Goal: Task Accomplishment & Management: Complete application form

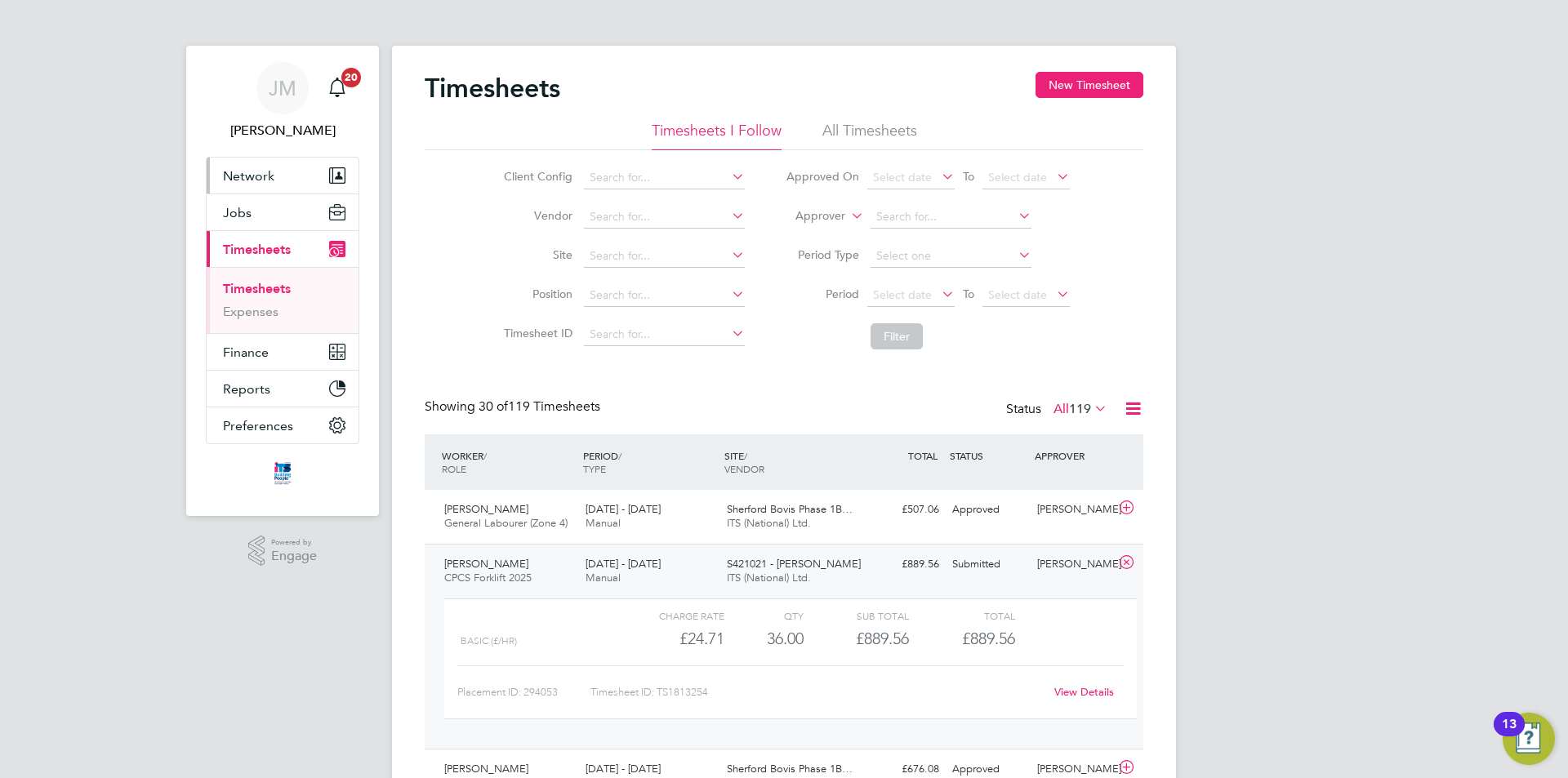
click at [292, 173] on button "Network" at bounding box center [282, 175] width 152 height 36
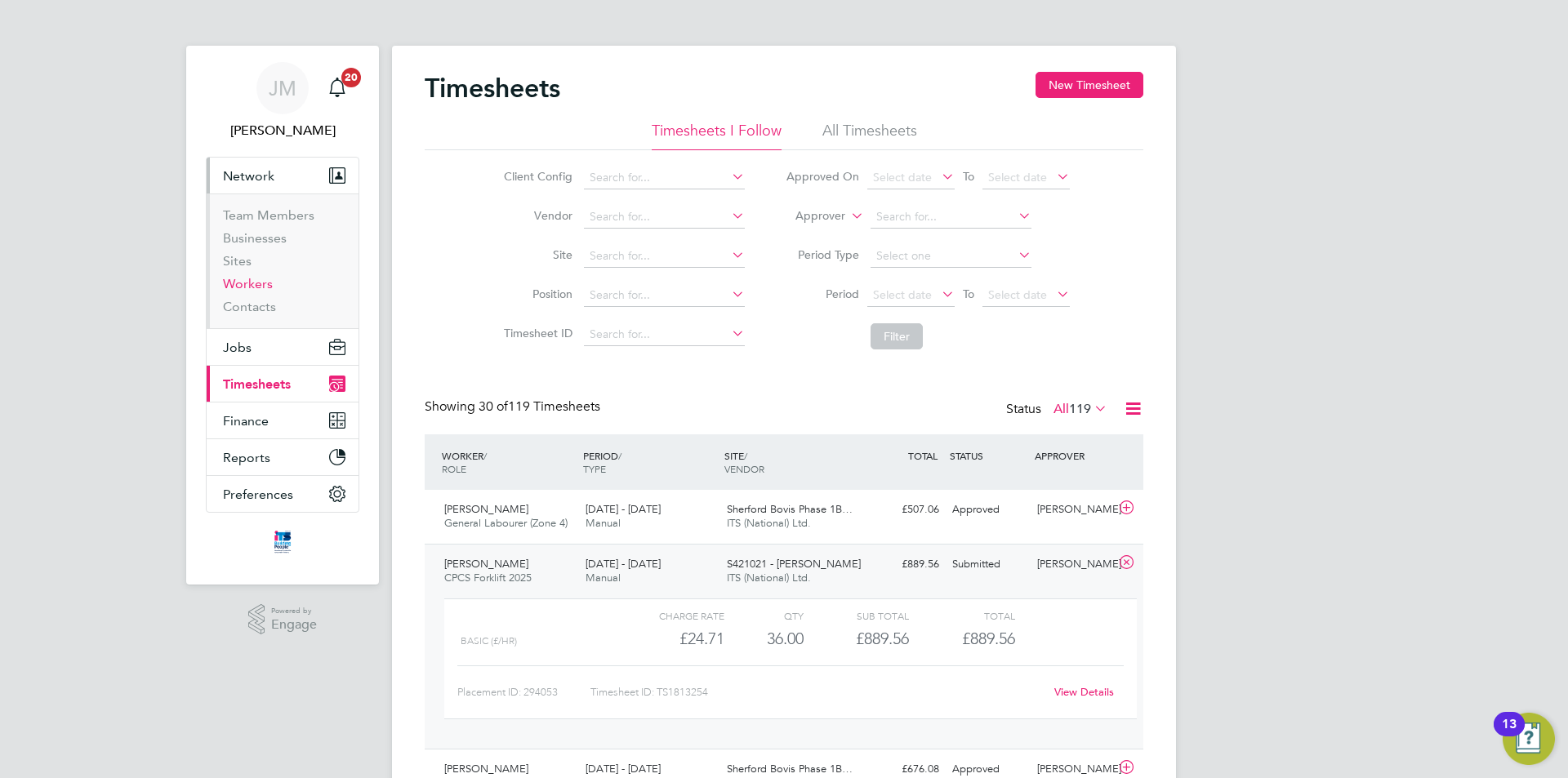
click at [254, 284] on link "Workers" at bounding box center [247, 284] width 50 height 16
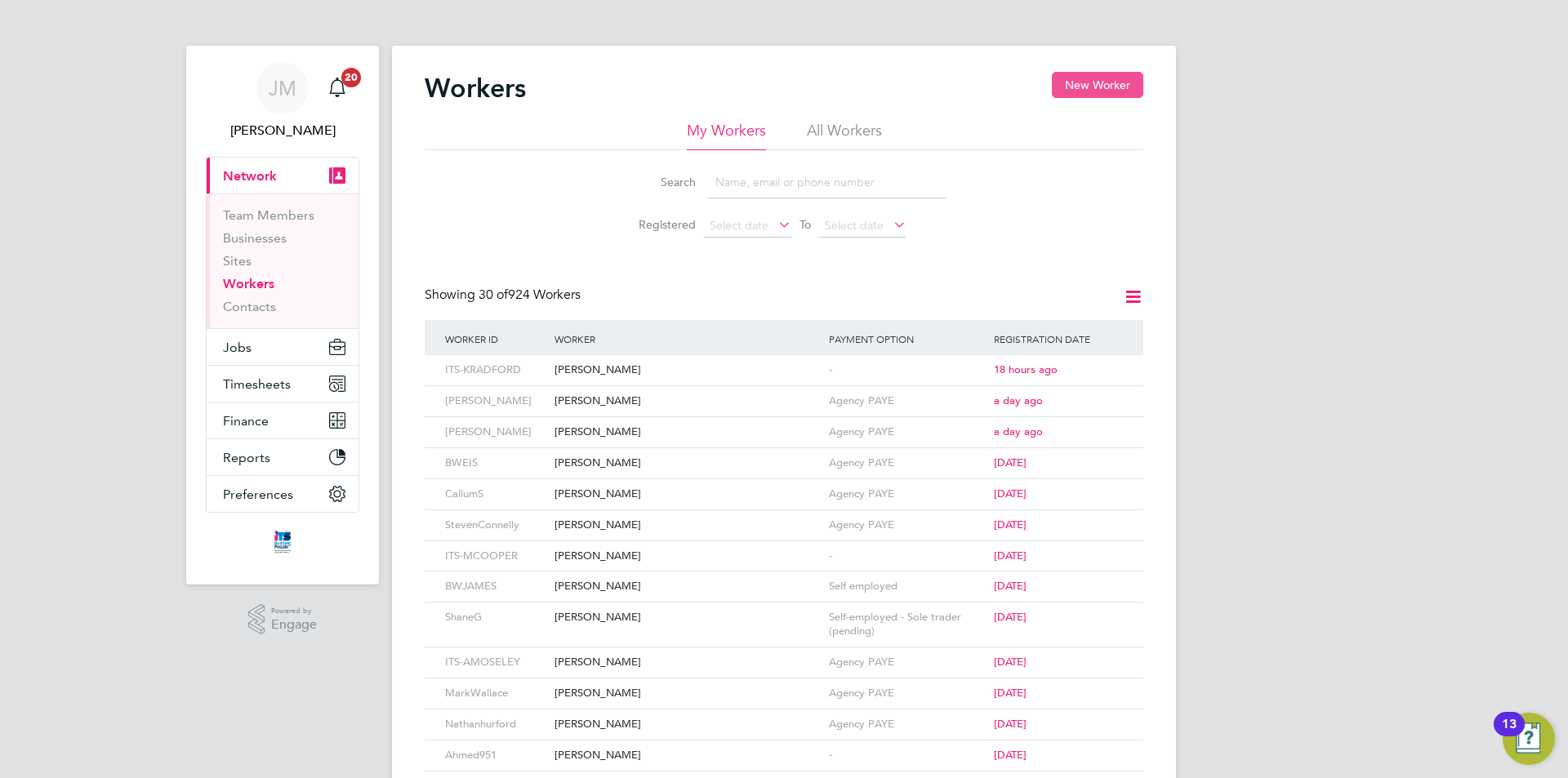
click at [1096, 82] on button "New Worker" at bounding box center [1097, 85] width 91 height 26
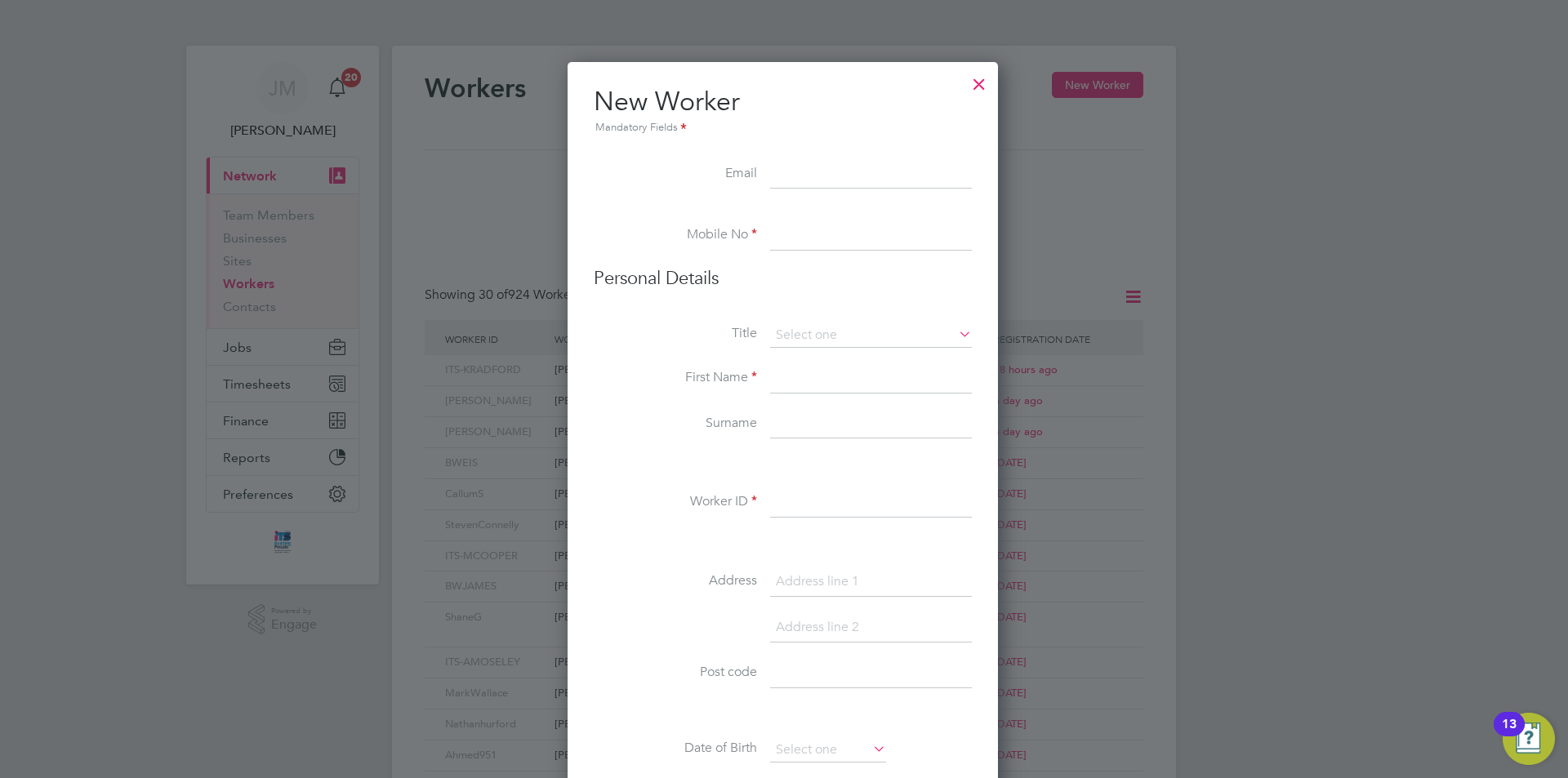
click at [817, 242] on input at bounding box center [870, 236] width 202 height 30
type input "07425 305594"
click at [844, 332] on input at bounding box center [870, 336] width 202 height 25
click at [824, 361] on li "Mr" at bounding box center [870, 358] width 203 height 21
type input "Mr"
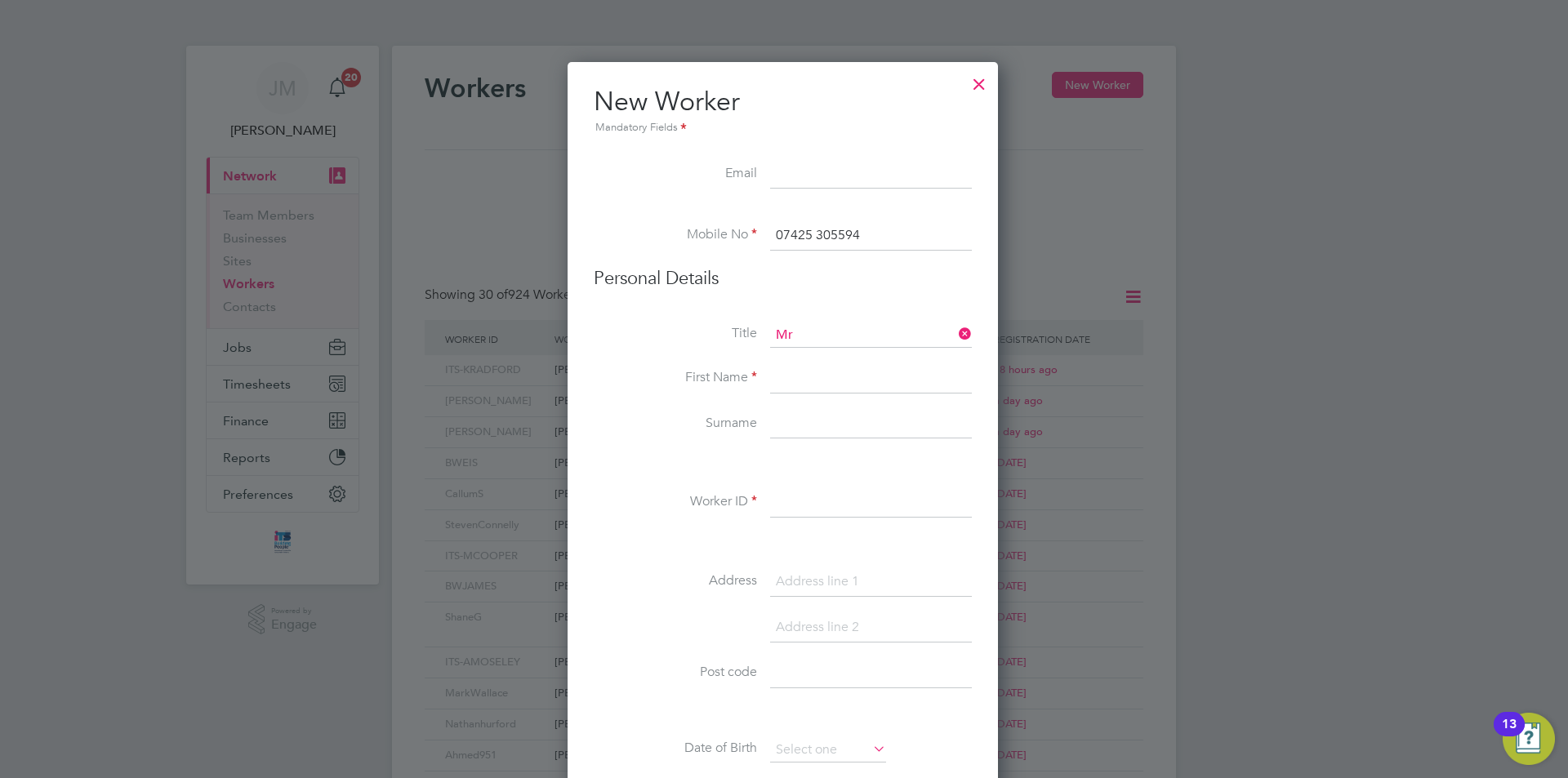
click at [819, 376] on input at bounding box center [870, 378] width 202 height 30
type input "[PERSON_NAME]"
click at [829, 418] on input at bounding box center [870, 425] width 202 height 30
type input "[PERSON_NAME]"
click at [824, 501] on input at bounding box center [870, 503] width 202 height 30
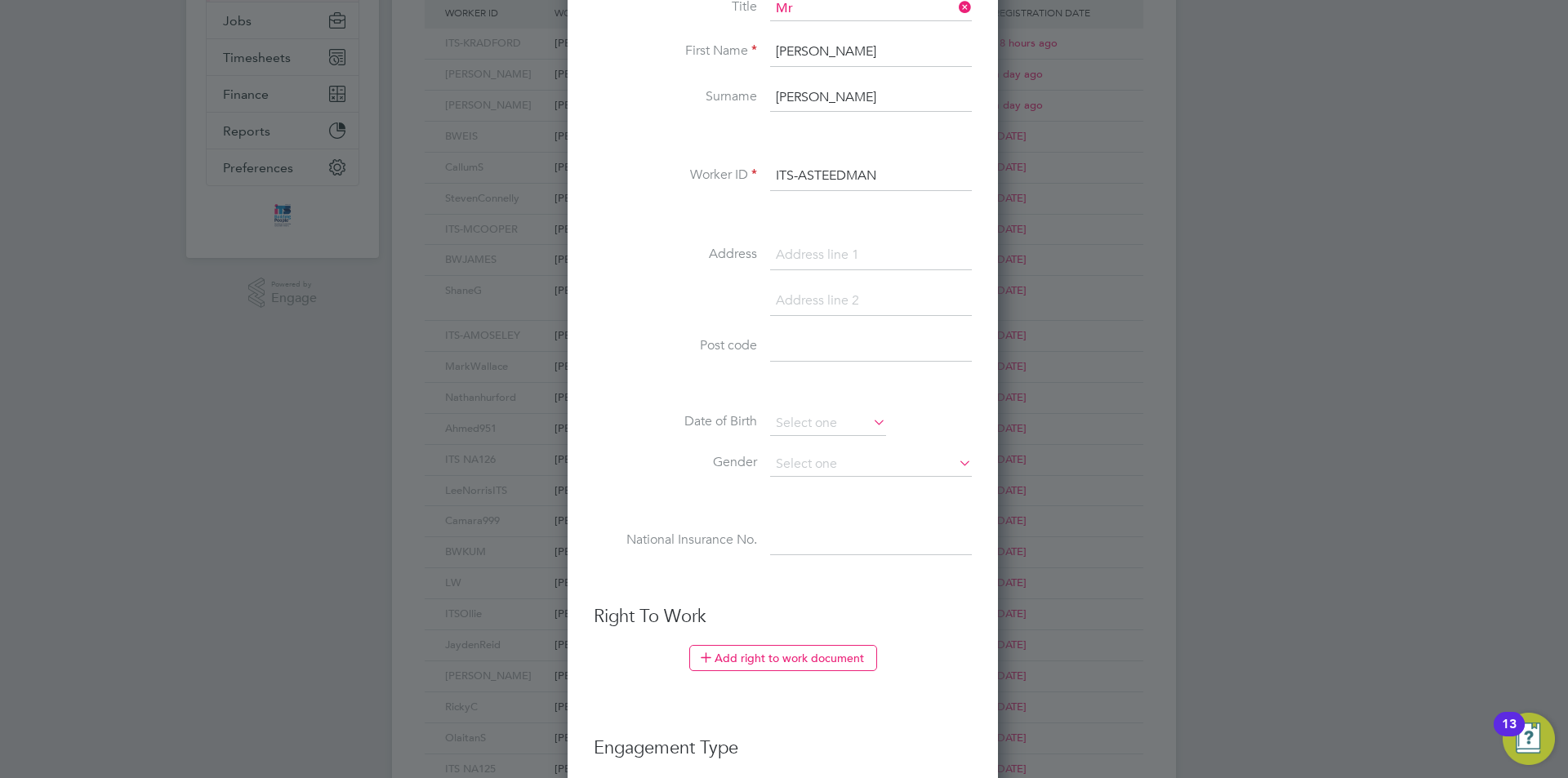
type input "ITS-ASTEEDMAN"
click at [859, 414] on input at bounding box center [827, 423] width 116 height 25
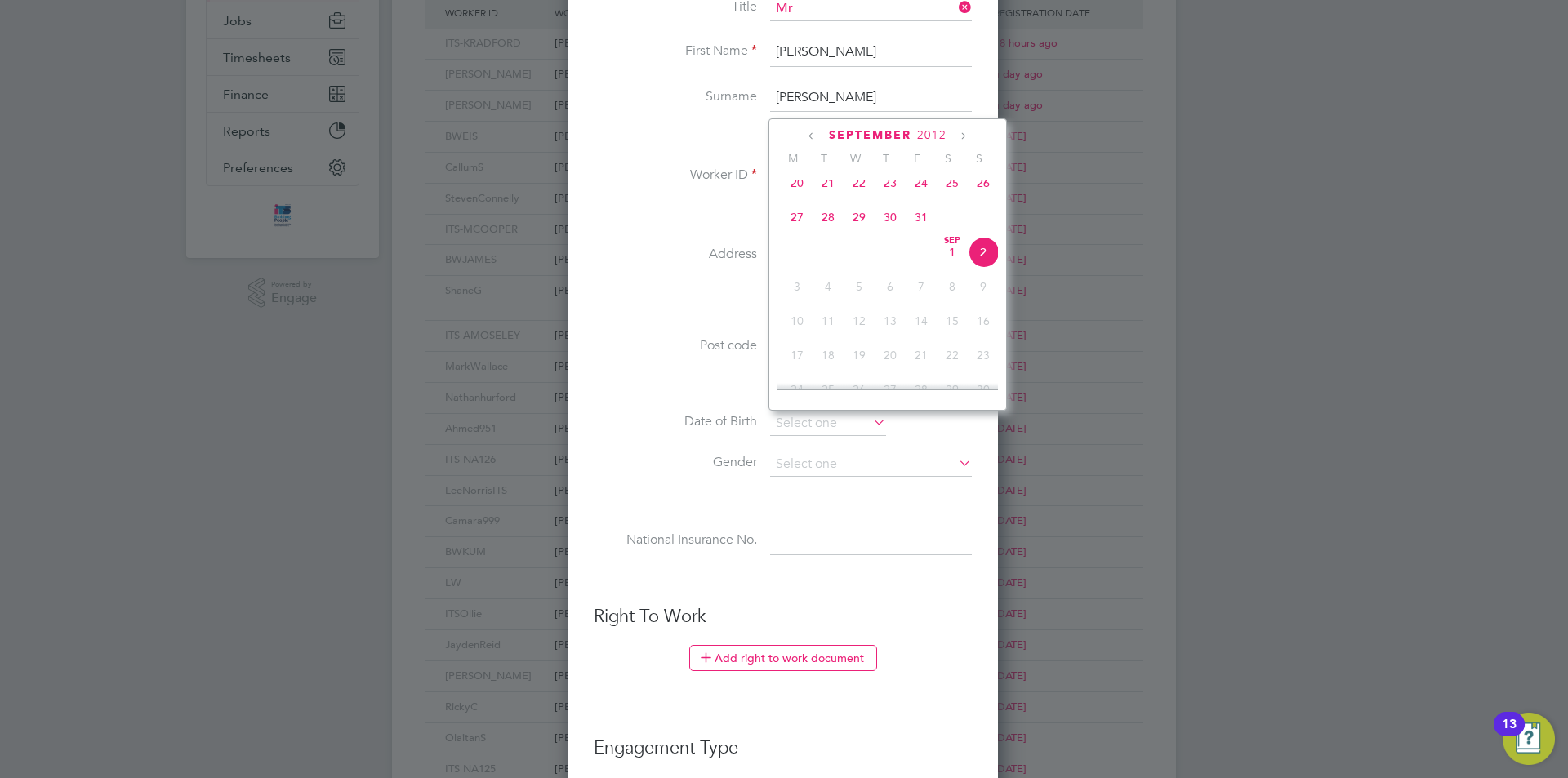
click at [936, 131] on span "2012" at bounding box center [932, 135] width 30 height 14
click at [792, 217] on span "1998" at bounding box center [796, 210] width 31 height 31
click at [965, 134] on icon at bounding box center [962, 136] width 16 height 18
click at [921, 331] on span "30" at bounding box center [920, 315] width 31 height 31
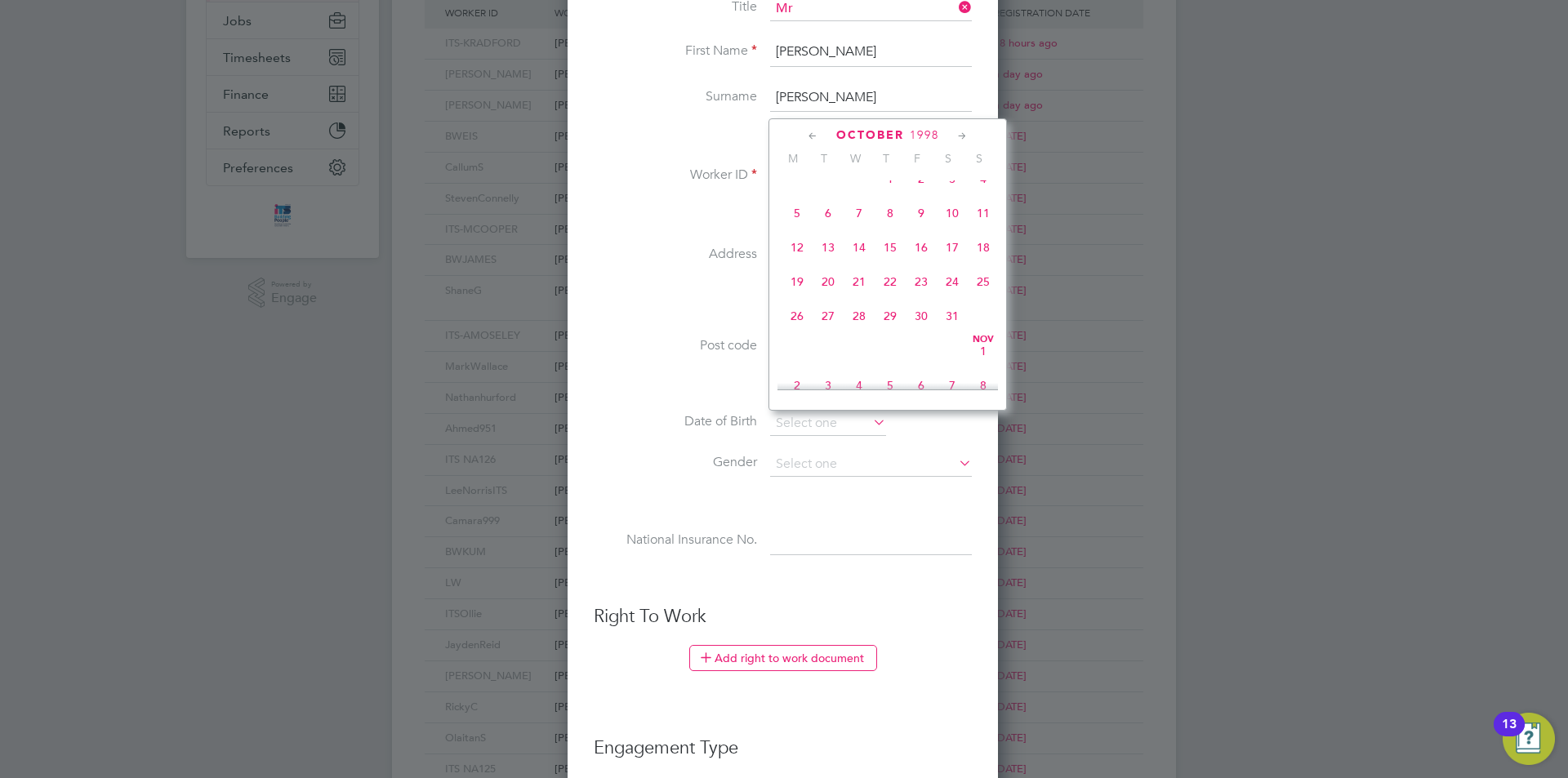
type input "[DATE]"
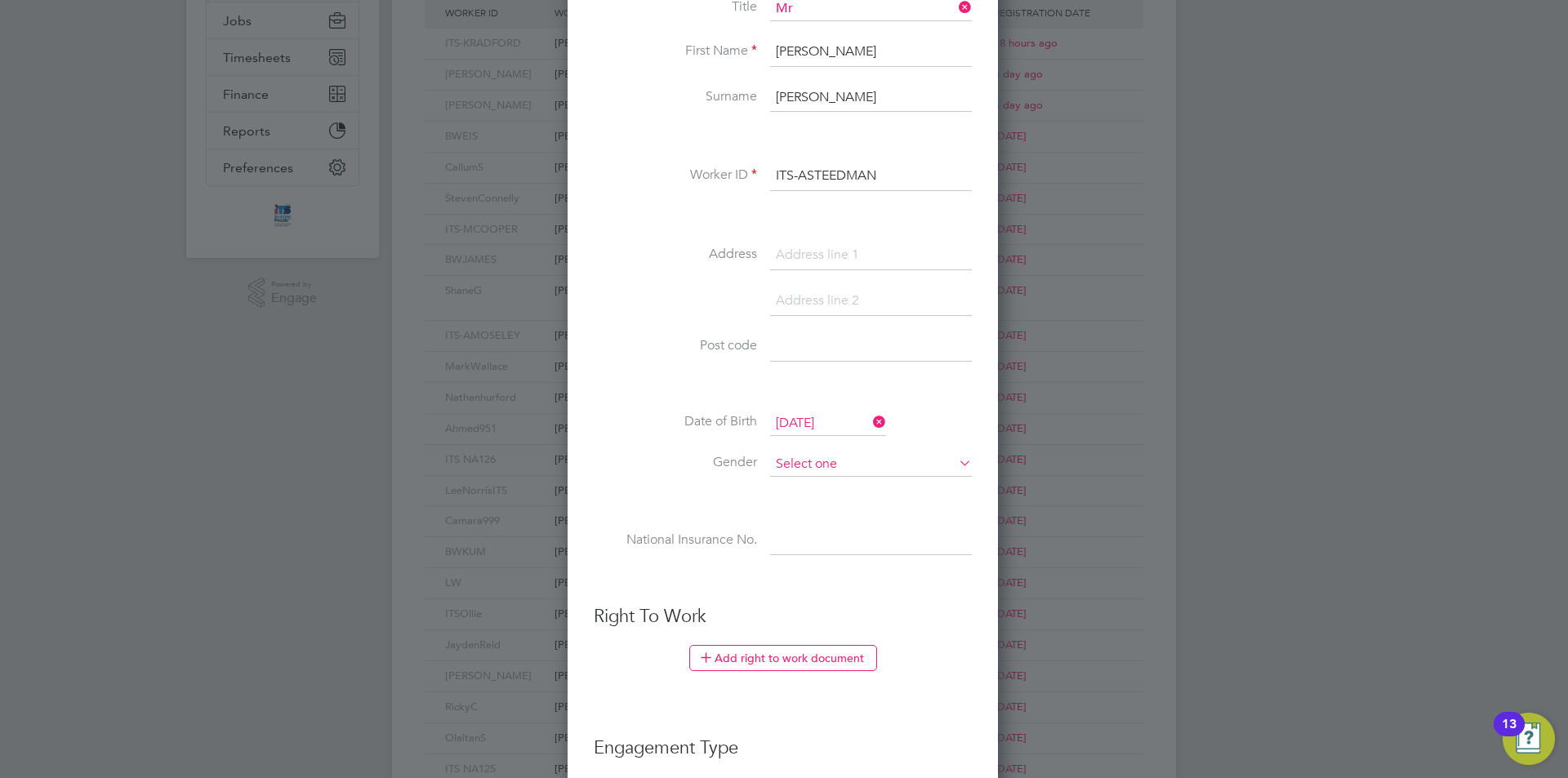
click at [830, 463] on input at bounding box center [870, 464] width 202 height 25
click at [817, 485] on li "[DEMOGRAPHIC_DATA]" at bounding box center [870, 487] width 203 height 21
type input "[DEMOGRAPHIC_DATA]"
click at [816, 529] on input at bounding box center [870, 541] width 202 height 30
paste input "PE227109B"
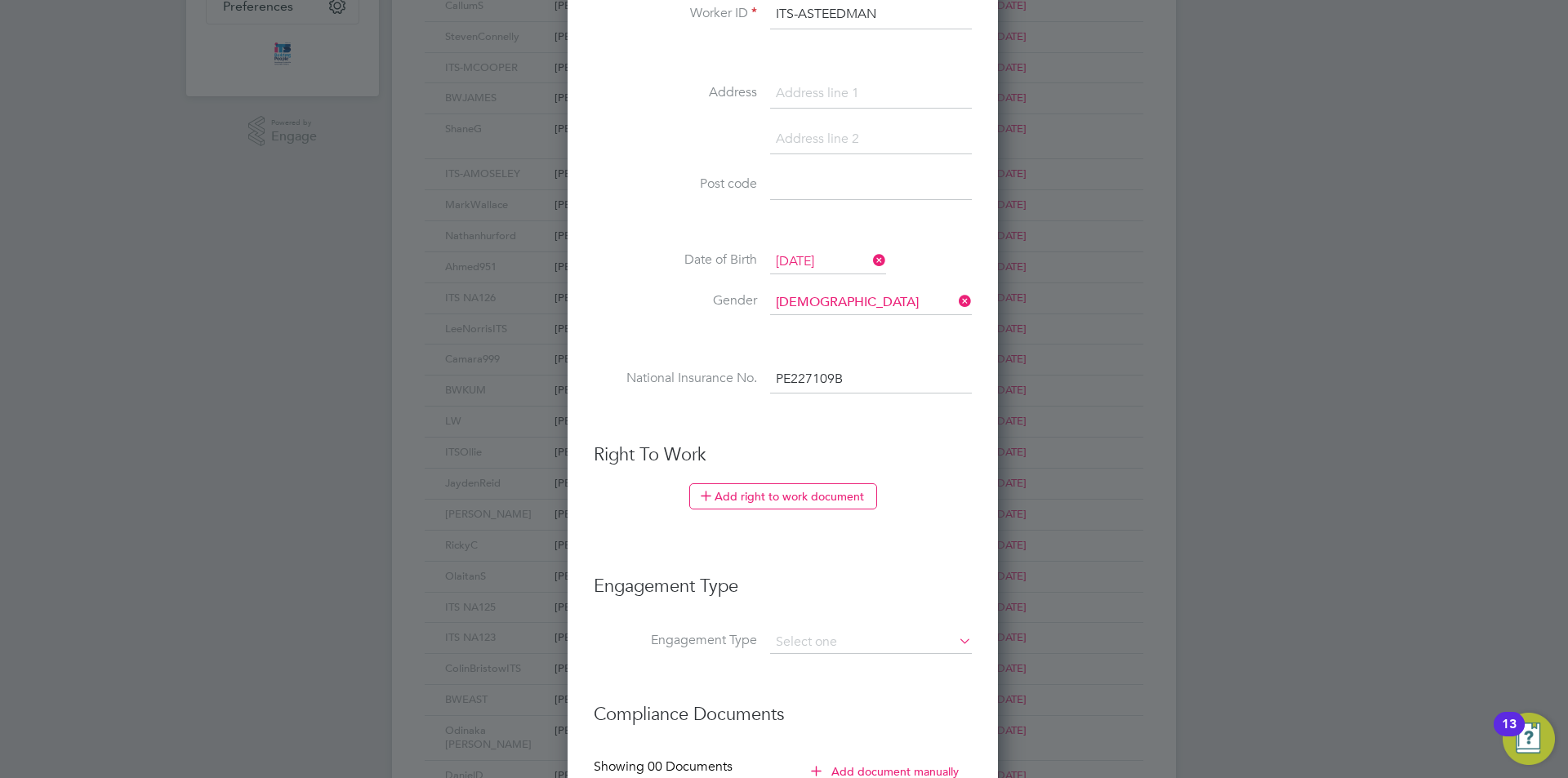
scroll to position [490, 0]
type input "PE 22 71 09 B"
click at [793, 493] on button "Add right to work document" at bounding box center [783, 495] width 188 height 26
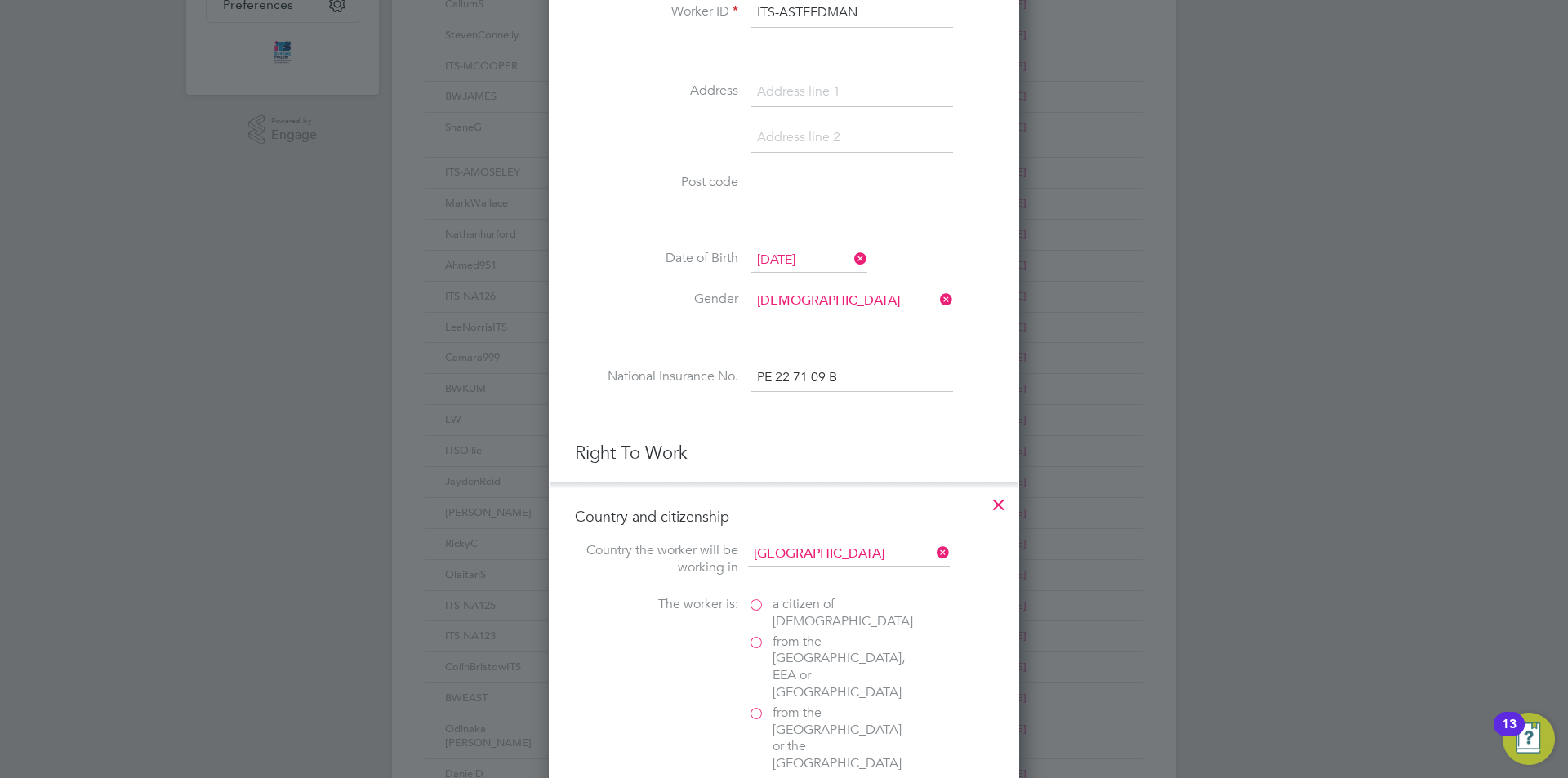
scroll to position [1635, 471]
click at [761, 604] on label "a citizen of [DEMOGRAPHIC_DATA]" at bounding box center [829, 612] width 163 height 34
click at [0, 0] on input "a citizen of [DEMOGRAPHIC_DATA]" at bounding box center [0, 0] width 0 height 0
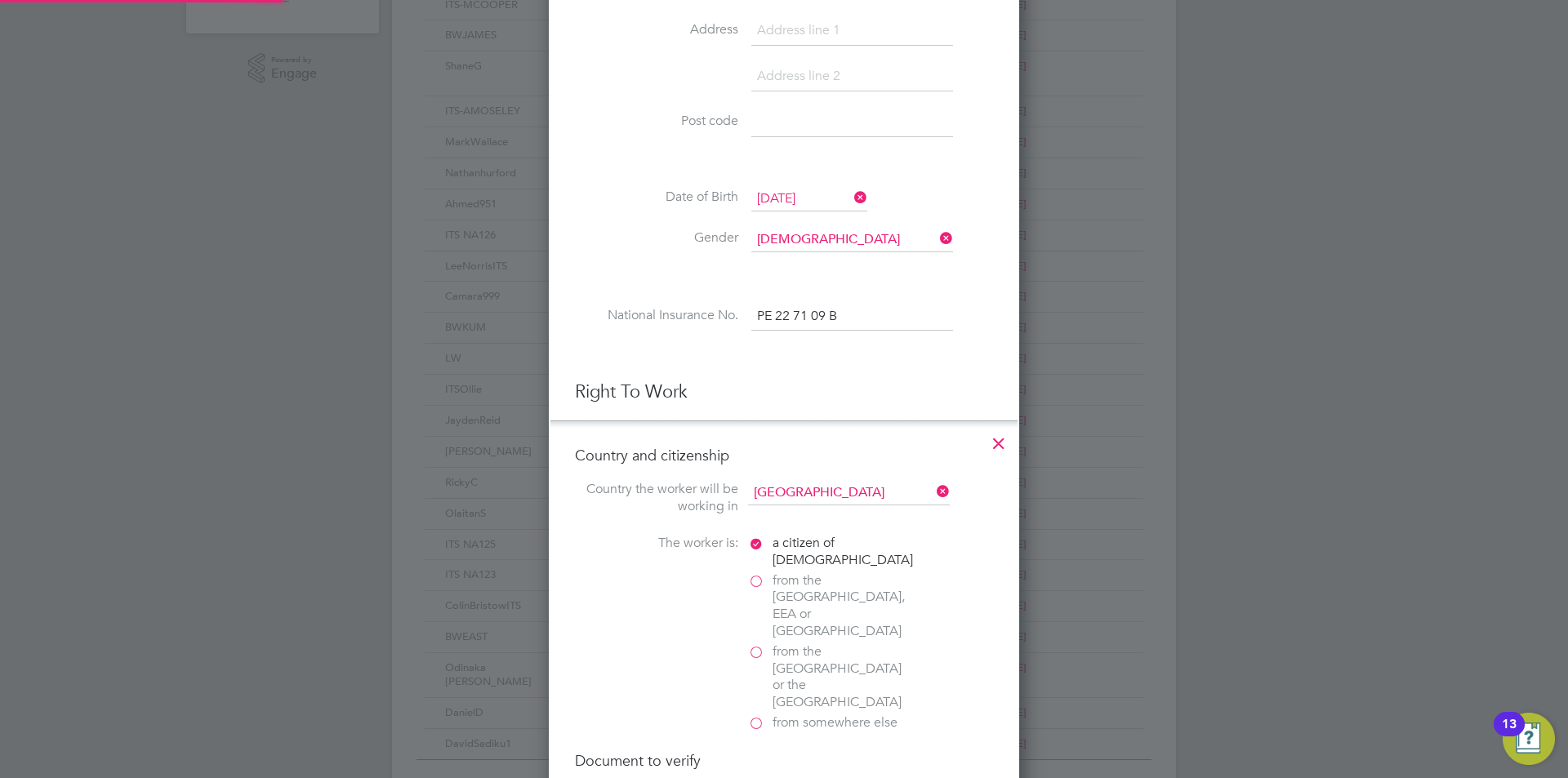
scroll to position [898, 0]
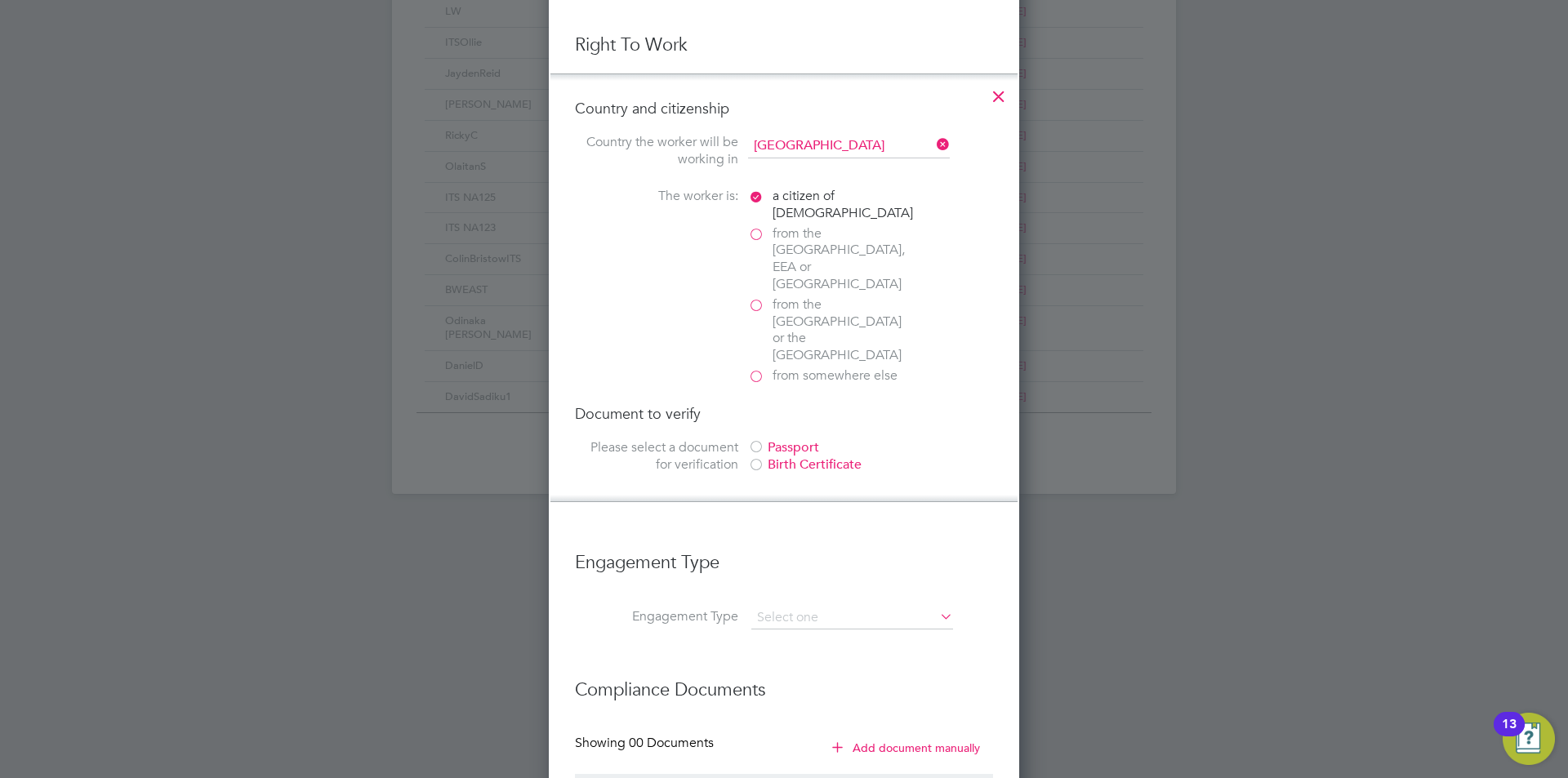
click at [791, 439] on div "Passport" at bounding box center [869, 448] width 245 height 18
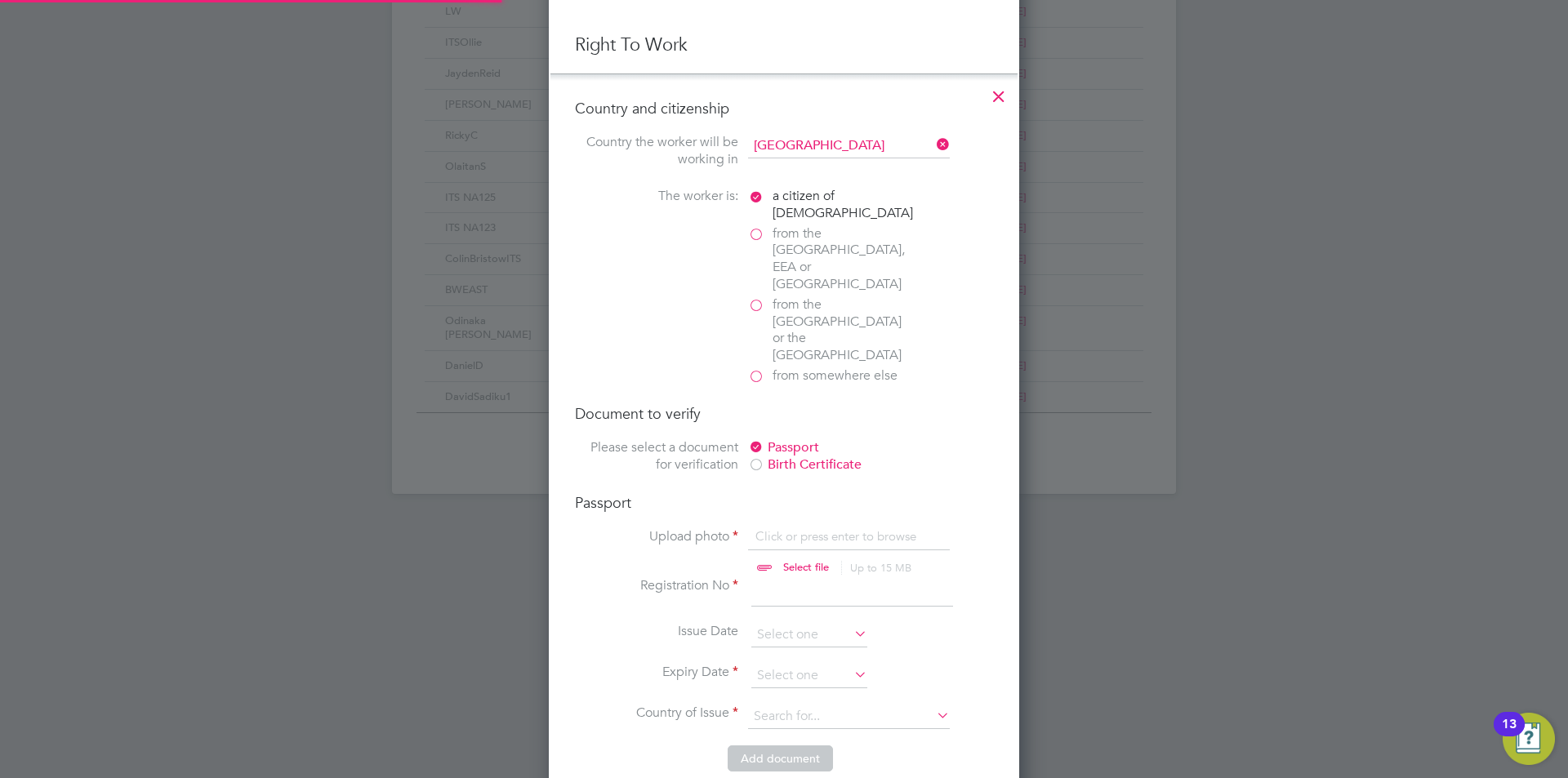
scroll to position [2035, 471]
click at [787, 528] on input "file" at bounding box center [821, 553] width 256 height 49
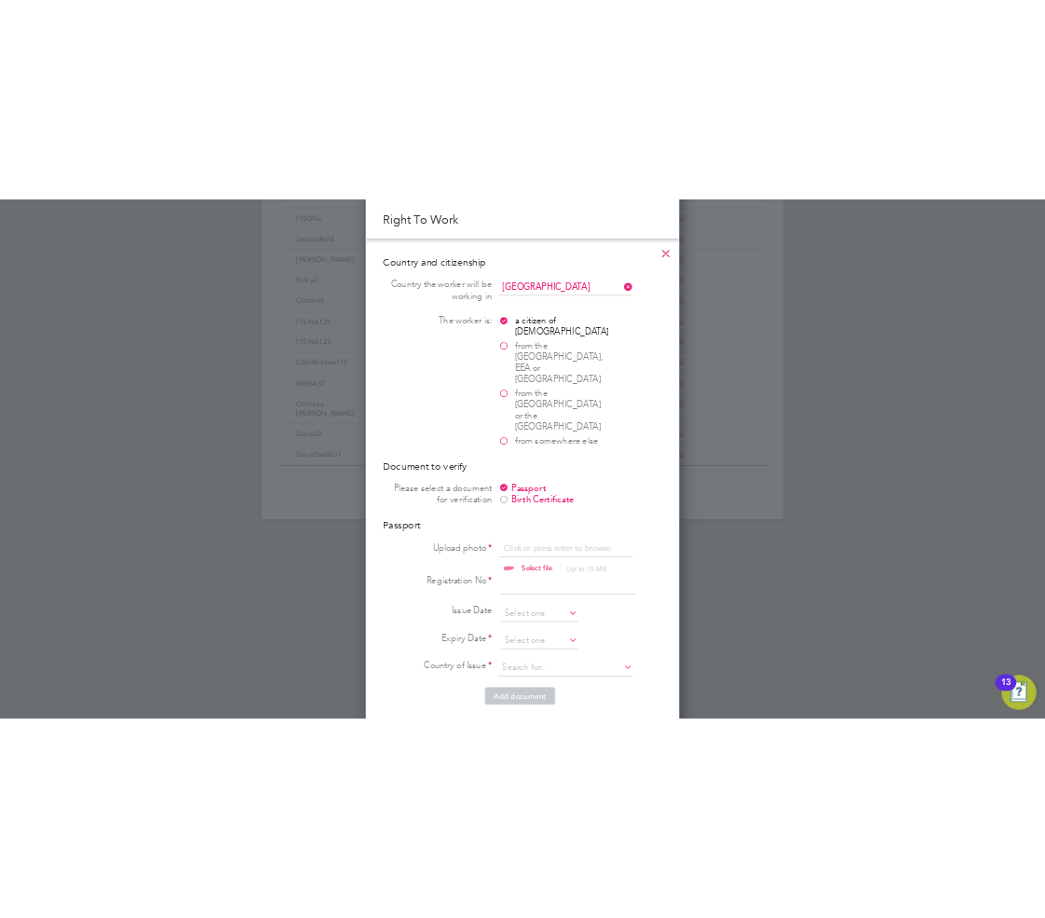
scroll to position [1025, 0]
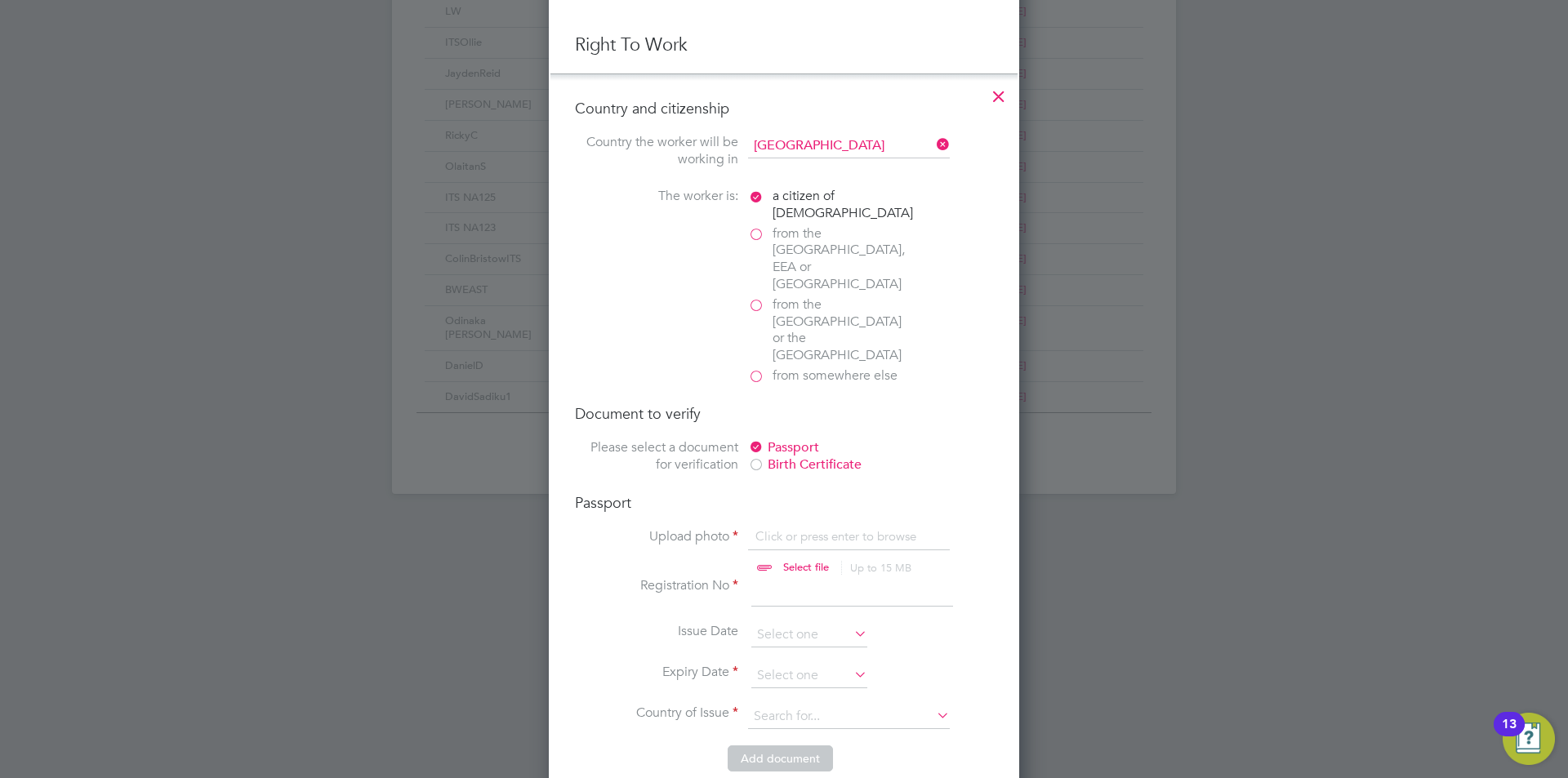
type input "C:\fakepath\[PERSON_NAME] CSCS front.JPG"
click at [940, 525] on icon at bounding box center [939, 534] width 18 height 18
click at [793, 528] on input "file" at bounding box center [821, 553] width 256 height 49
type input "C:\fakepath\[PERSON_NAME] Passport.JPG"
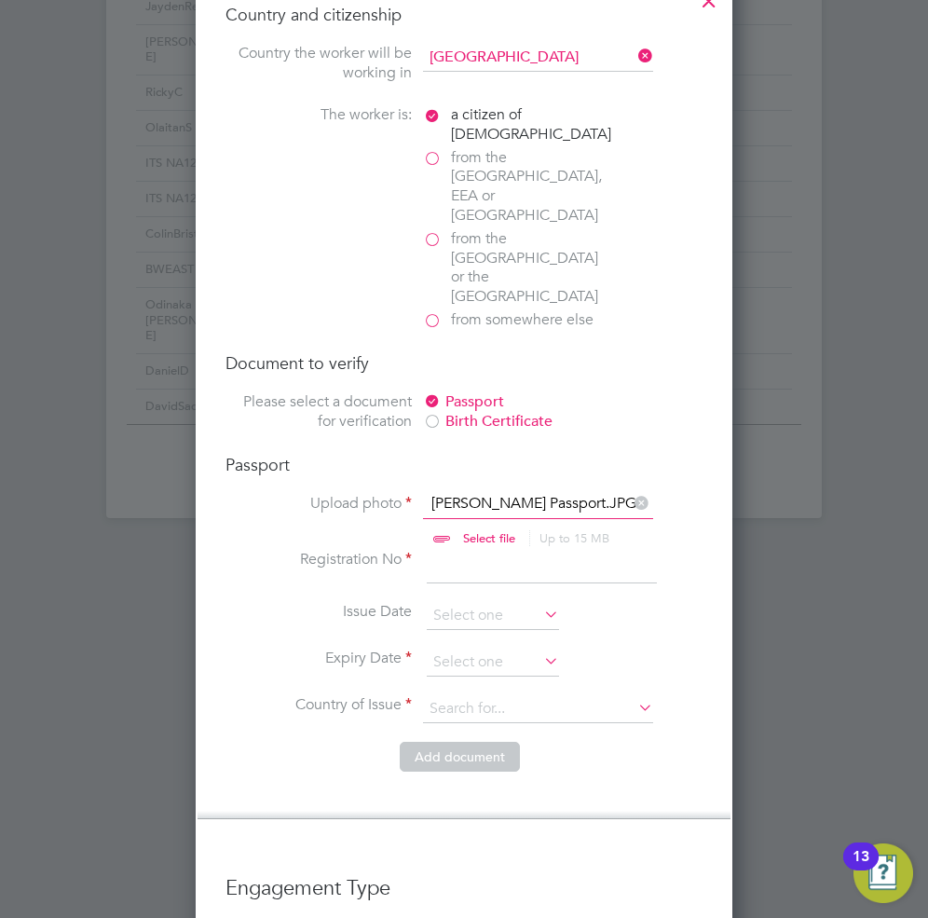
scroll to position [1770, 0]
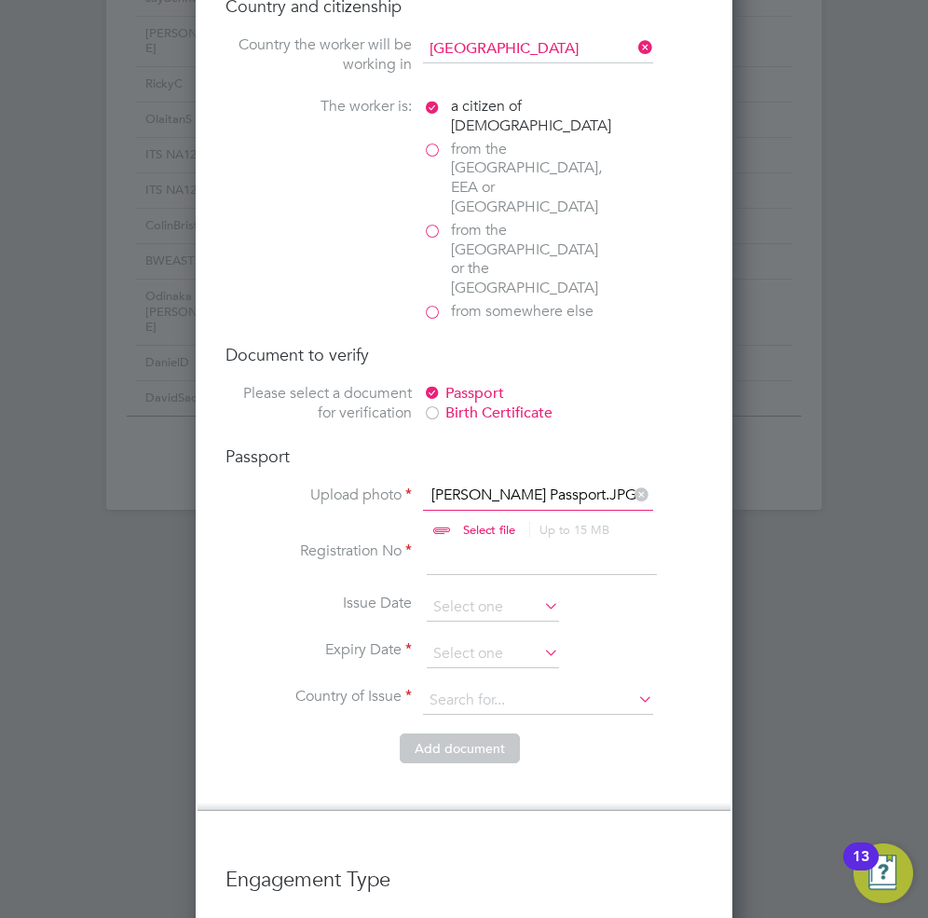
click at [510, 541] on input at bounding box center [542, 558] width 230 height 34
click at [476, 541] on input at bounding box center [542, 558] width 230 height 34
type input "5"
type input "530404273"
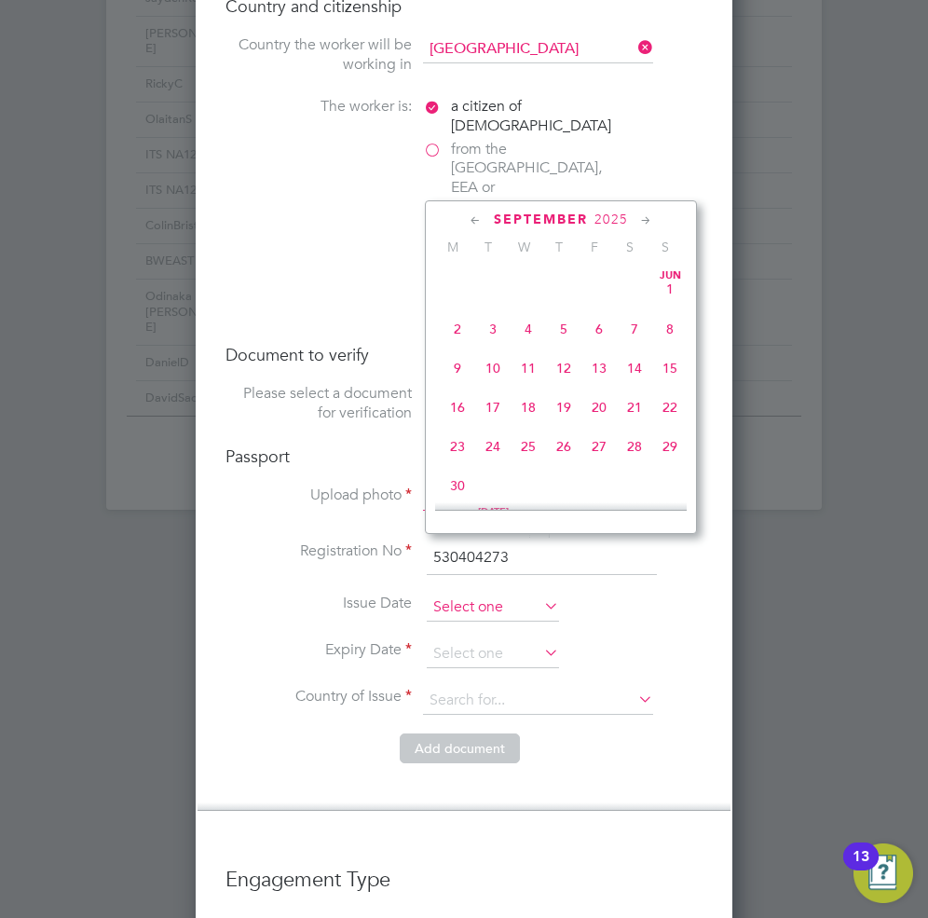
click at [509, 593] on input at bounding box center [493, 607] width 132 height 28
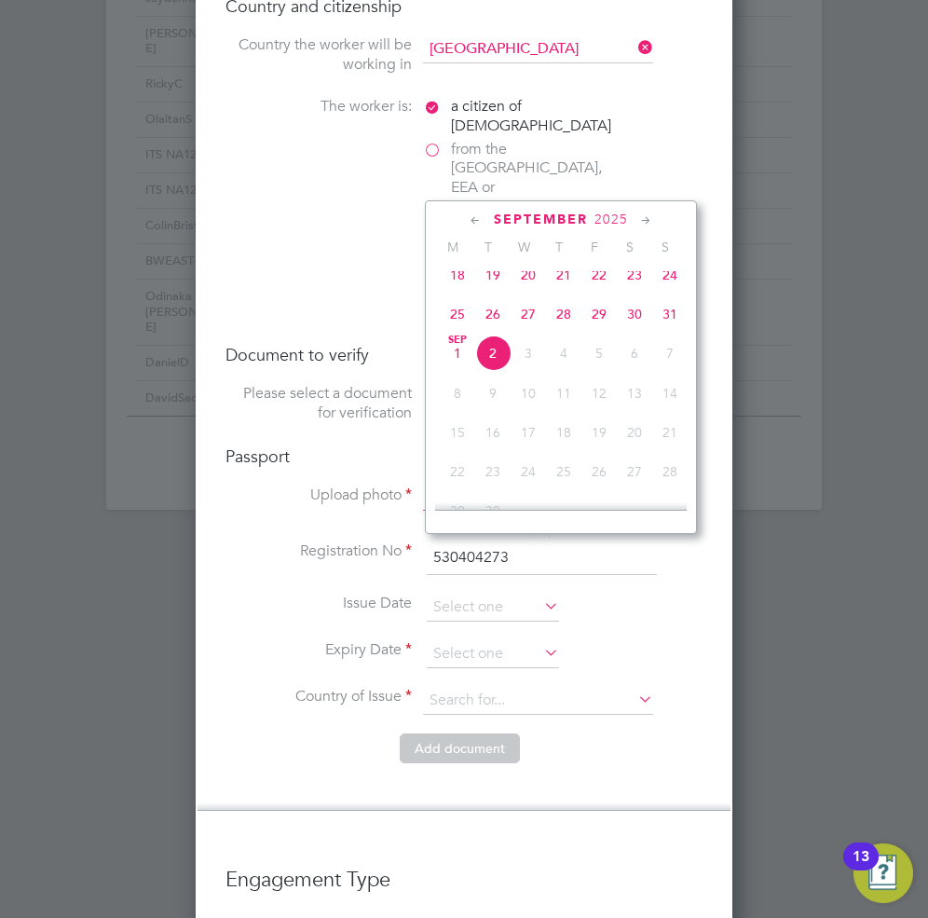
click at [604, 219] on span "2025" at bounding box center [611, 219] width 34 height 16
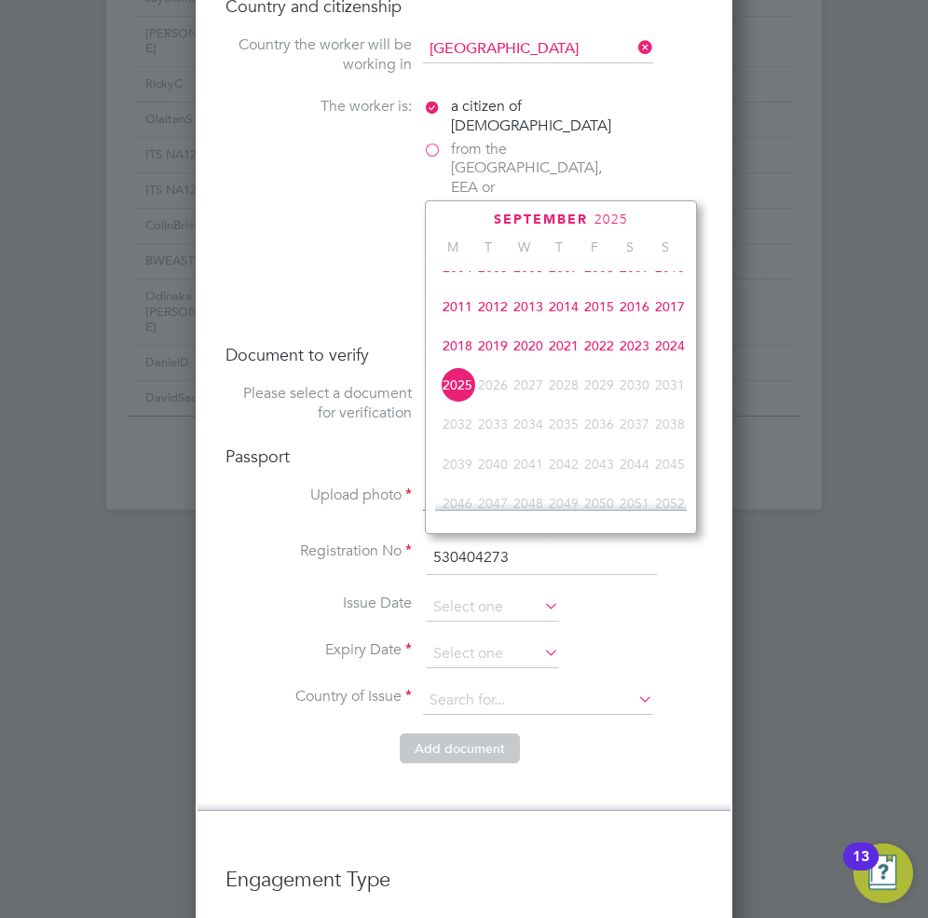
click at [598, 317] on span "2015" at bounding box center [598, 306] width 35 height 35
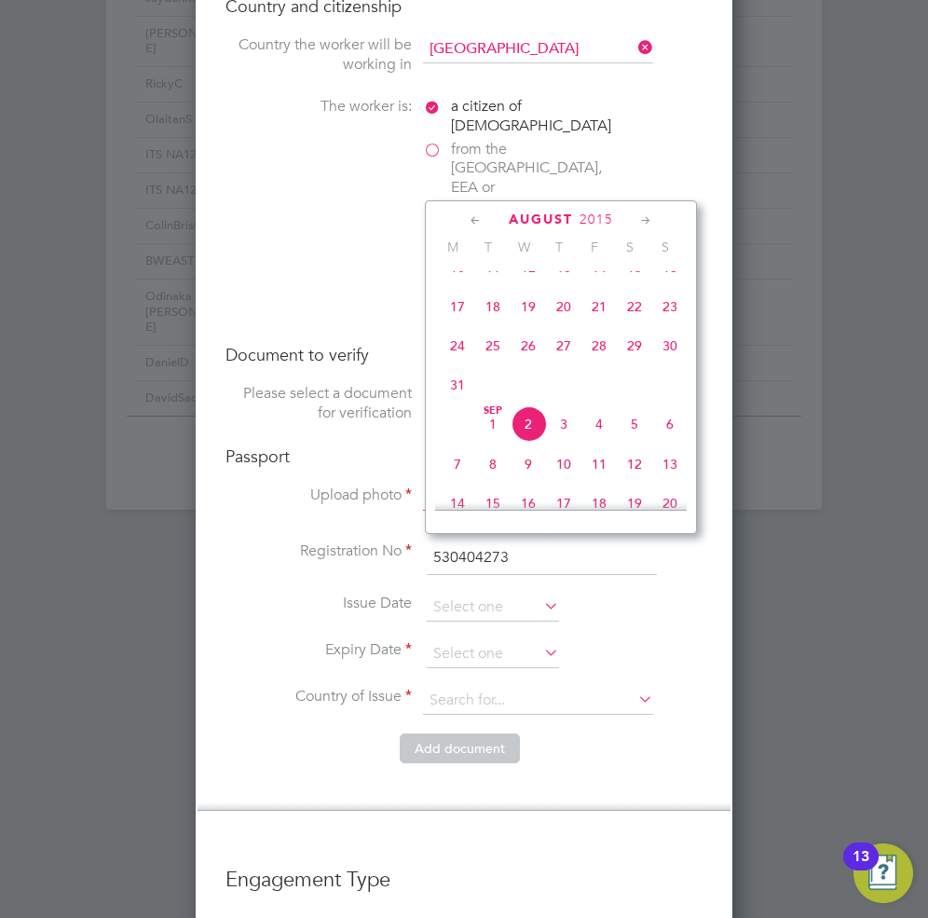
click at [472, 220] on icon at bounding box center [476, 221] width 18 height 20
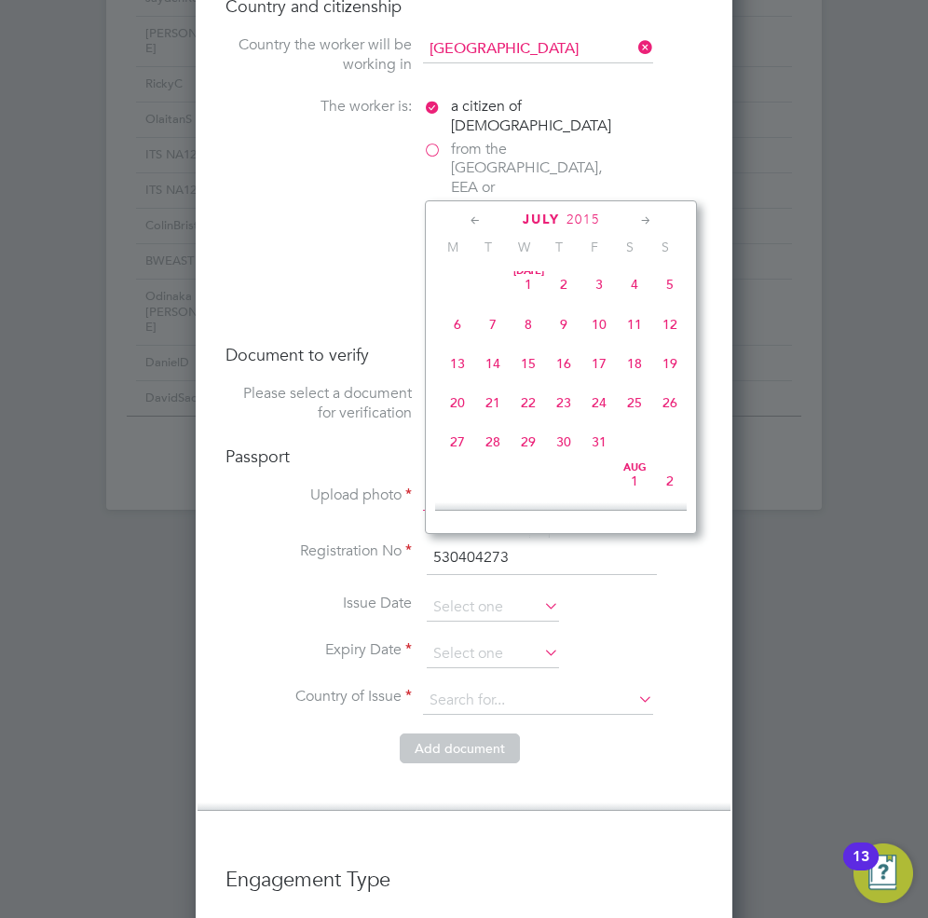
click at [472, 220] on icon at bounding box center [476, 221] width 18 height 20
click at [567, 408] on span "21" at bounding box center [563, 406] width 35 height 35
type input "[DATE]"
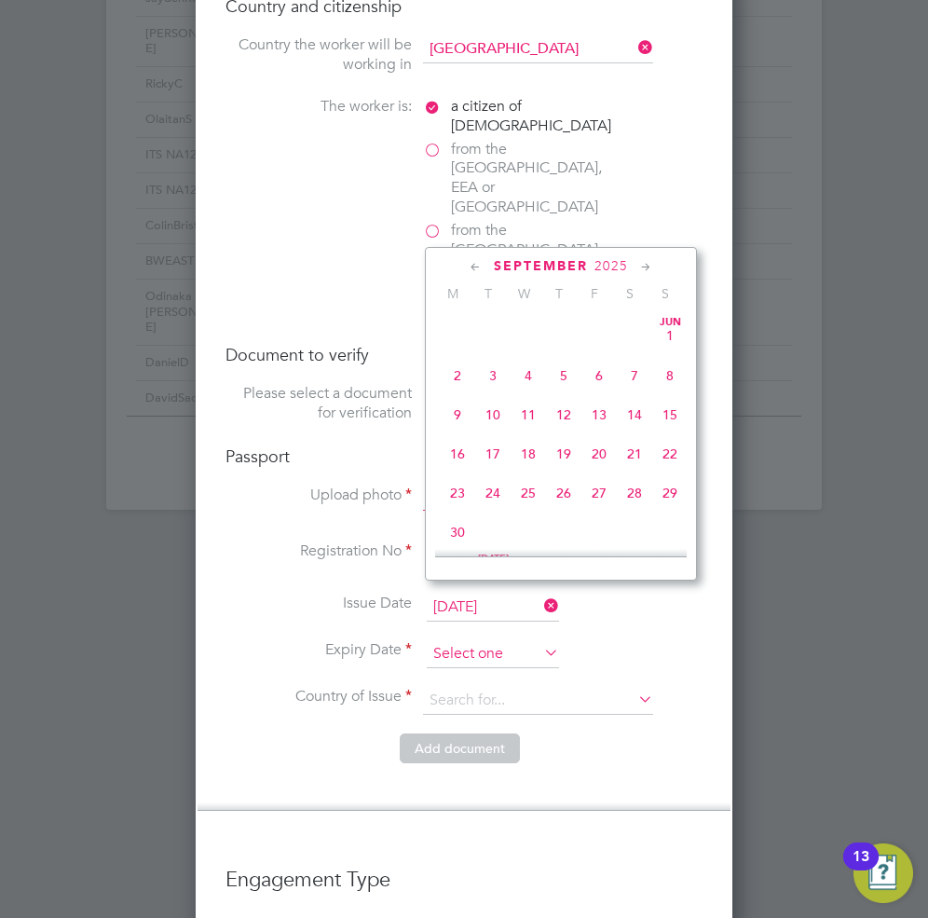
click at [500, 640] on input at bounding box center [493, 654] width 132 height 28
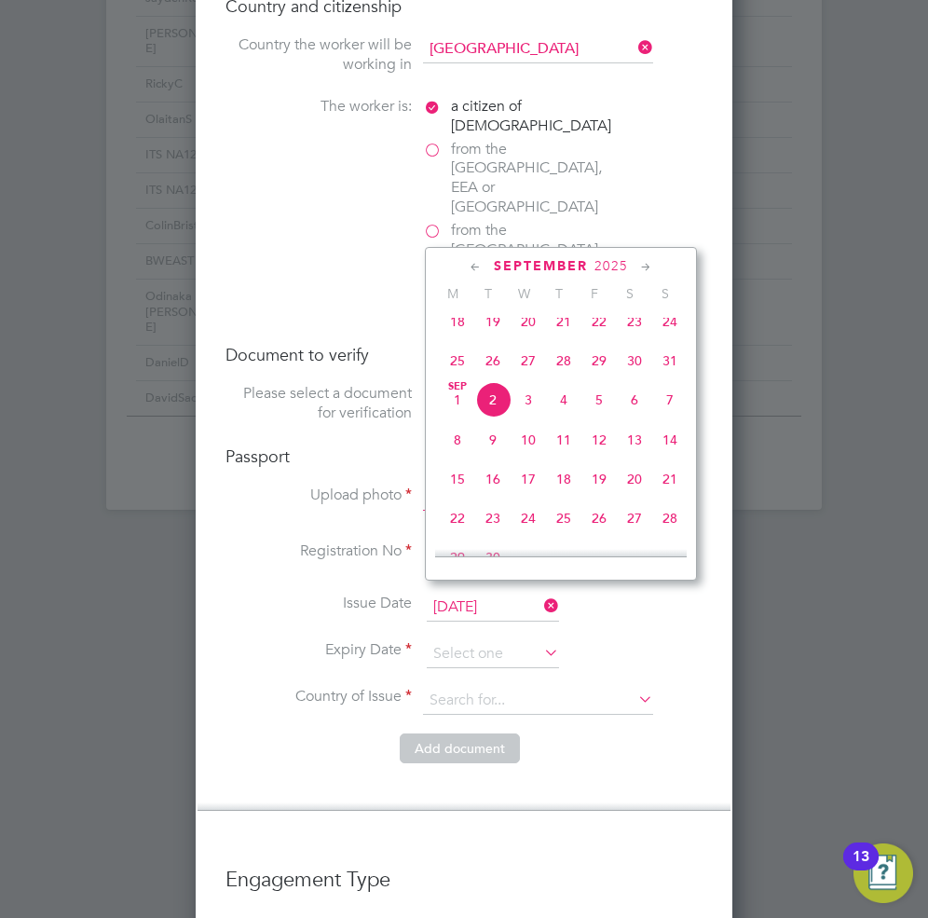
click at [468, 263] on icon at bounding box center [476, 267] width 18 height 20
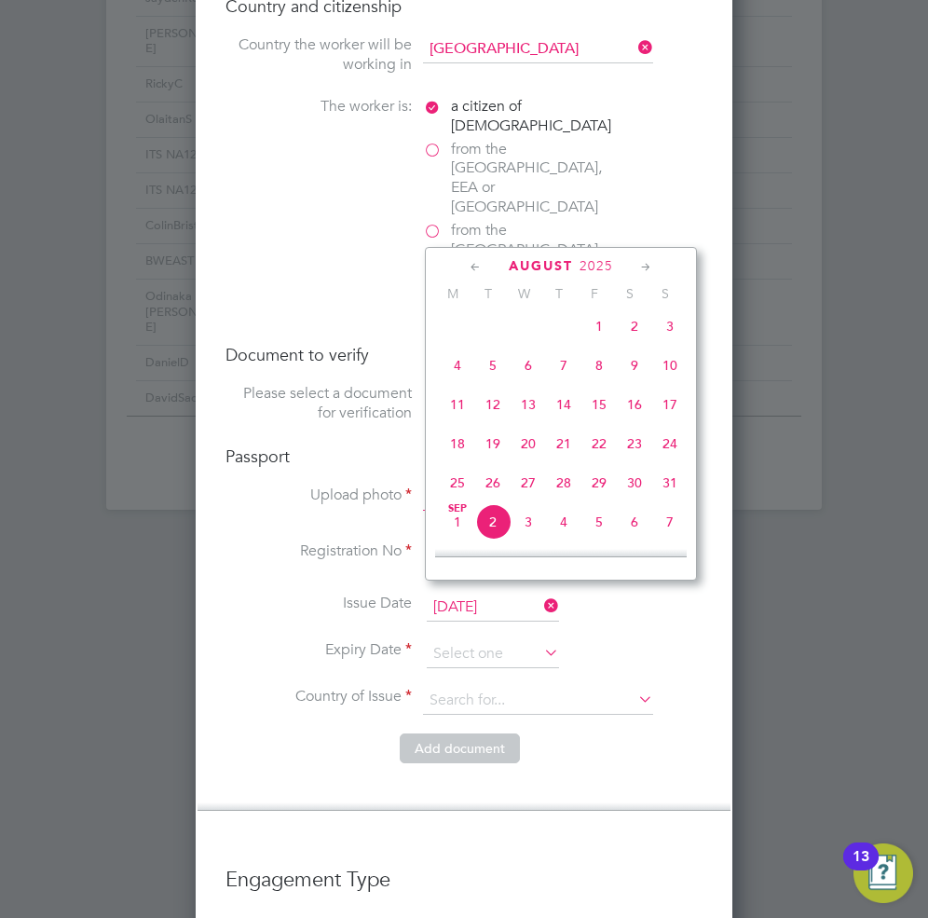
click at [469, 264] on icon at bounding box center [476, 267] width 18 height 20
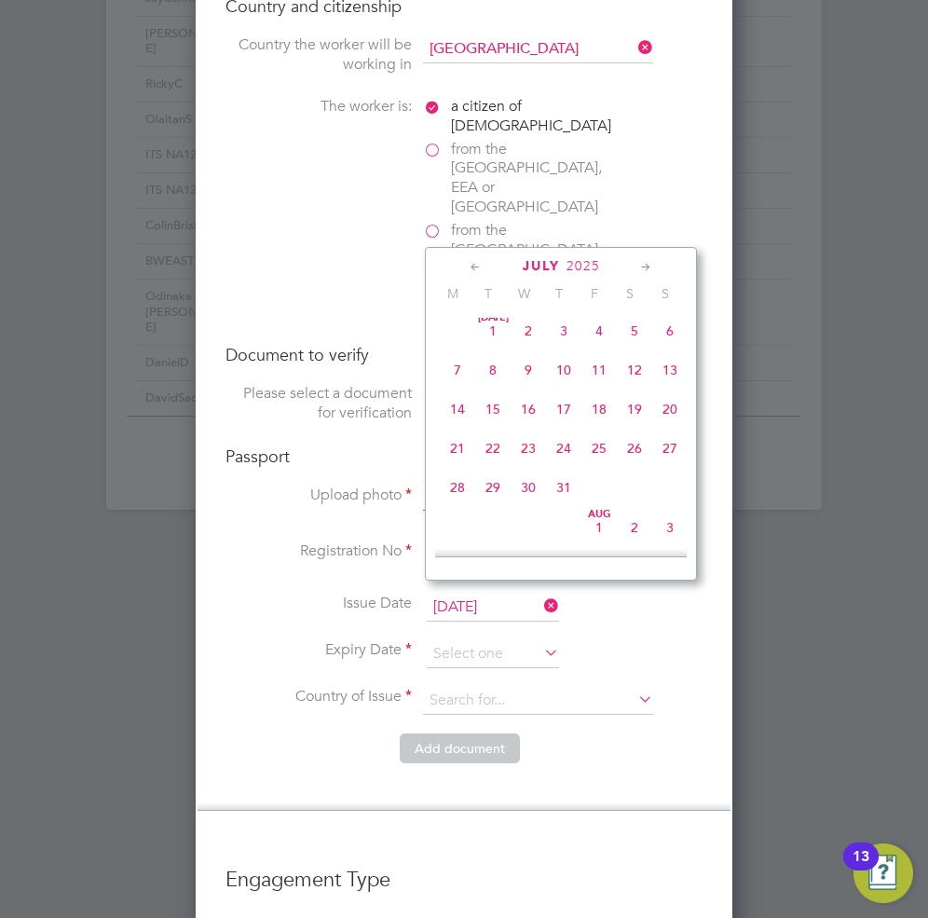
click at [469, 264] on icon at bounding box center [476, 267] width 18 height 20
click at [649, 265] on icon at bounding box center [646, 267] width 18 height 20
click at [635, 453] on span "21" at bounding box center [634, 448] width 35 height 35
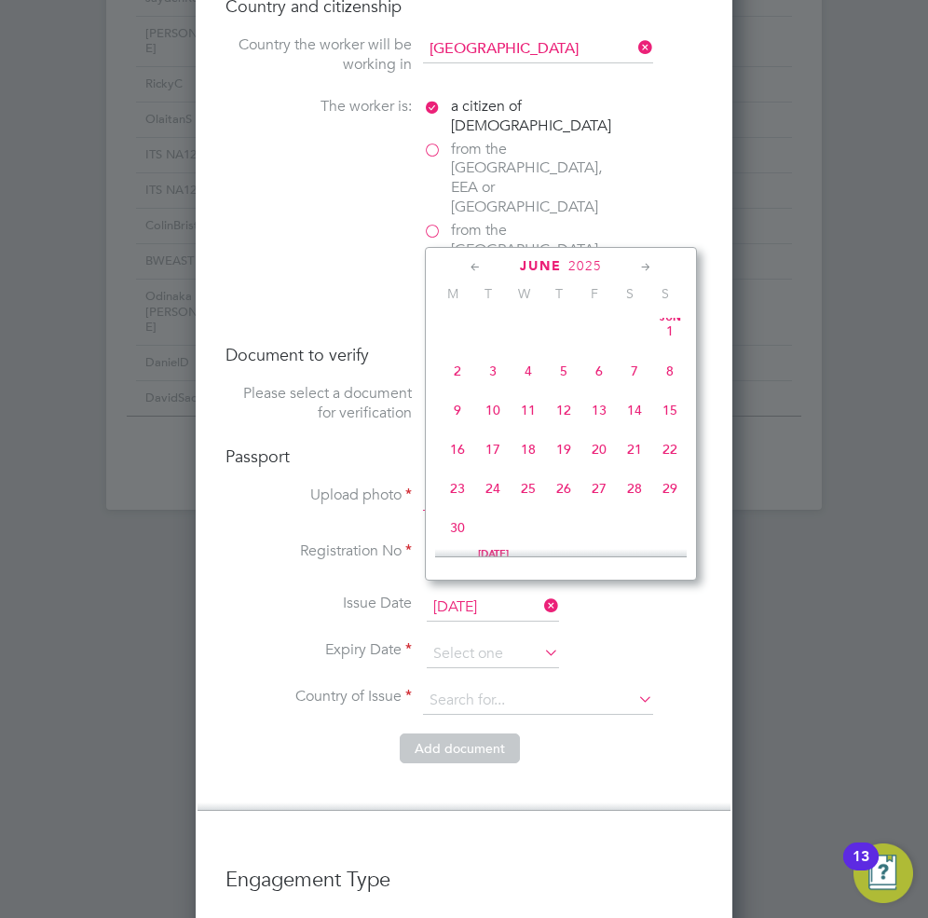
type input "[DATE]"
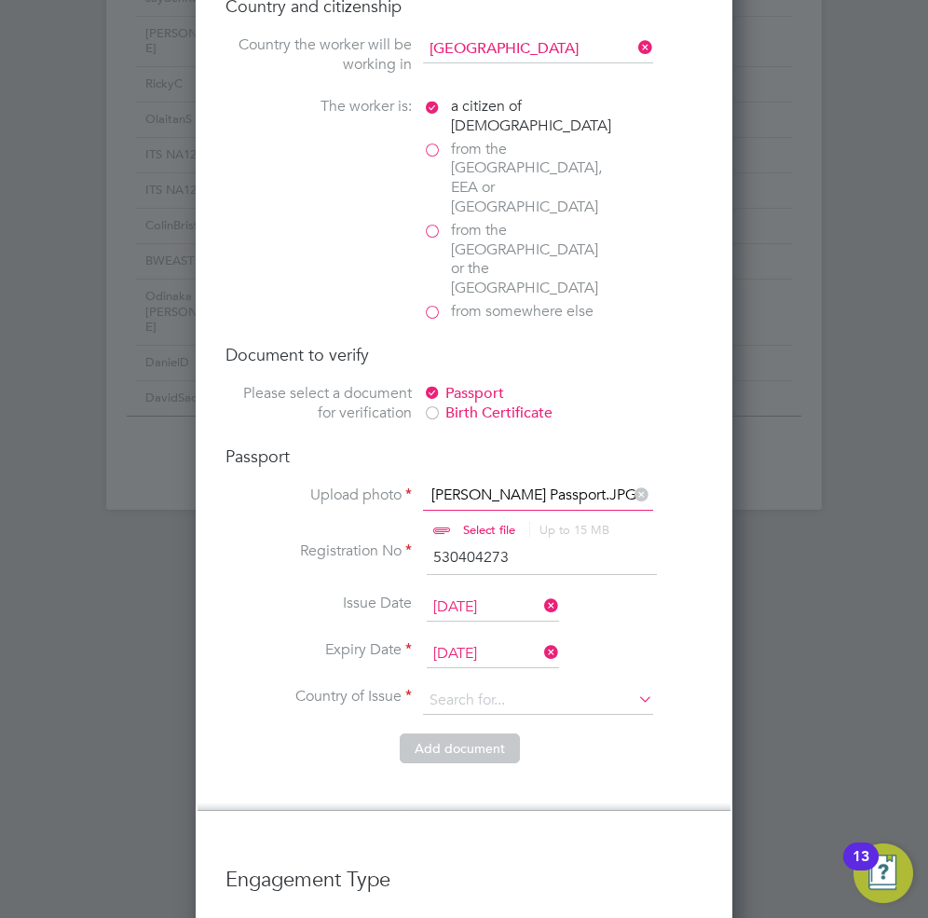
scroll to position [1863, 0]
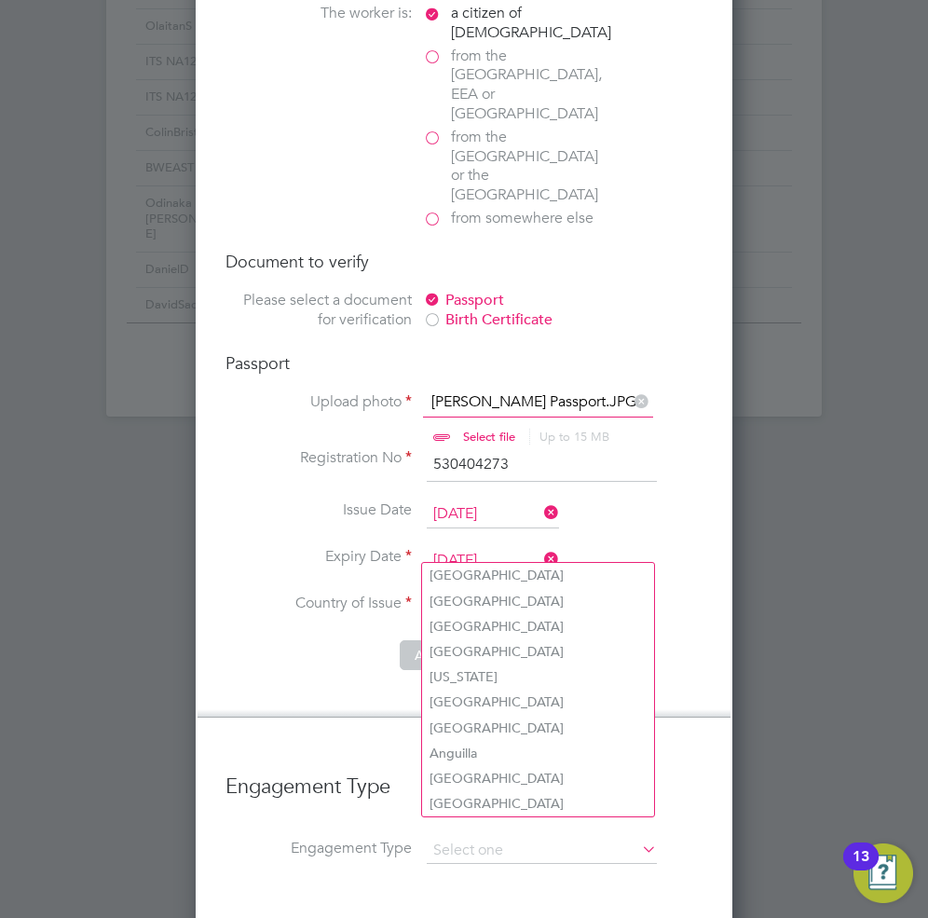
click at [534, 593] on input at bounding box center [538, 607] width 230 height 28
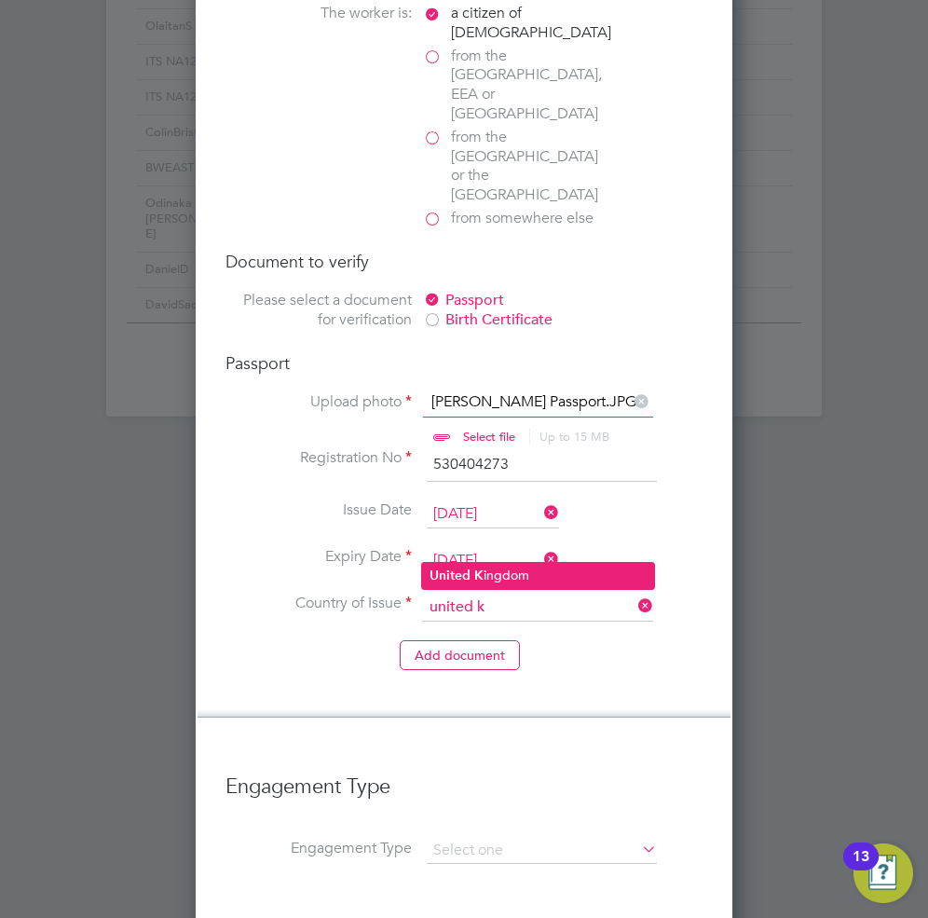
click at [536, 569] on li "United K ingdom" at bounding box center [538, 575] width 232 height 25
type input "[GEOGRAPHIC_DATA]"
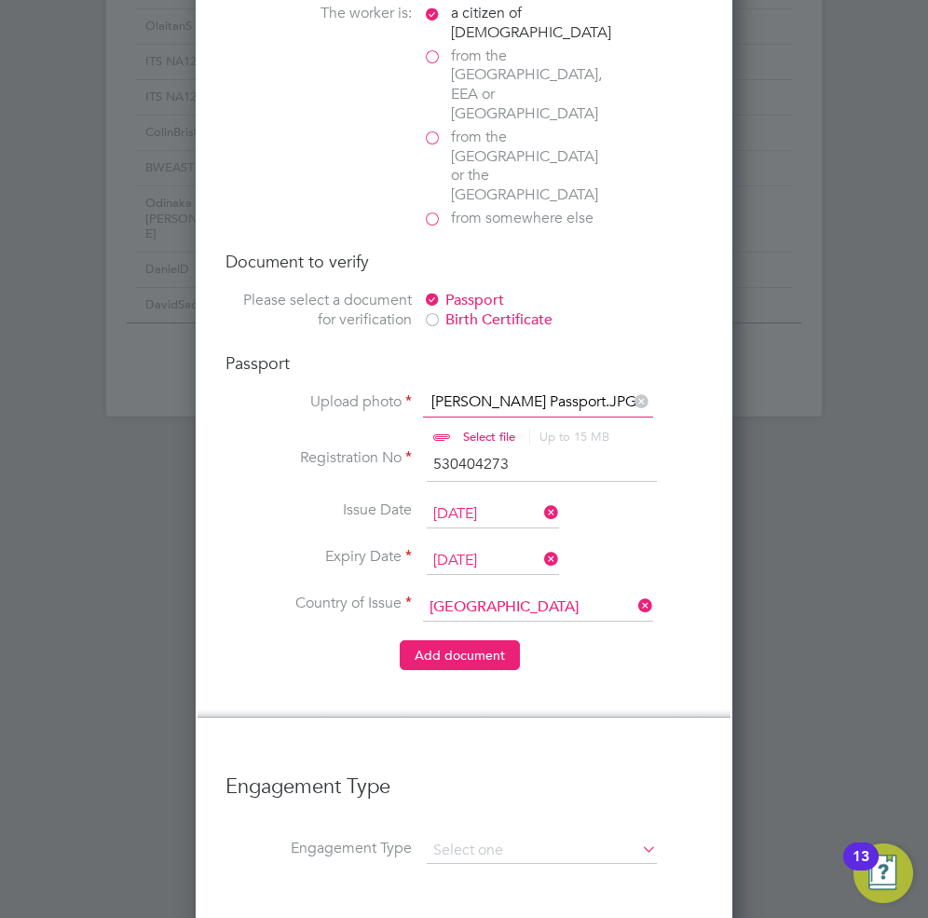
click at [483, 640] on button "Add document" at bounding box center [460, 655] width 120 height 30
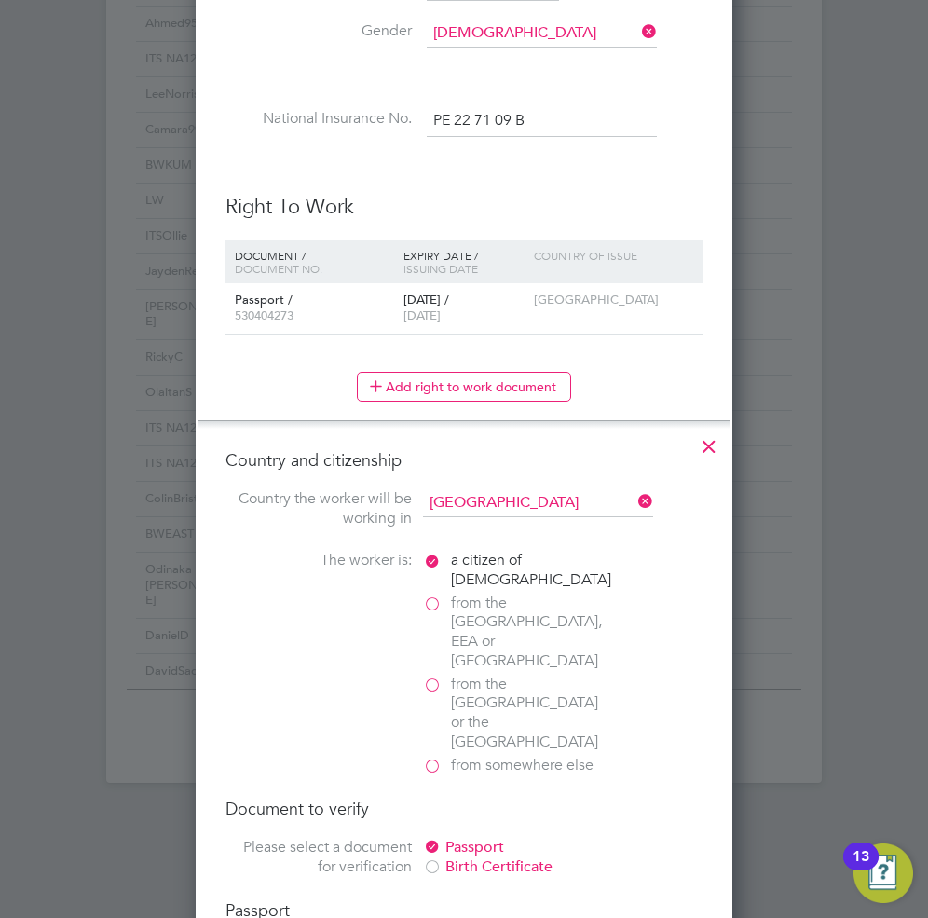
scroll to position [1717, 494]
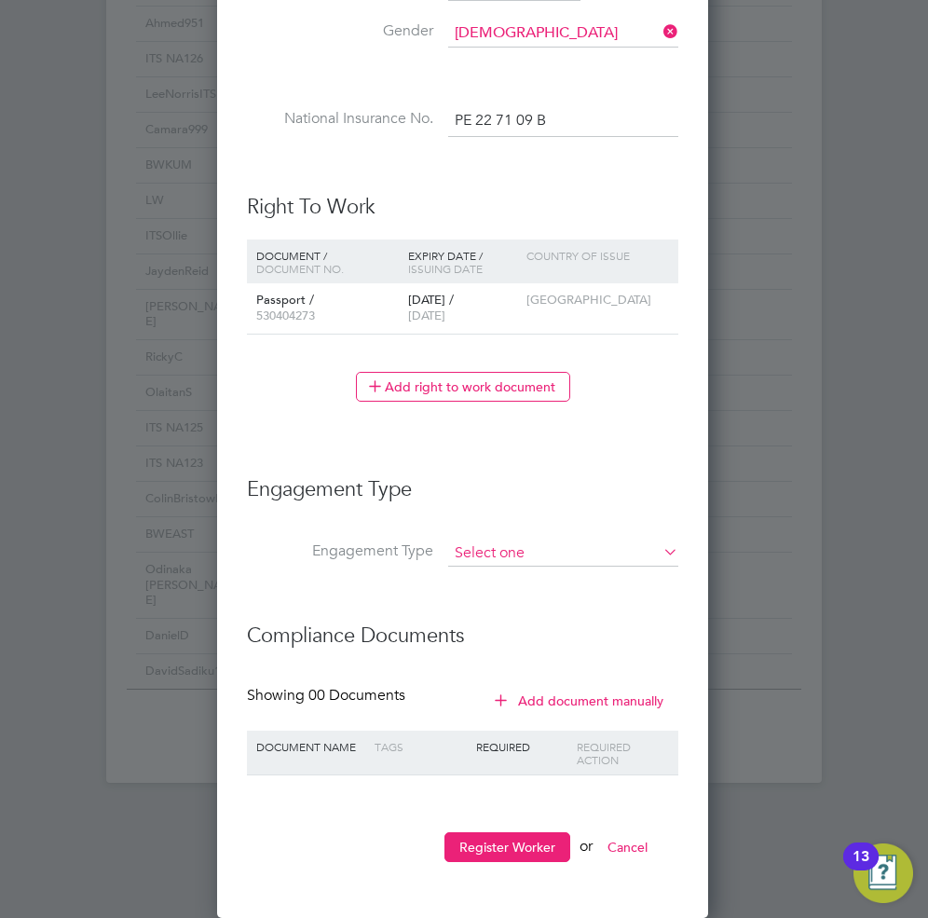
click at [565, 551] on input at bounding box center [563, 553] width 230 height 26
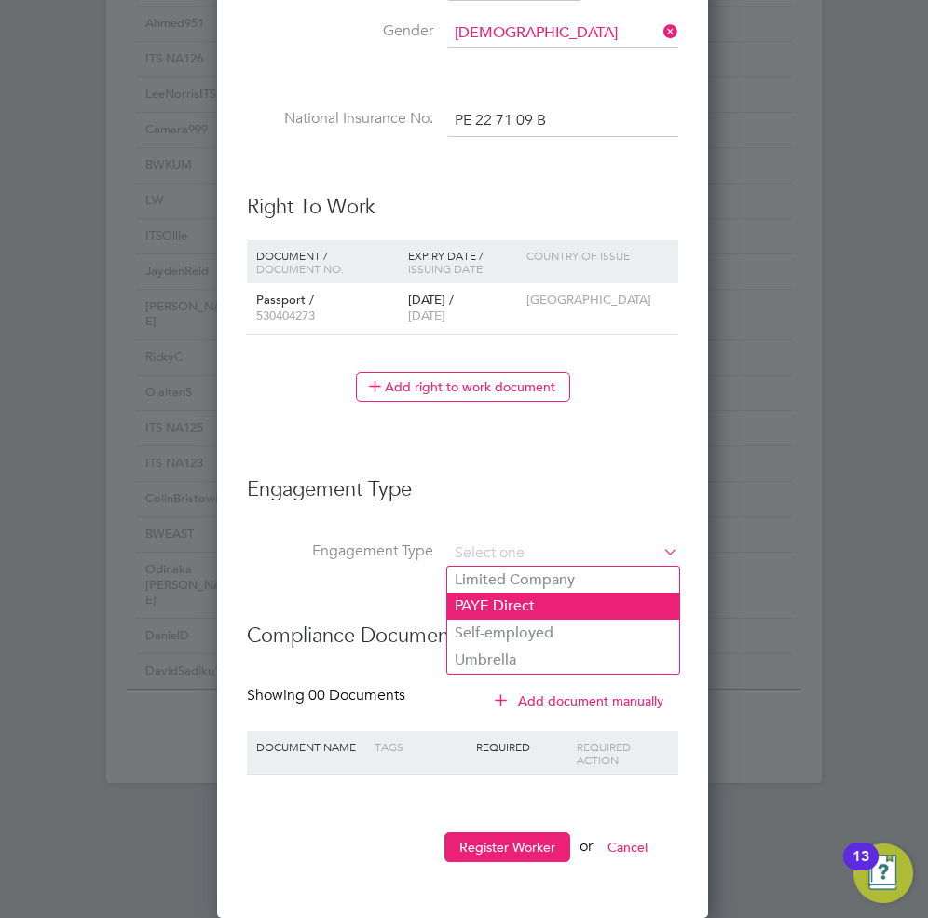
click at [532, 604] on li "PAYE Direct" at bounding box center [563, 605] width 232 height 27
type input "PAYE Direct"
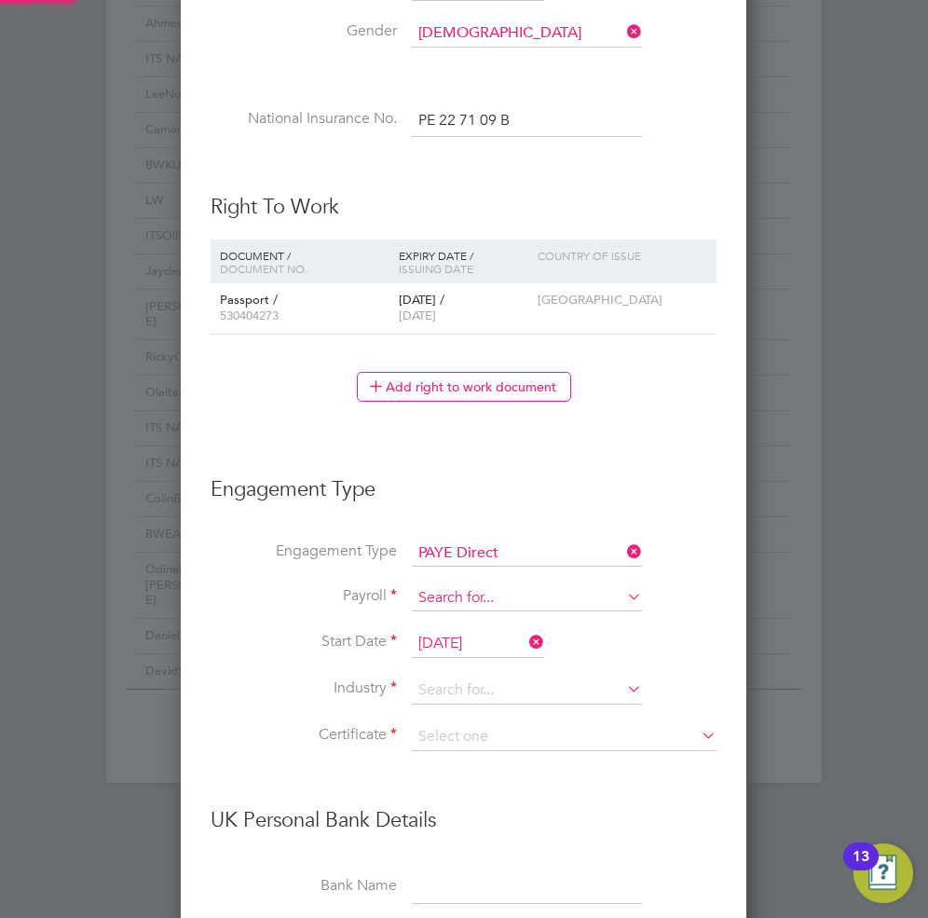
scroll to position [2263, 567]
click at [505, 600] on input at bounding box center [527, 598] width 230 height 26
click at [496, 617] on li "Agency PAYE" at bounding box center [527, 624] width 232 height 27
type input "Agency PAYE"
click at [489, 690] on input at bounding box center [527, 690] width 230 height 28
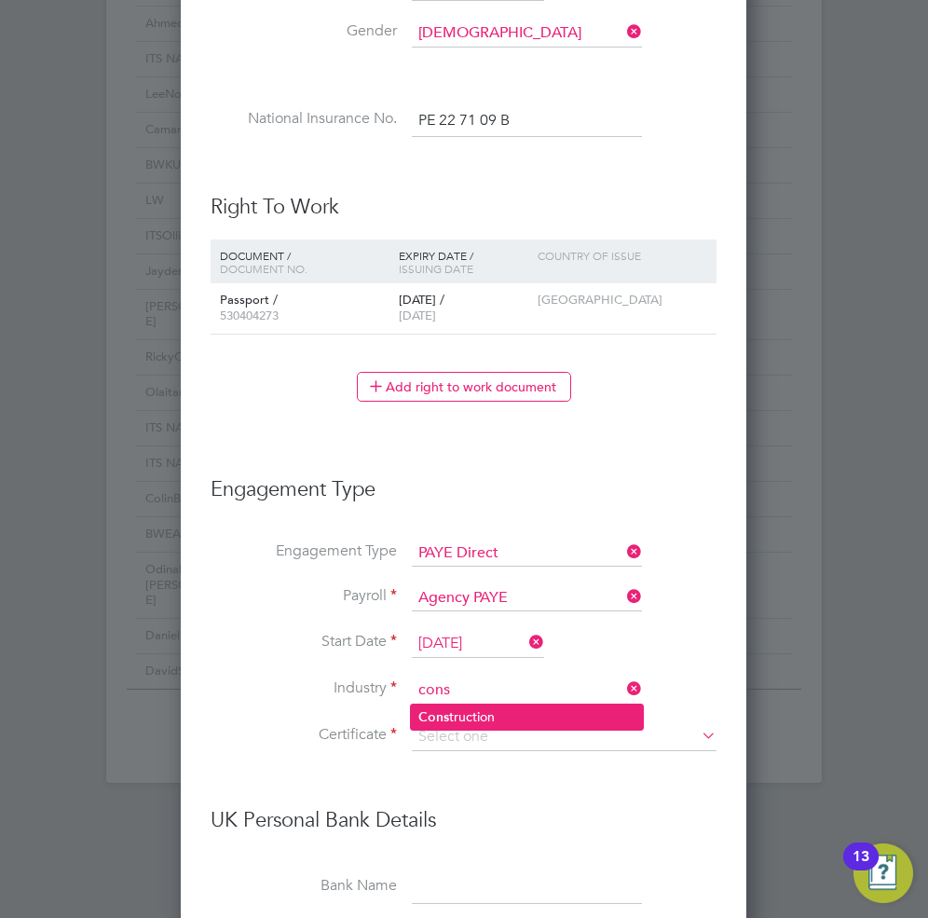
click at [485, 718] on li "Cons truction" at bounding box center [527, 716] width 232 height 25
type input "Construction"
click at [501, 734] on input at bounding box center [564, 737] width 305 height 28
click at [487, 816] on li "Don't know" at bounding box center [564, 811] width 306 height 24
type input "Don't know"
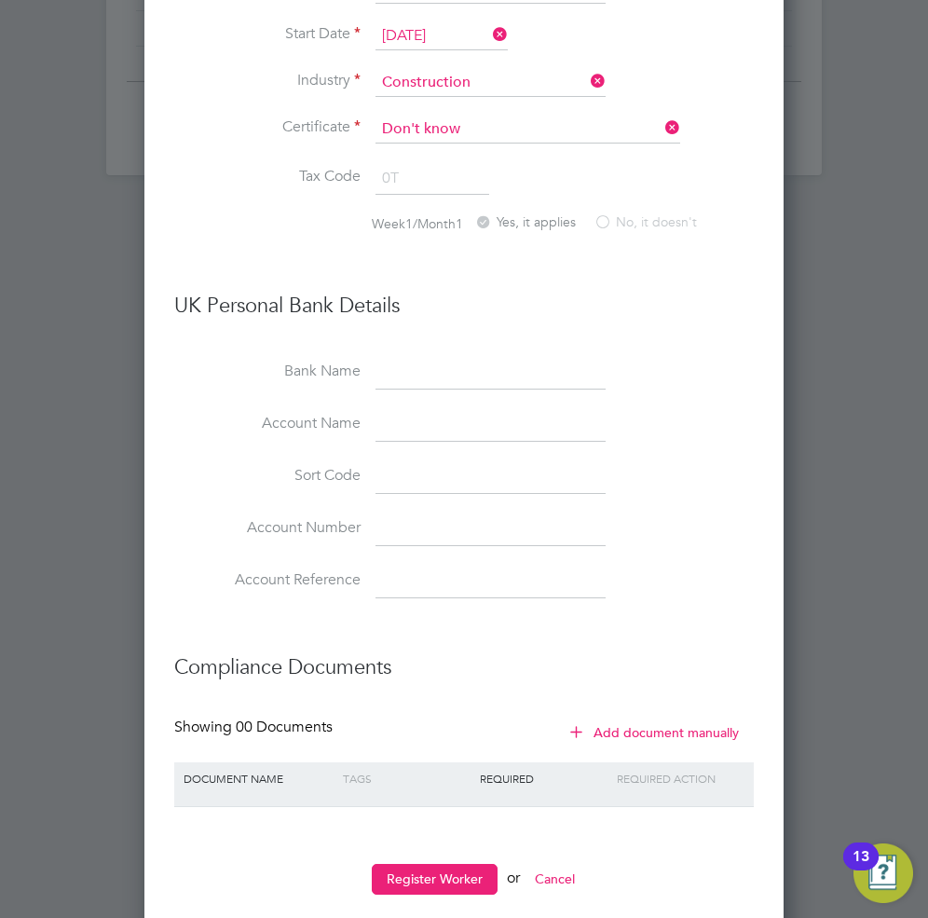
scroll to position [2136, 0]
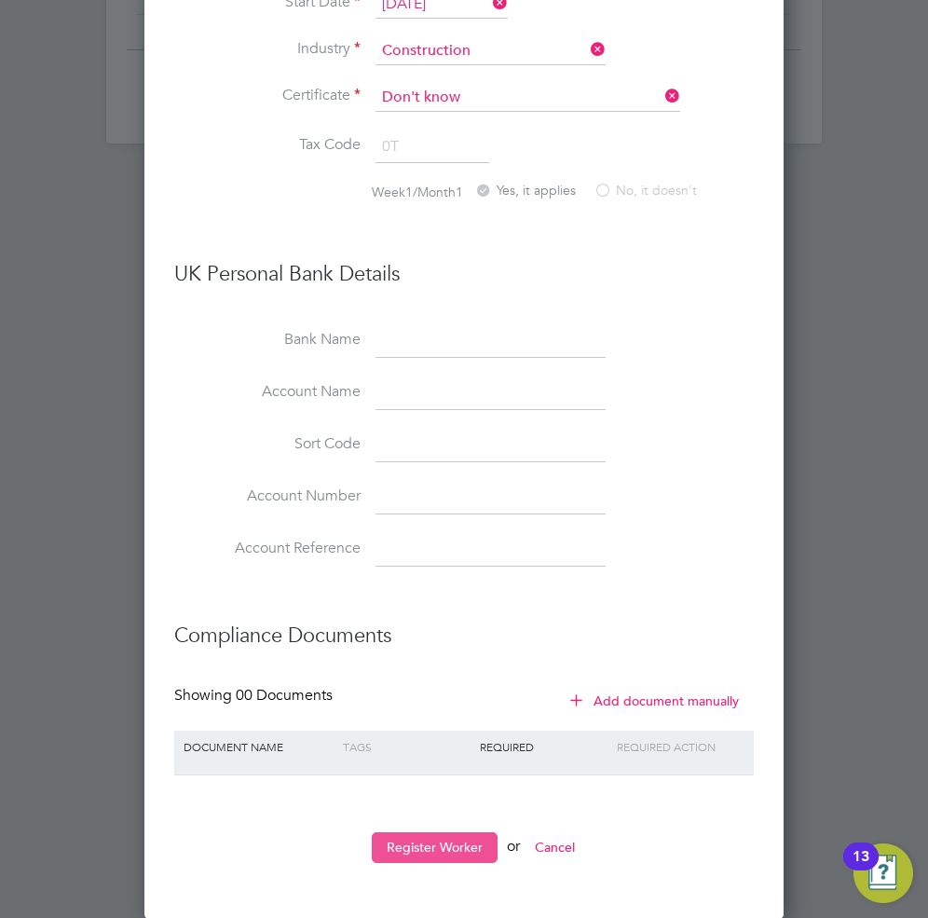
click at [428, 841] on button "Register Worker" at bounding box center [435, 847] width 126 height 30
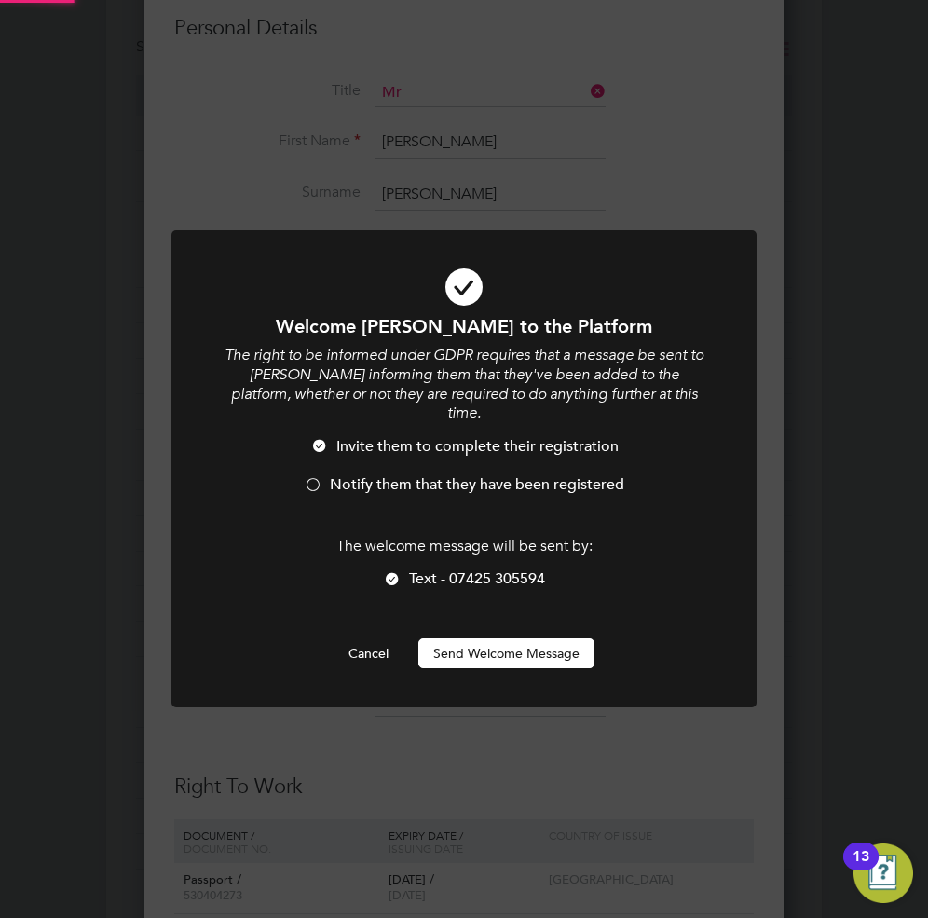
scroll to position [0, 0]
click at [329, 475] on li "Notify them that they have been registered" at bounding box center [464, 494] width 484 height 38
click at [475, 638] on button "Send Welcome Message" at bounding box center [506, 653] width 176 height 30
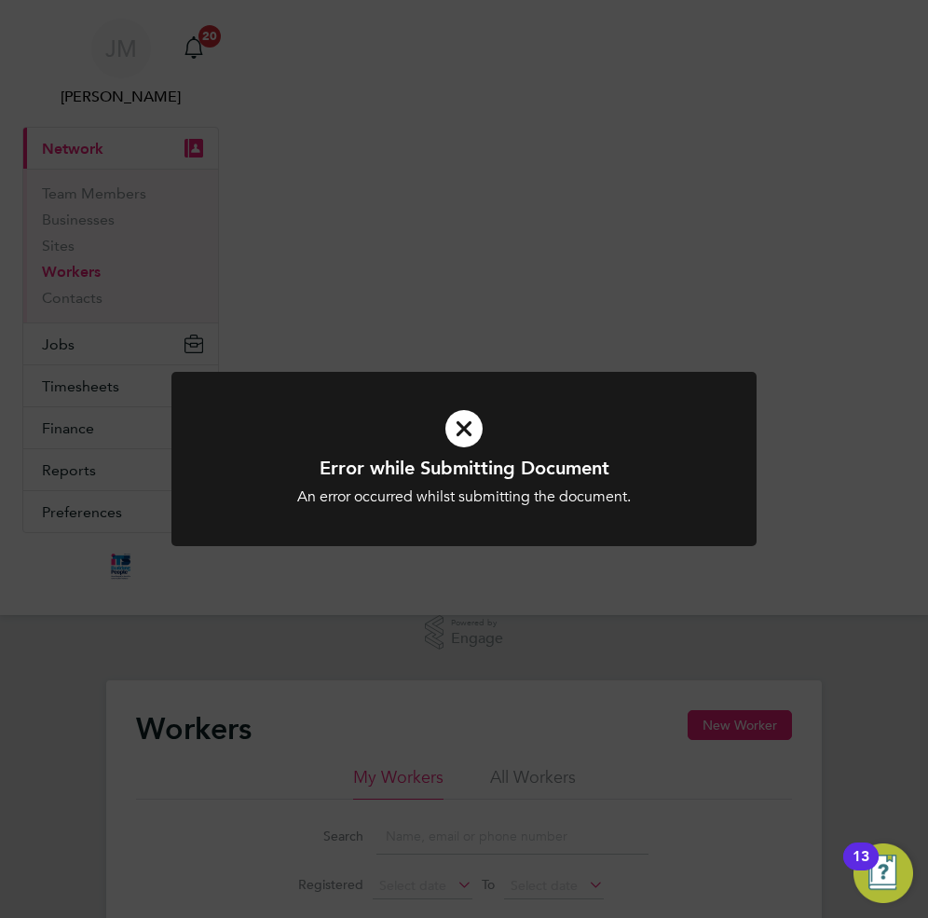
click at [630, 610] on div "Error while Submitting Document An error occurred whilst submitting the documen…" at bounding box center [464, 459] width 928 height 918
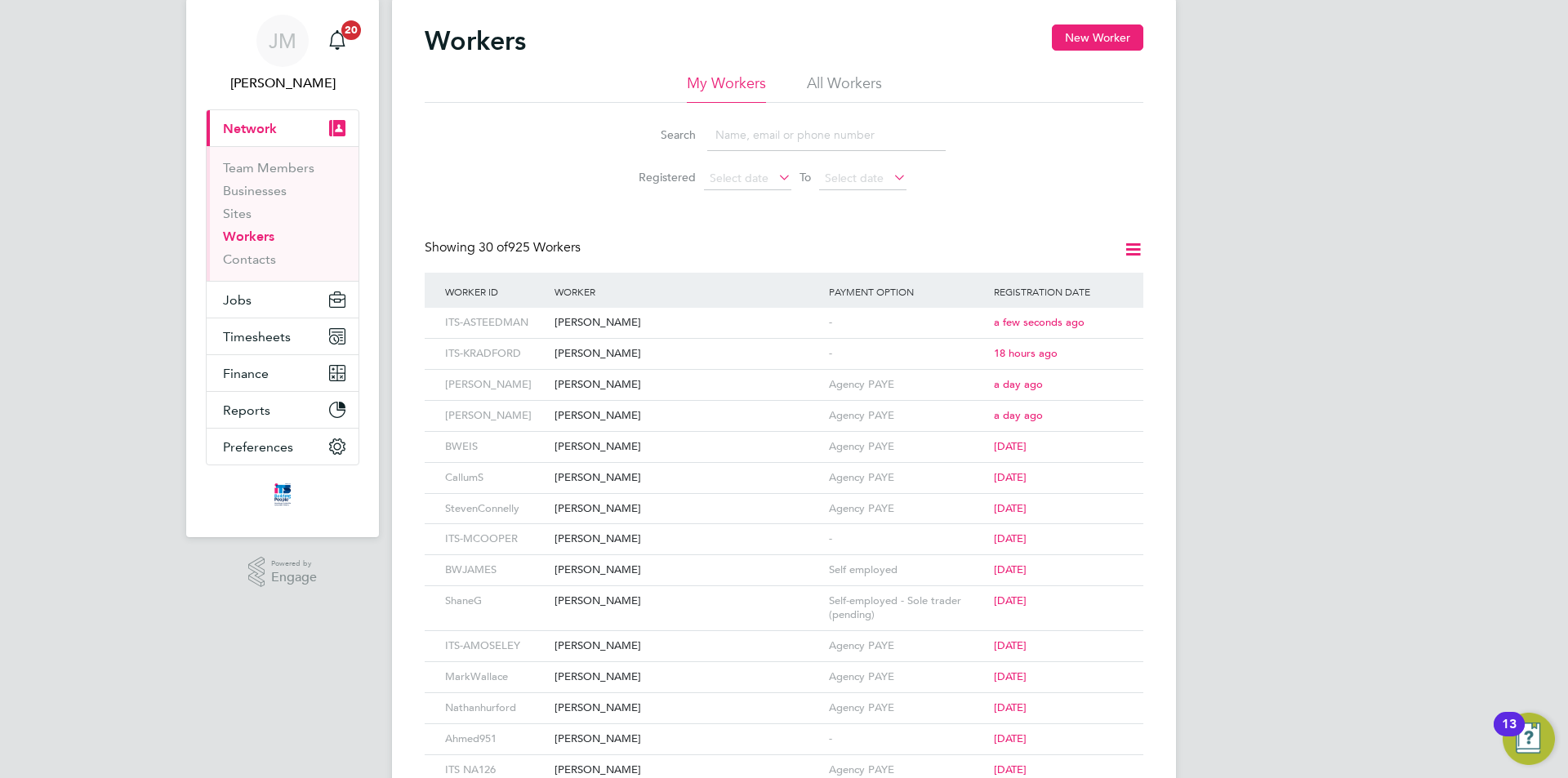
scroll to position [81, 0]
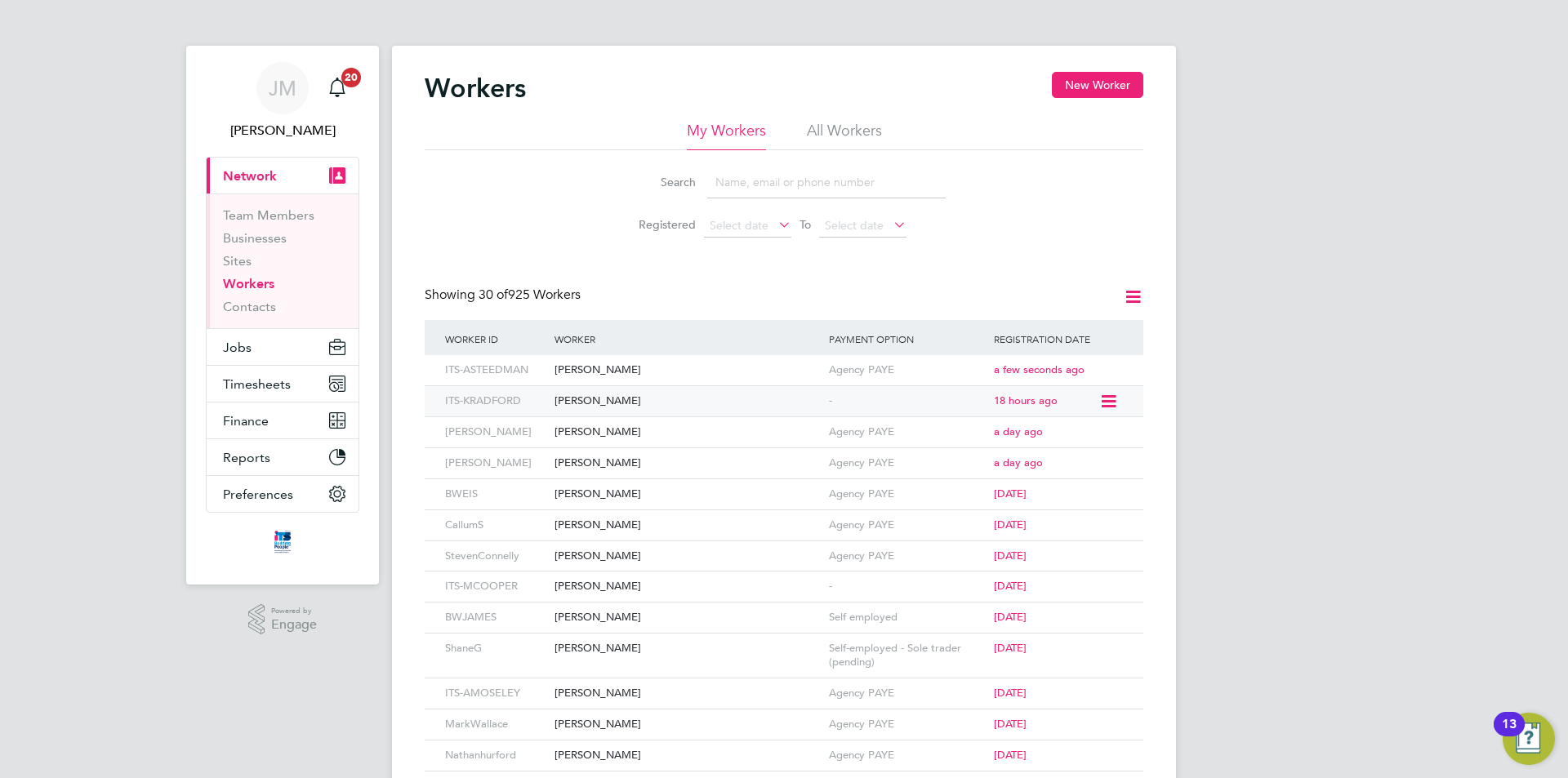
click at [669, 396] on div "[PERSON_NAME]" at bounding box center [687, 401] width 274 height 30
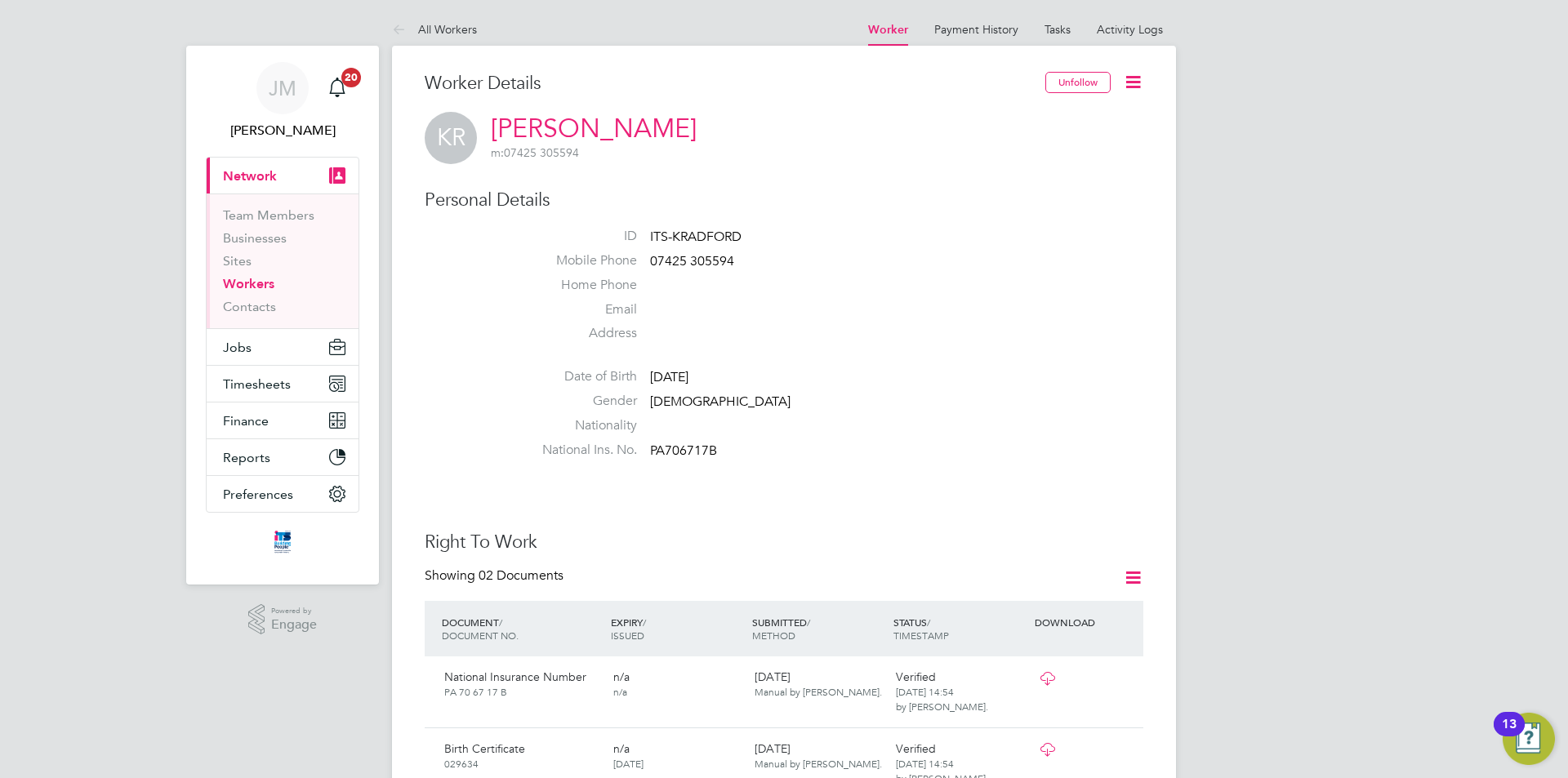
click at [1131, 78] on icon at bounding box center [1132, 81] width 20 height 20
click at [1019, 190] on li "Edit Personal Details e" at bounding box center [1039, 190] width 204 height 23
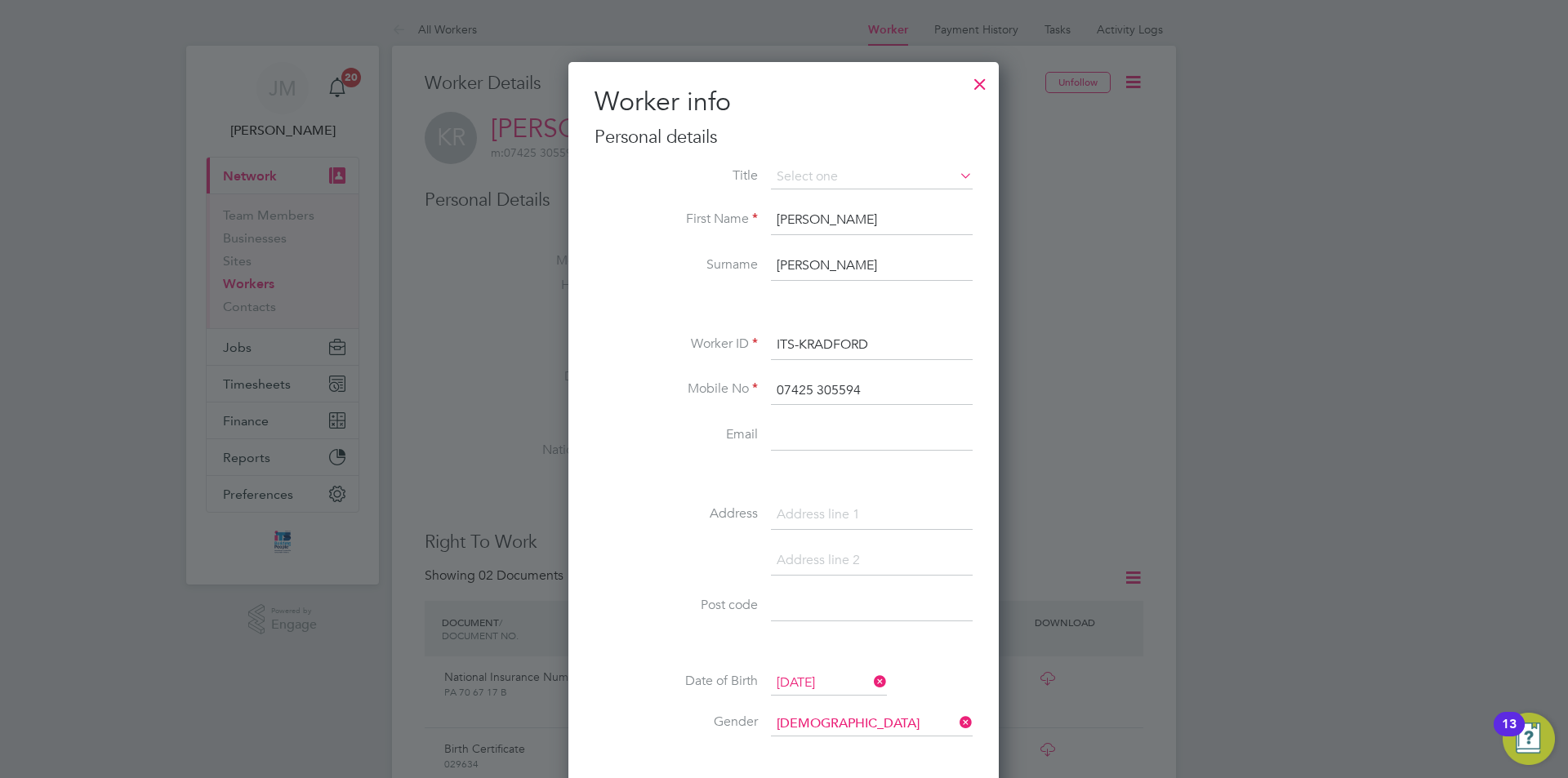
click at [834, 202] on li "Mr" at bounding box center [871, 200] width 203 height 21
type input "Mr"
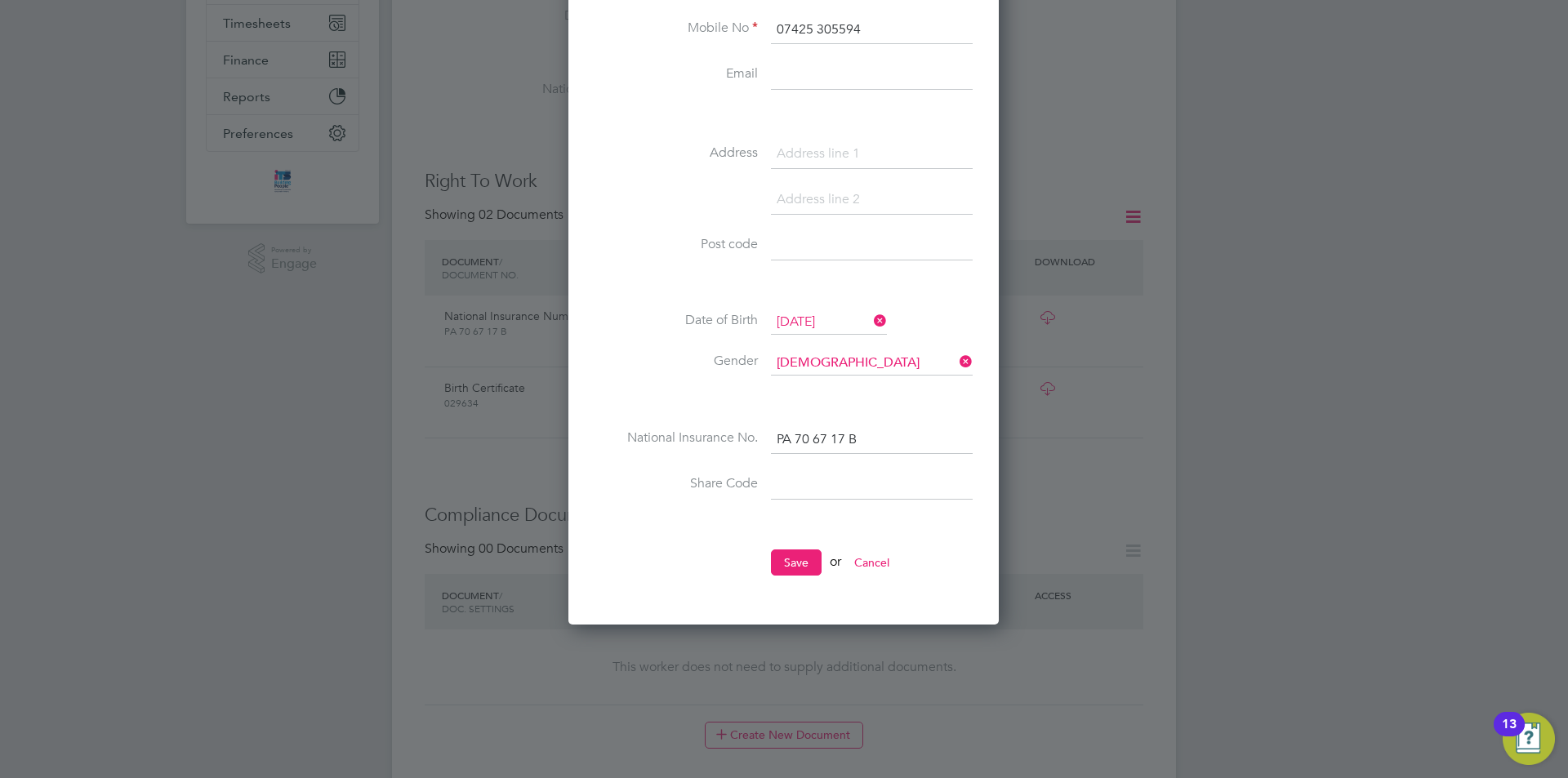
scroll to position [327, 0]
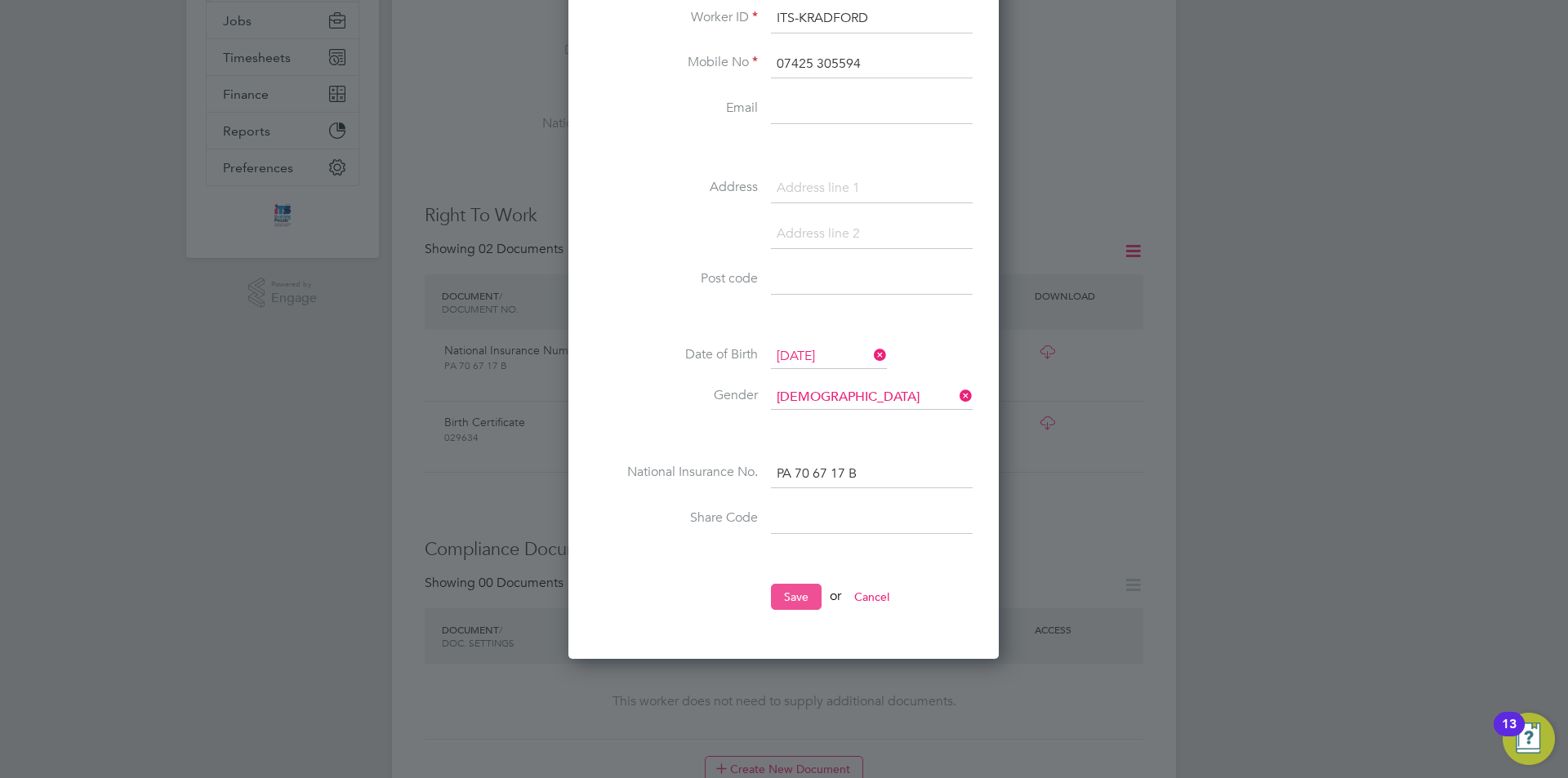
click at [798, 597] on button "Save" at bounding box center [796, 597] width 51 height 26
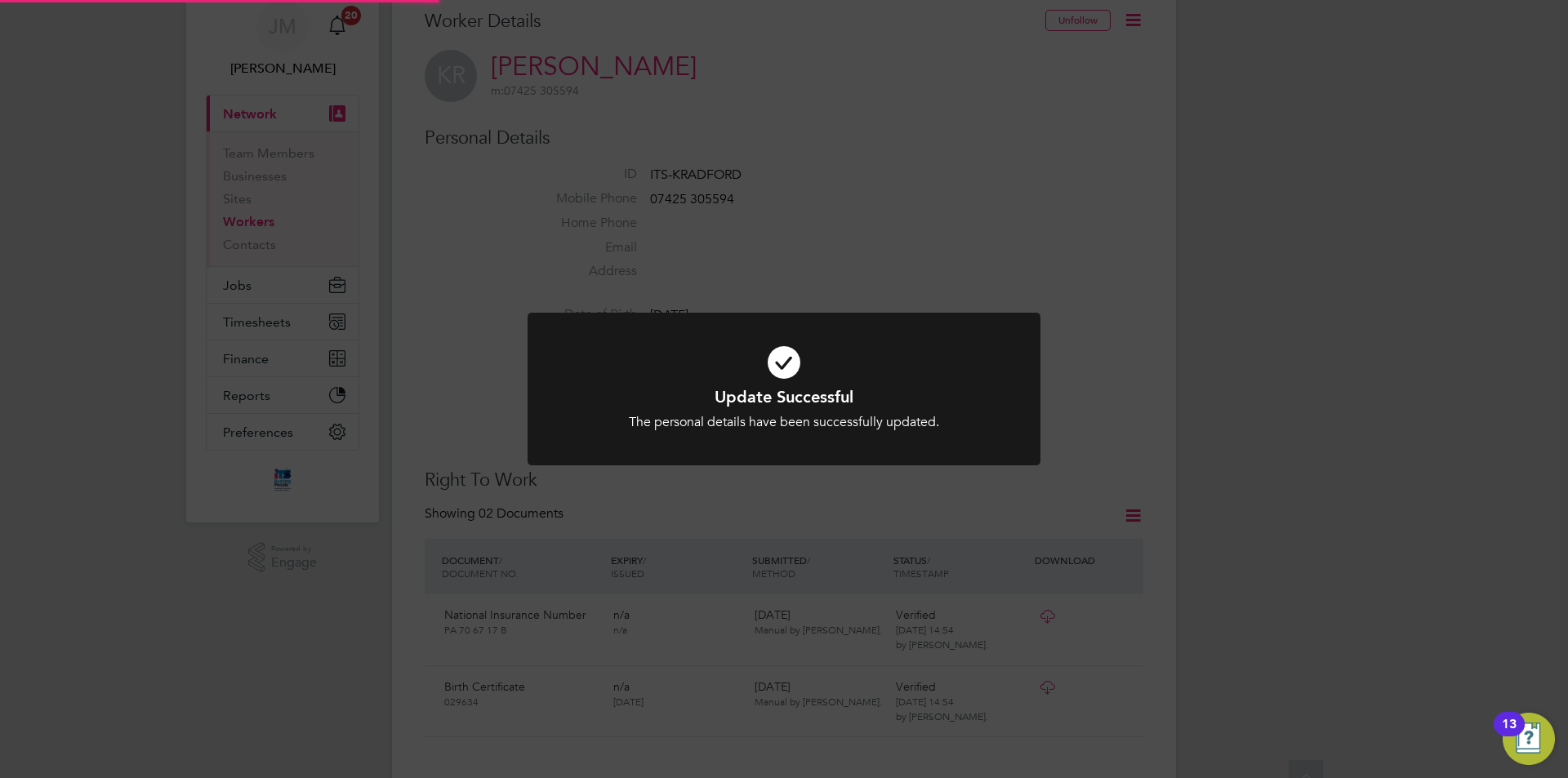
scroll to position [0, 0]
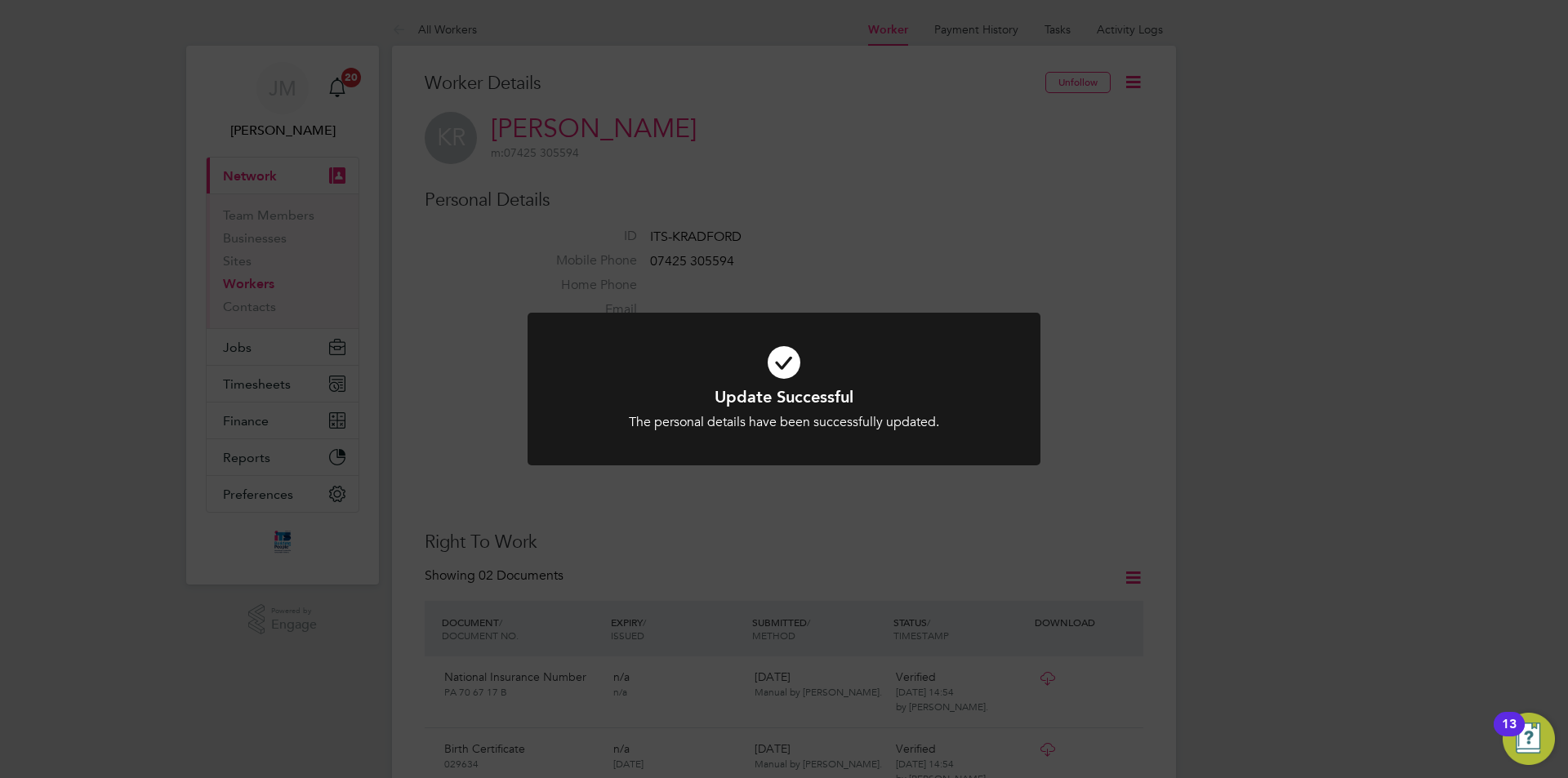
click at [501, 454] on div "Update Successful The personal details have been successfully updated. Cancel O…" at bounding box center [784, 389] width 1568 height 778
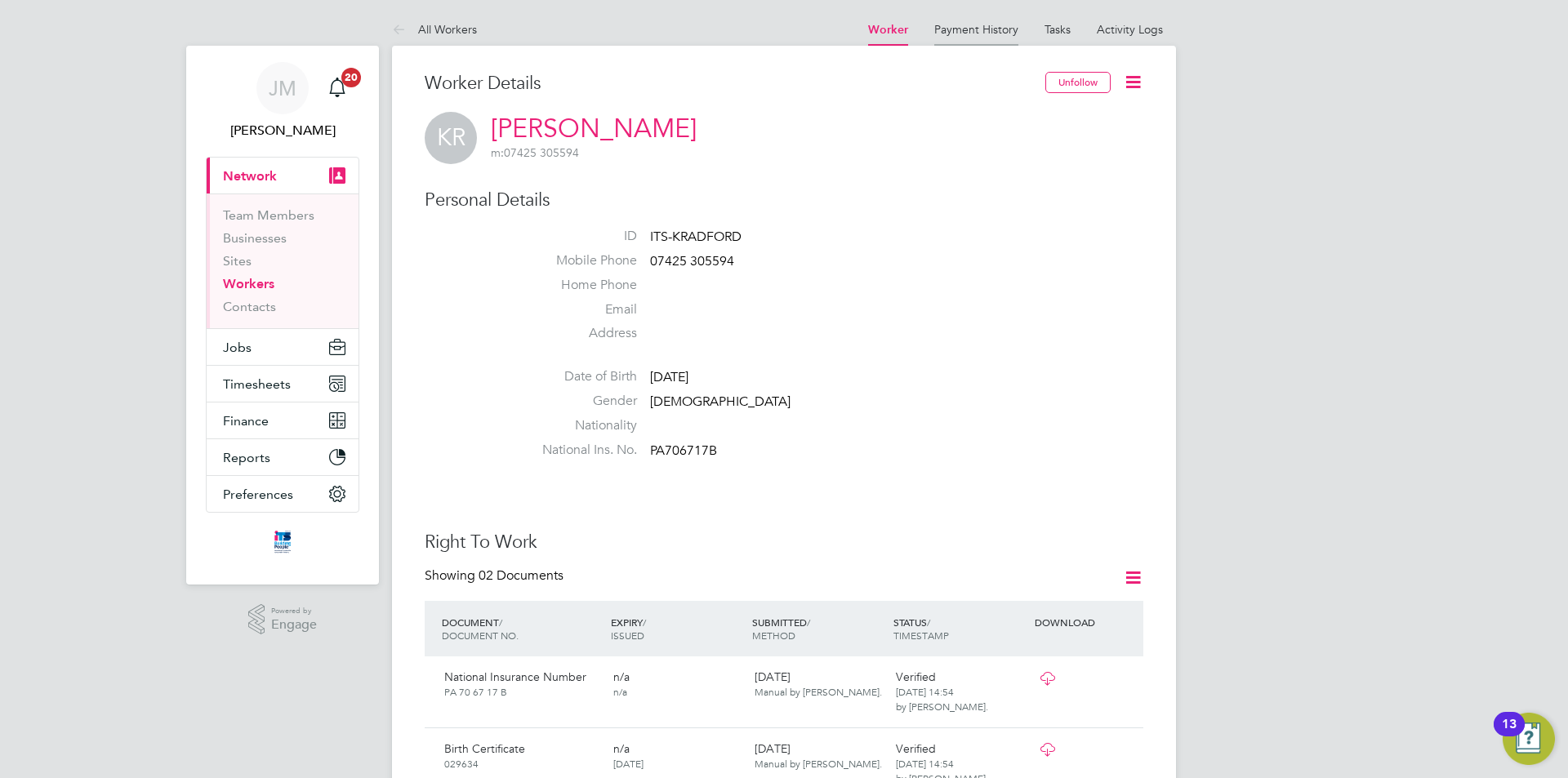
click at [981, 29] on link "Payment History" at bounding box center [976, 29] width 84 height 15
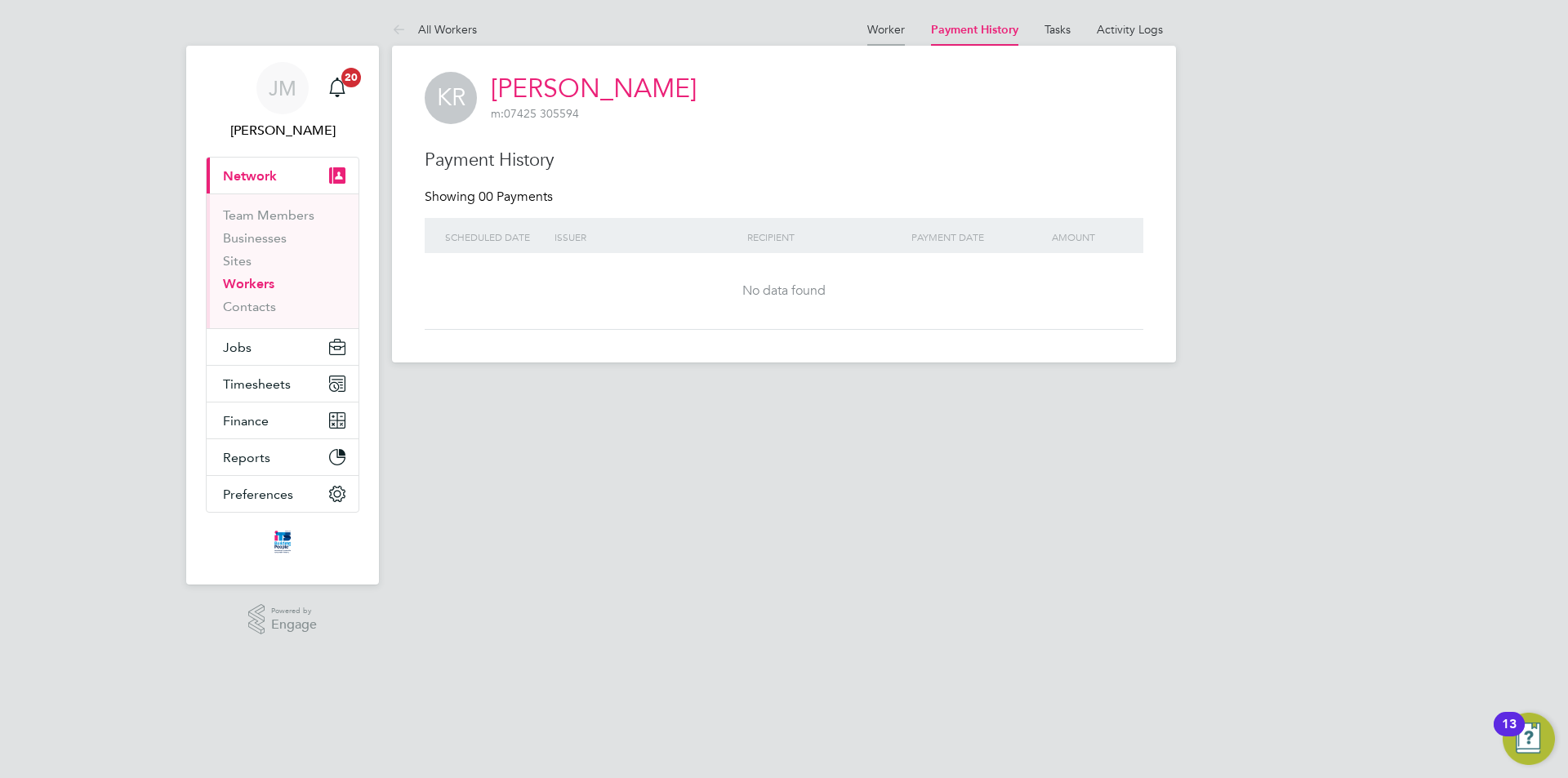
click at [900, 36] on li "Worker" at bounding box center [885, 29] width 38 height 32
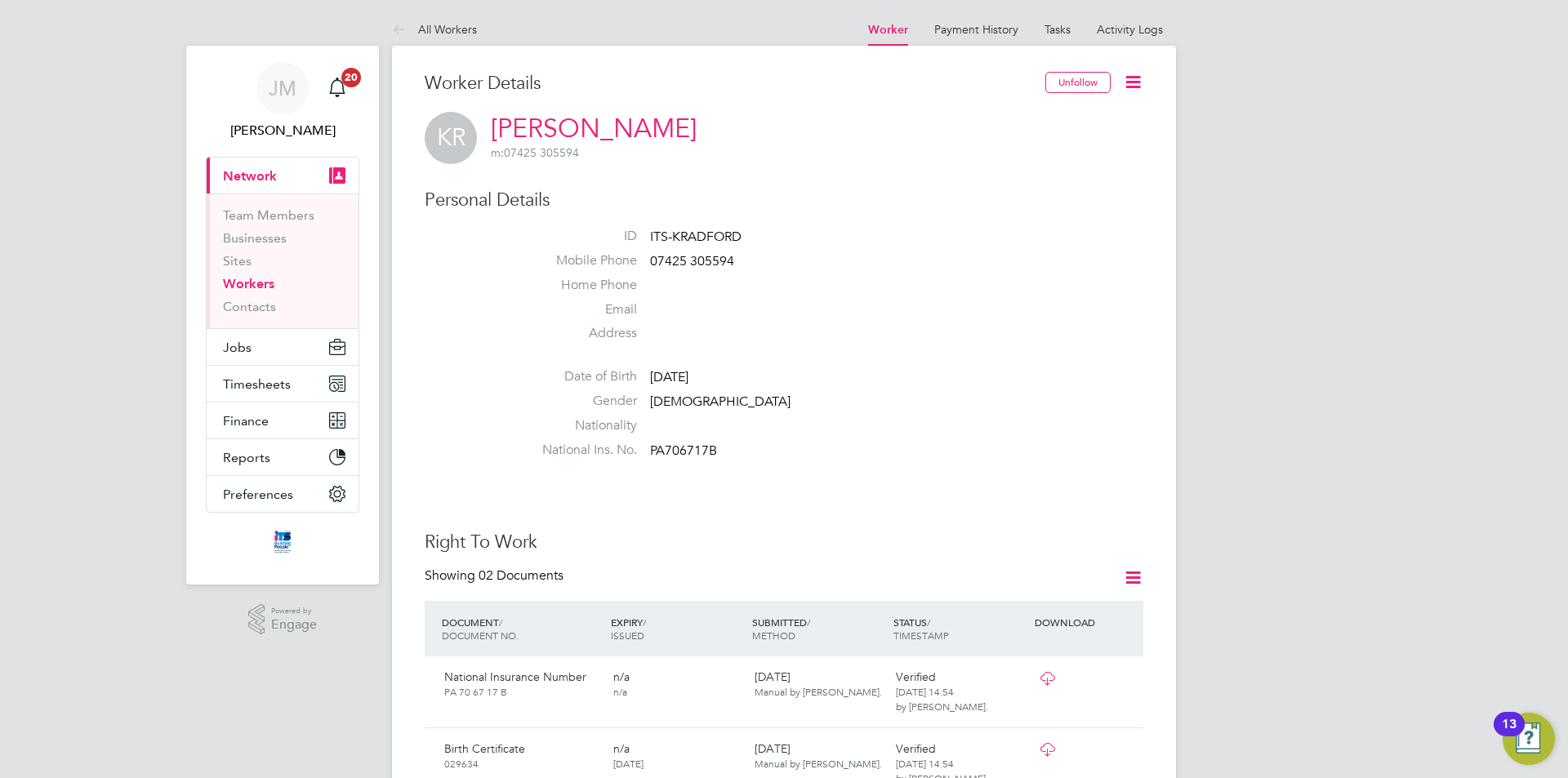
click at [1134, 90] on icon at bounding box center [1132, 81] width 20 height 20
click at [849, 278] on li "Home Phone" at bounding box center [833, 289] width 621 height 25
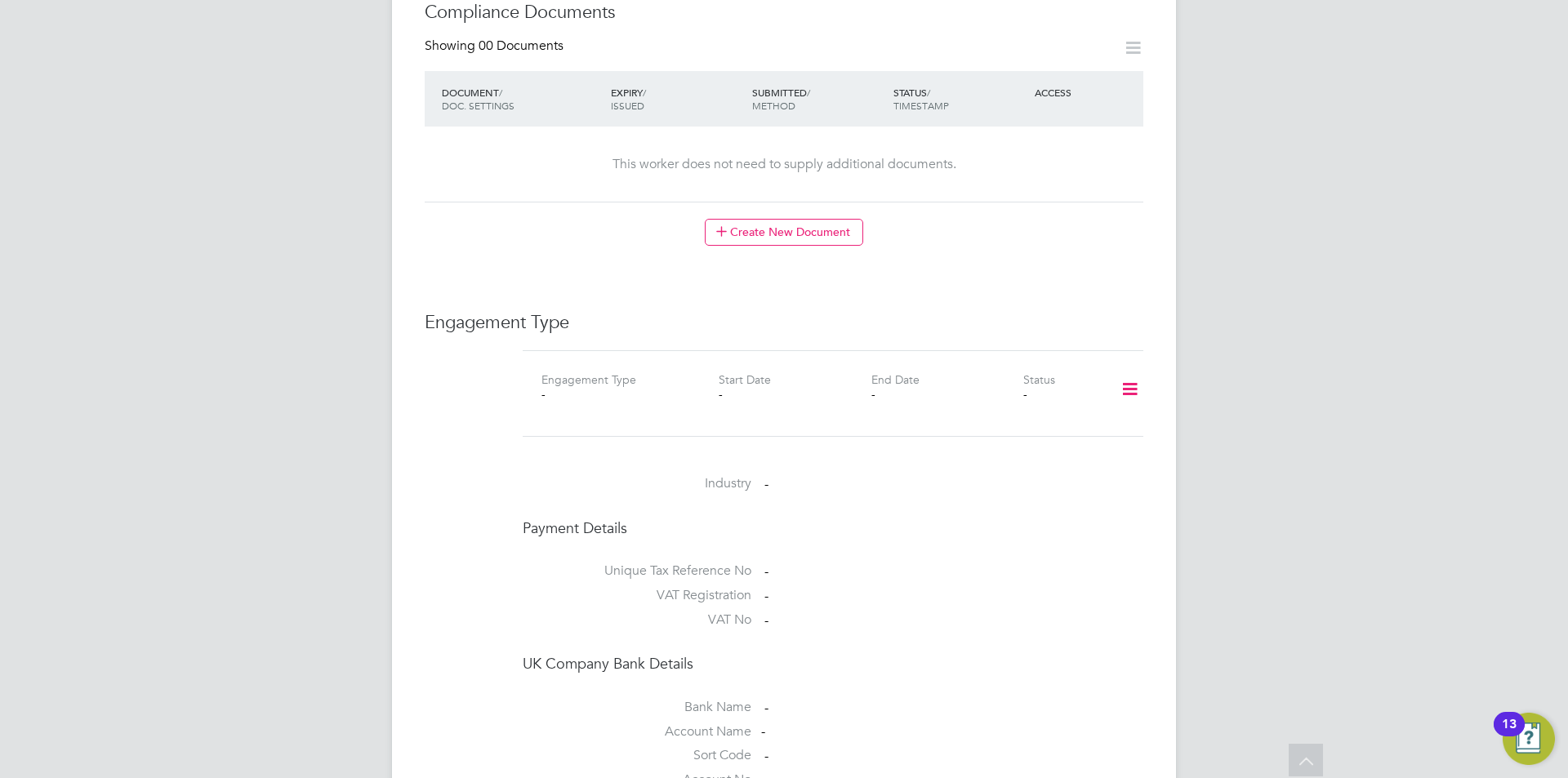
scroll to position [898, 0]
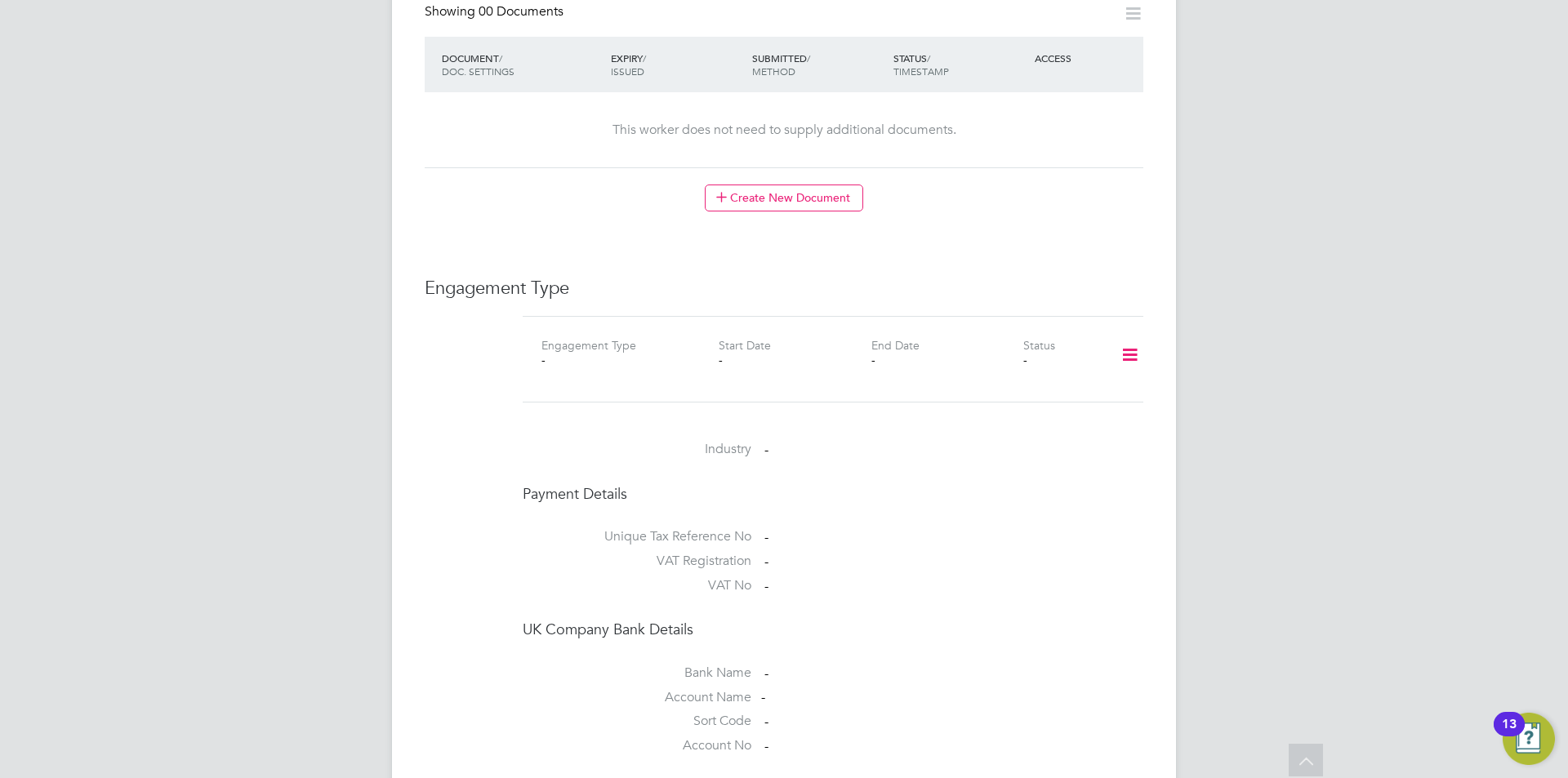
click at [1137, 357] on icon at bounding box center [1129, 355] width 29 height 38
click at [1047, 426] on li "Add Engagement Type" at bounding box center [1045, 425] width 185 height 23
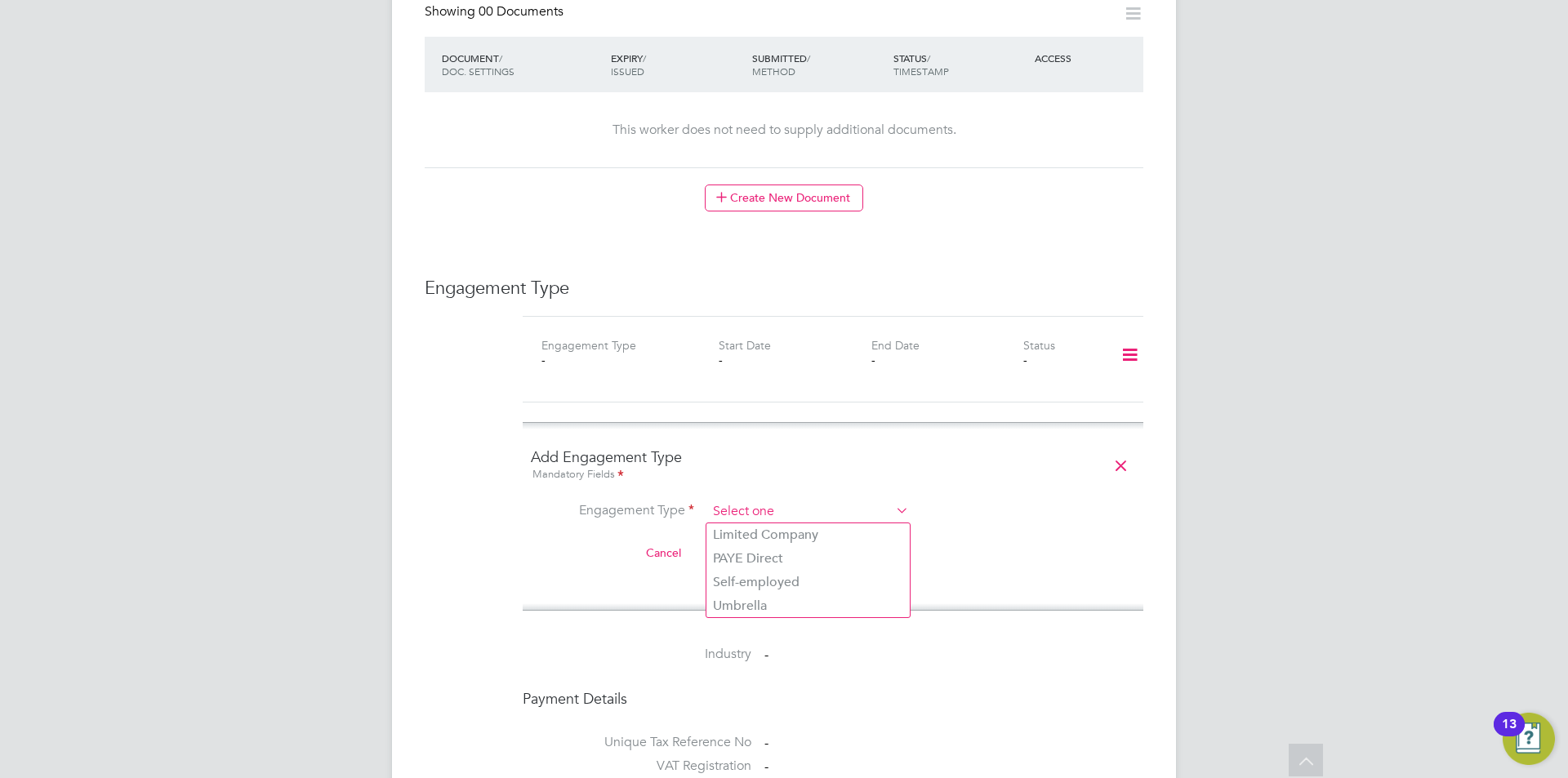
click at [829, 513] on input at bounding box center [808, 512] width 202 height 23
click at [791, 561] on li "PAYE Direct" at bounding box center [808, 558] width 203 height 24
type input "PAYE Direct"
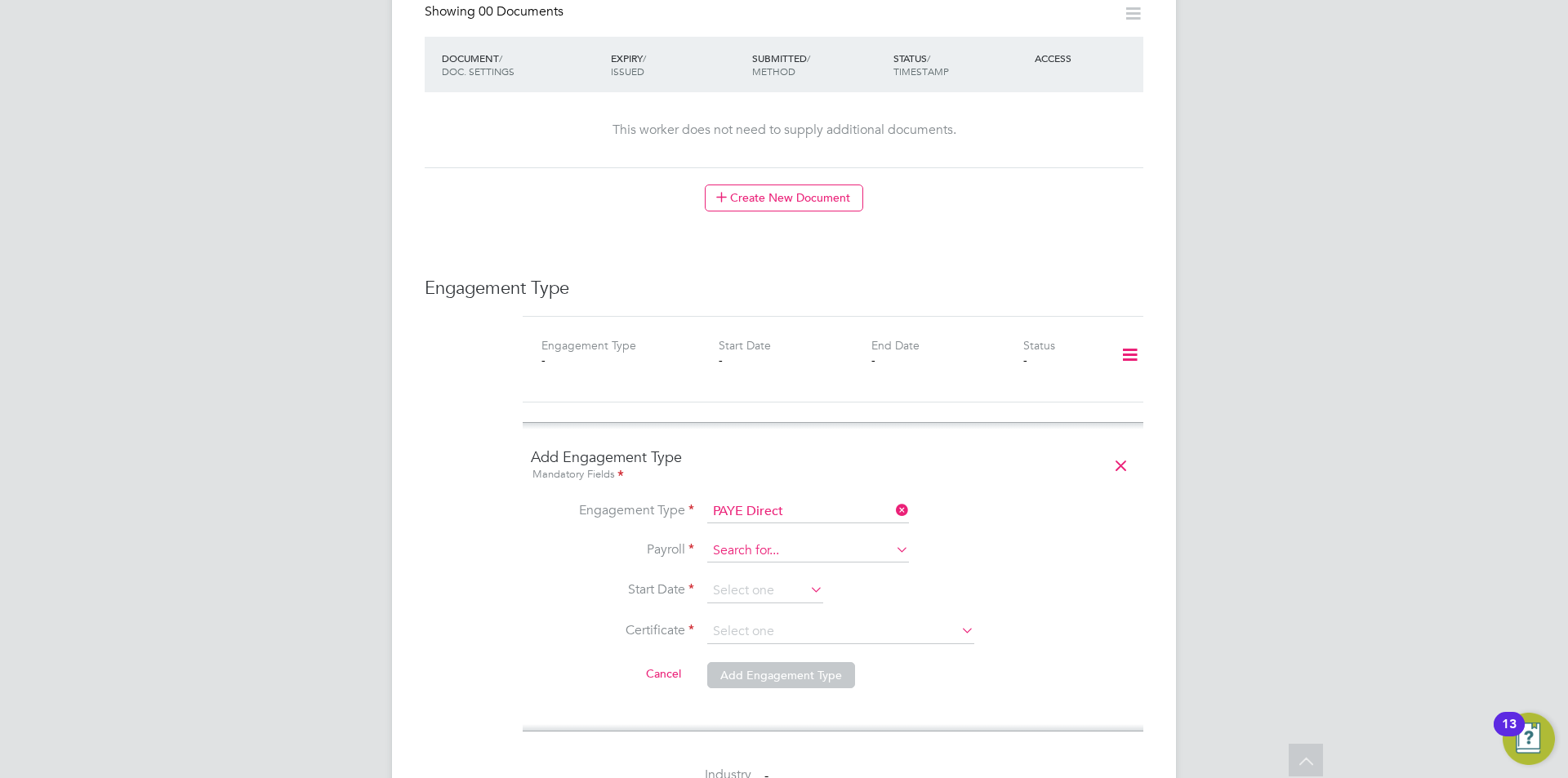
click at [788, 552] on input at bounding box center [808, 551] width 202 height 23
click at [788, 573] on li "Agency PAYE" at bounding box center [808, 574] width 203 height 24
type input "Agency PAYE"
click at [779, 591] on input at bounding box center [765, 591] width 116 height 25
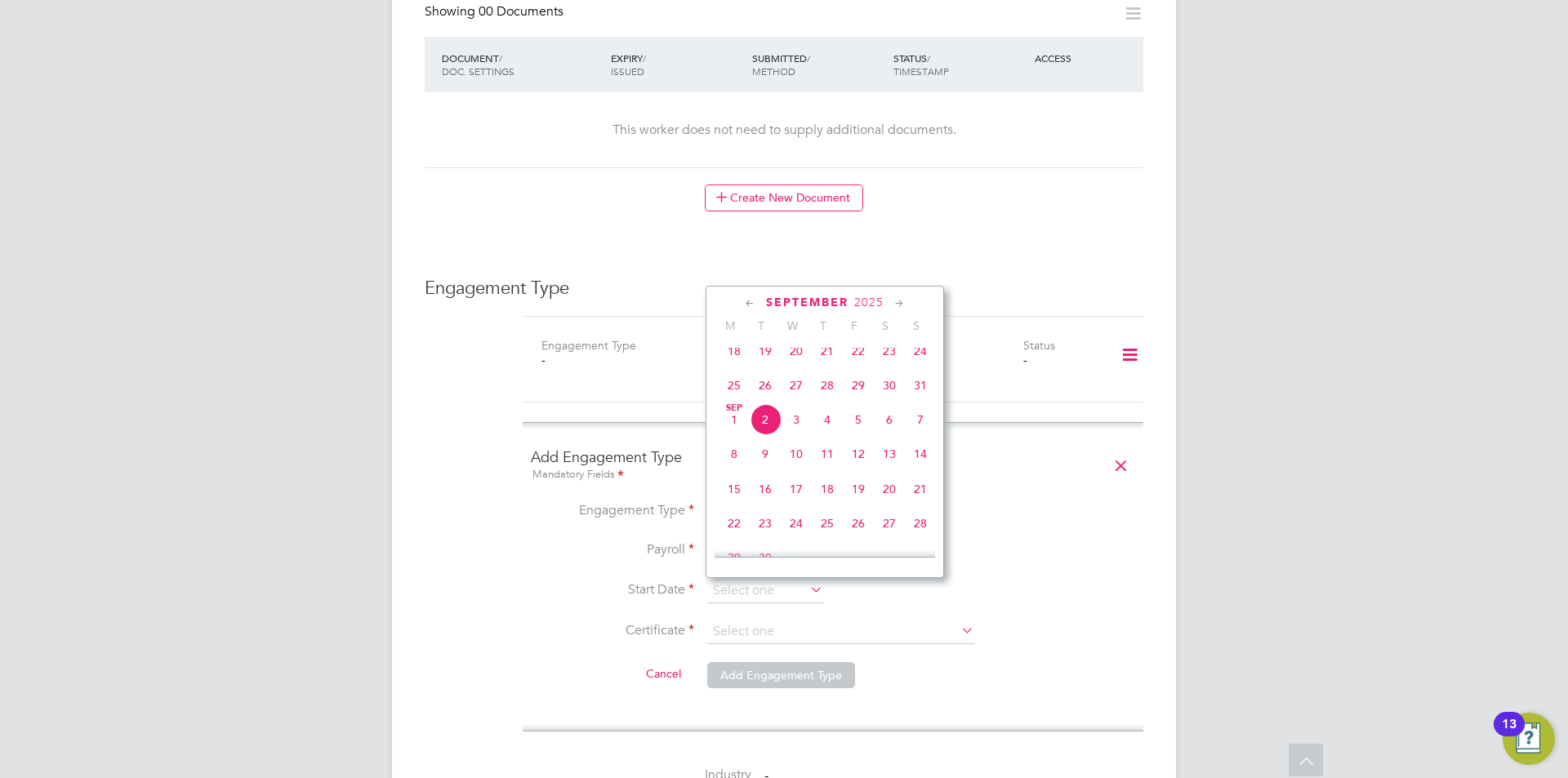
click at [796, 400] on span "27" at bounding box center [796, 385] width 31 height 31
type input "27 Aug 2025"
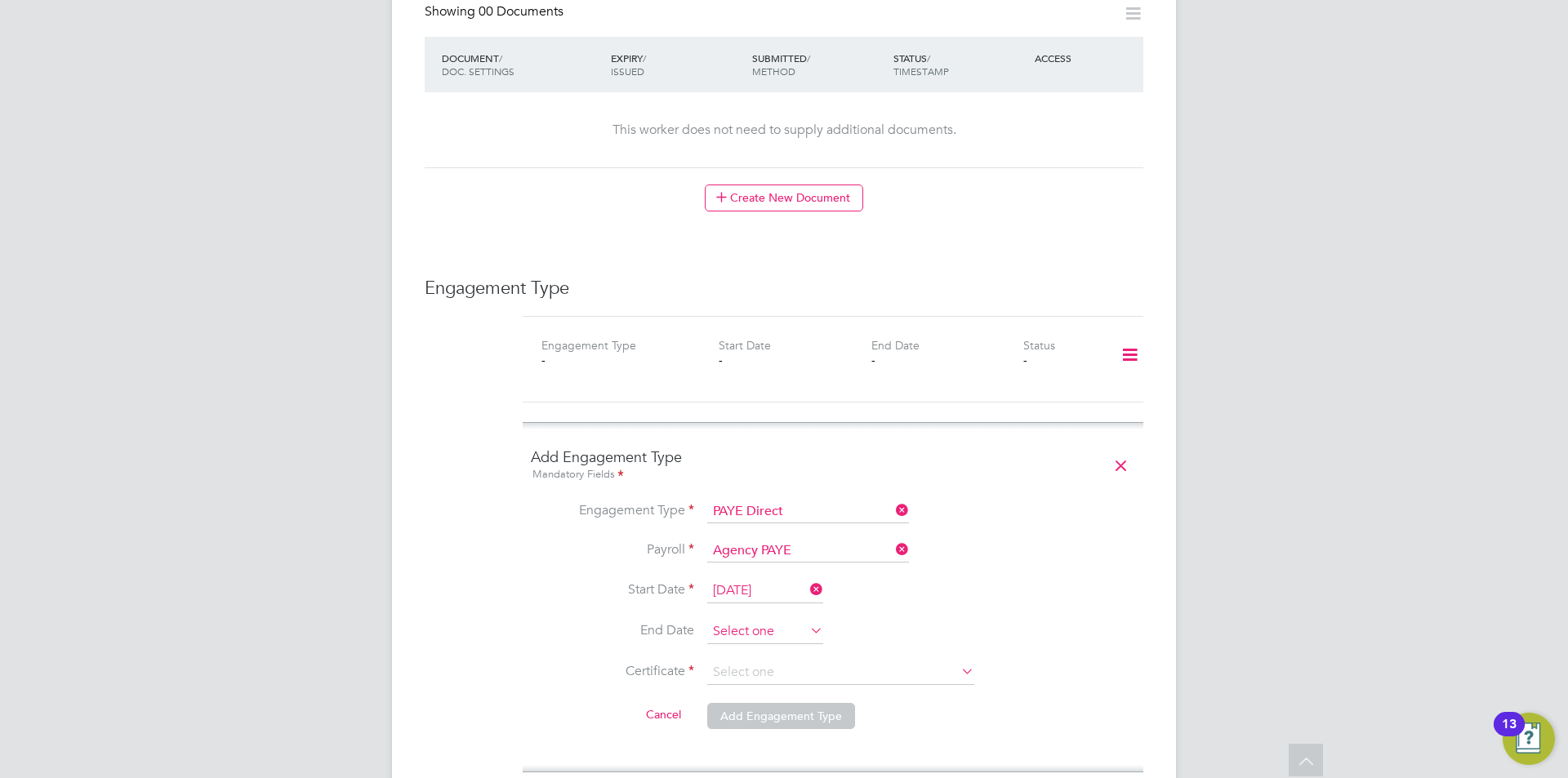
click at [767, 632] on input at bounding box center [765, 632] width 116 height 25
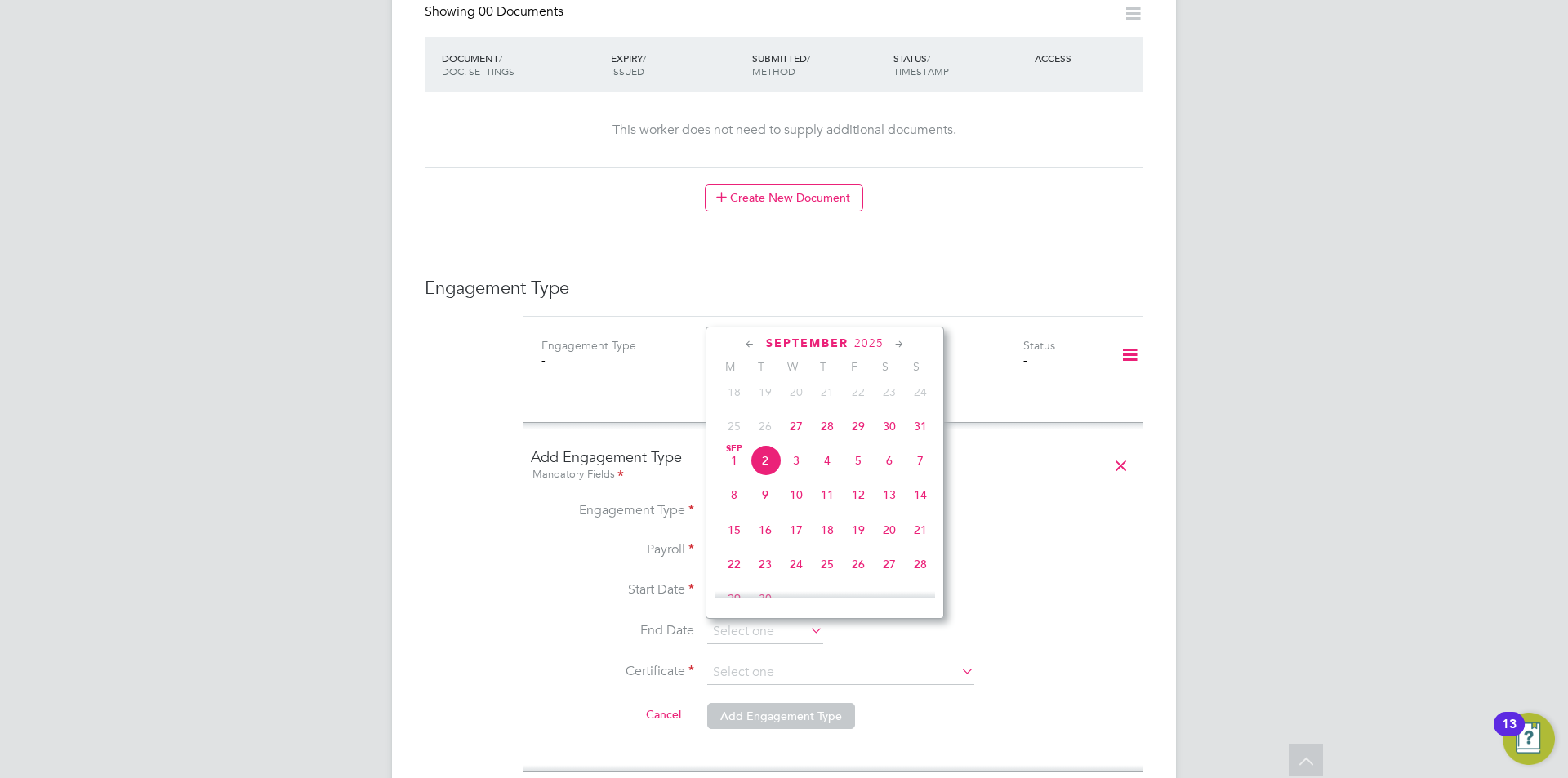
click at [863, 431] on span "29" at bounding box center [857, 426] width 31 height 31
type input "29 Aug 2025"
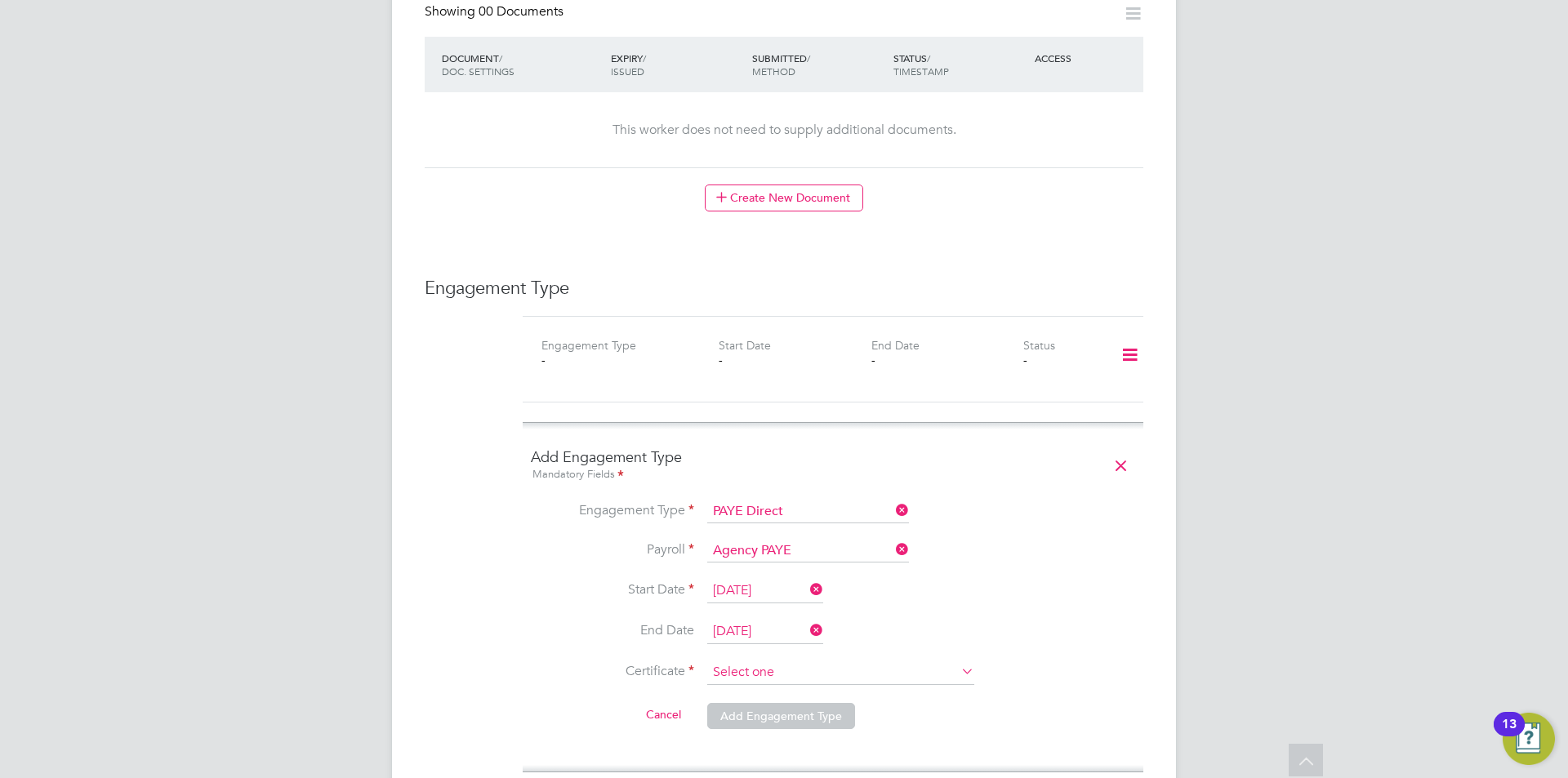
click at [785, 661] on input at bounding box center [841, 673] width 267 height 25
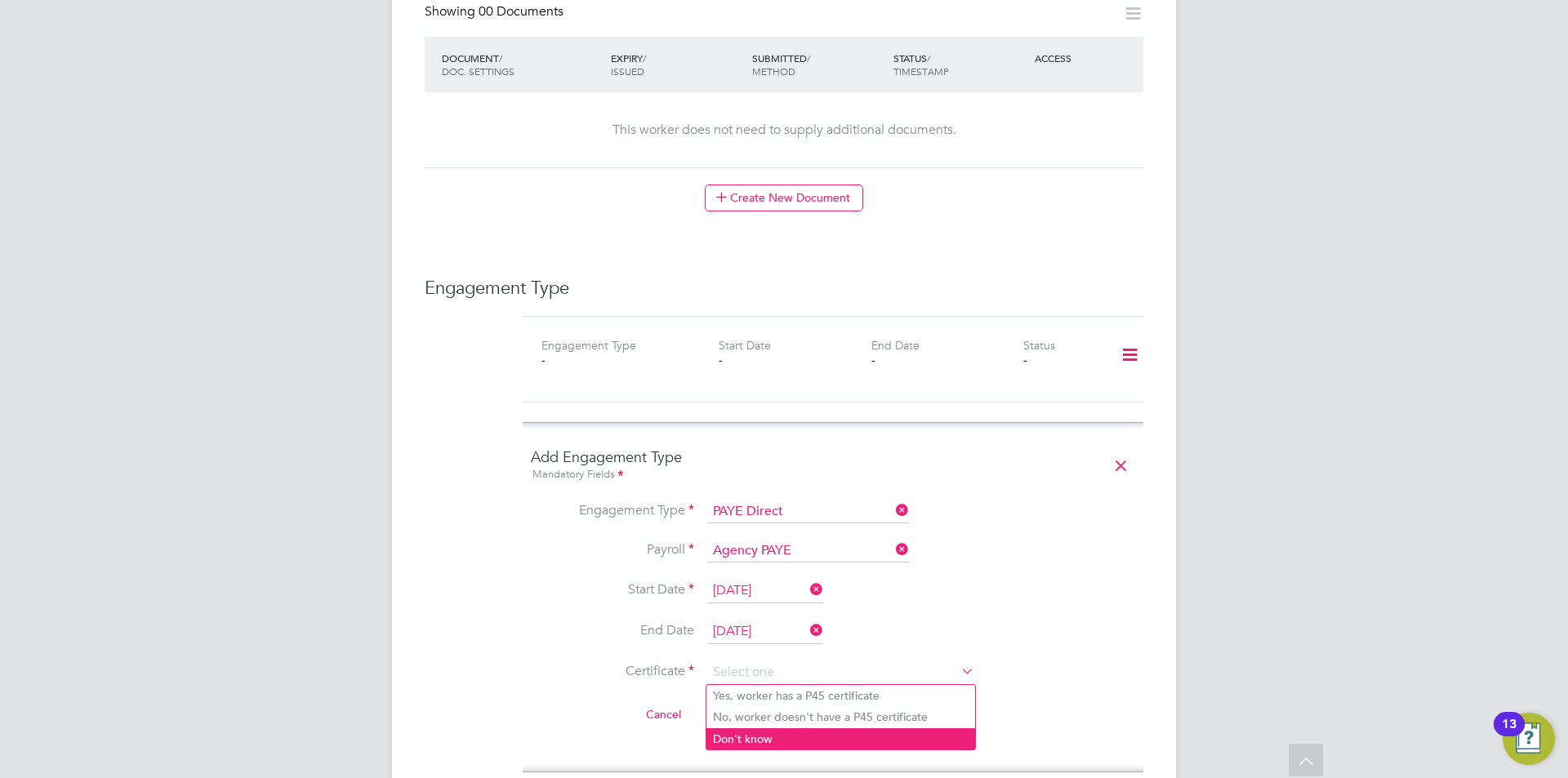
click at [768, 739] on li "Don't know" at bounding box center [841, 739] width 268 height 21
type input "Don't know"
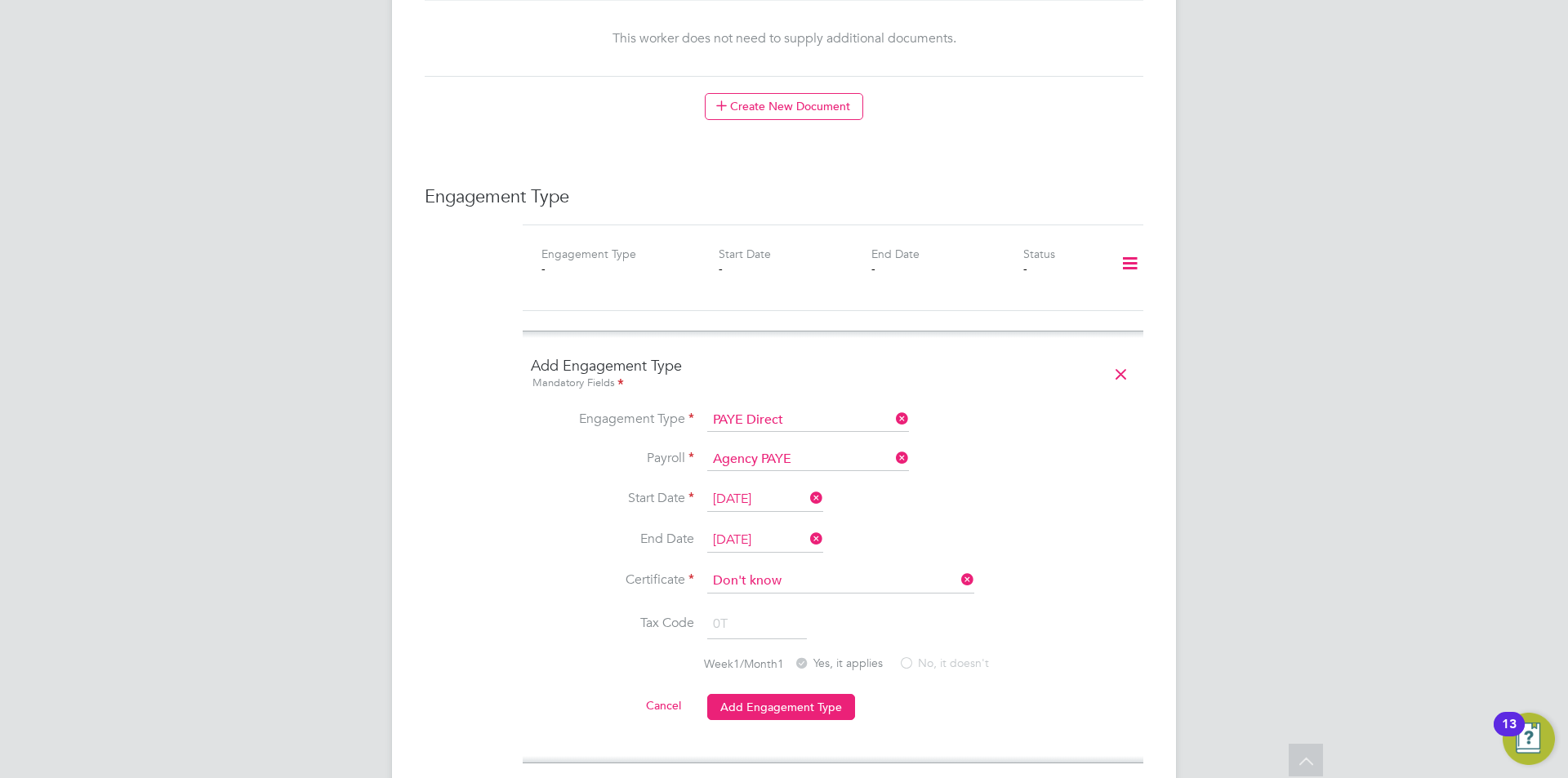
scroll to position [1224, 0]
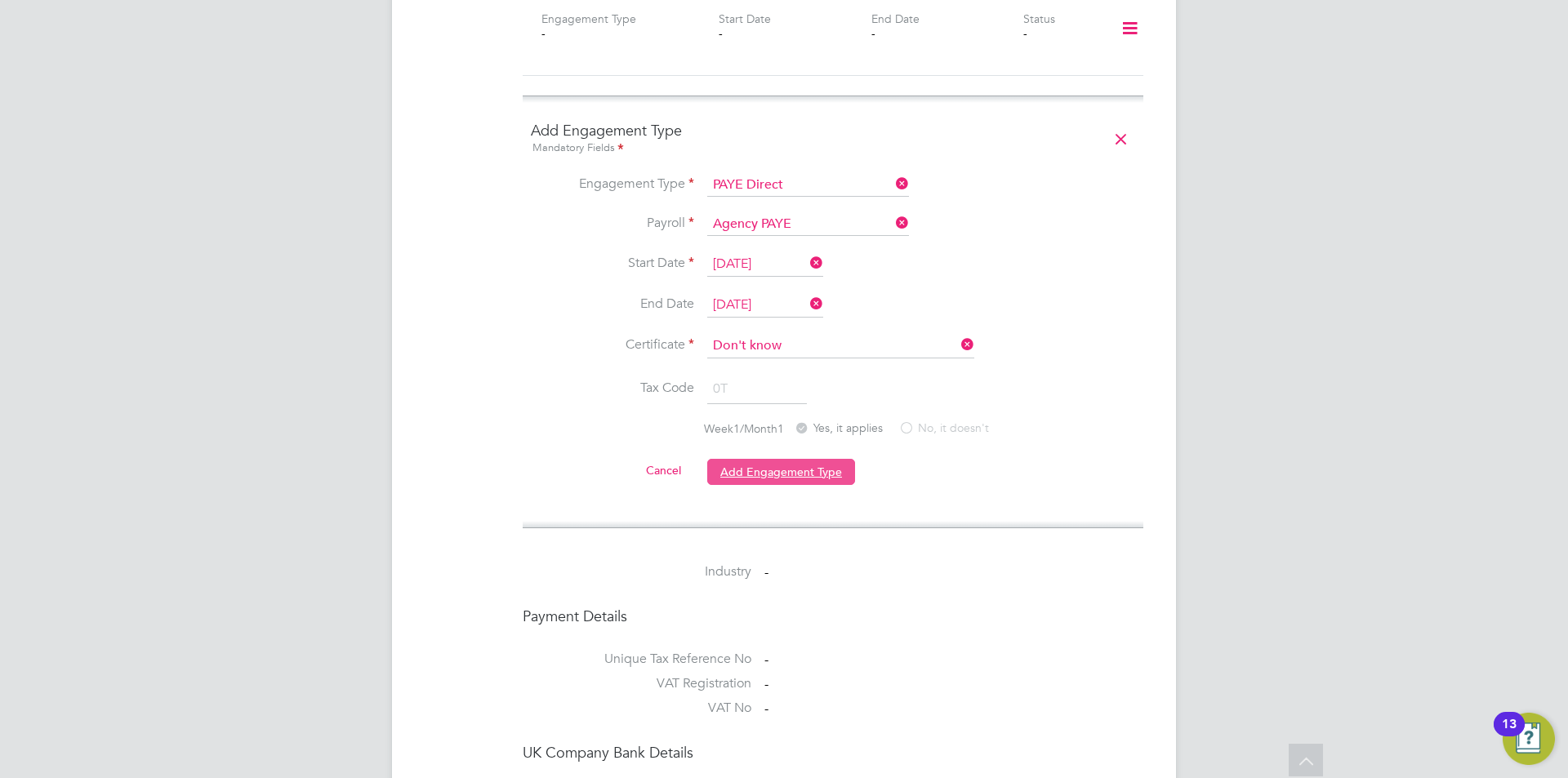
click at [765, 470] on button "Add Engagement Type" at bounding box center [781, 472] width 148 height 26
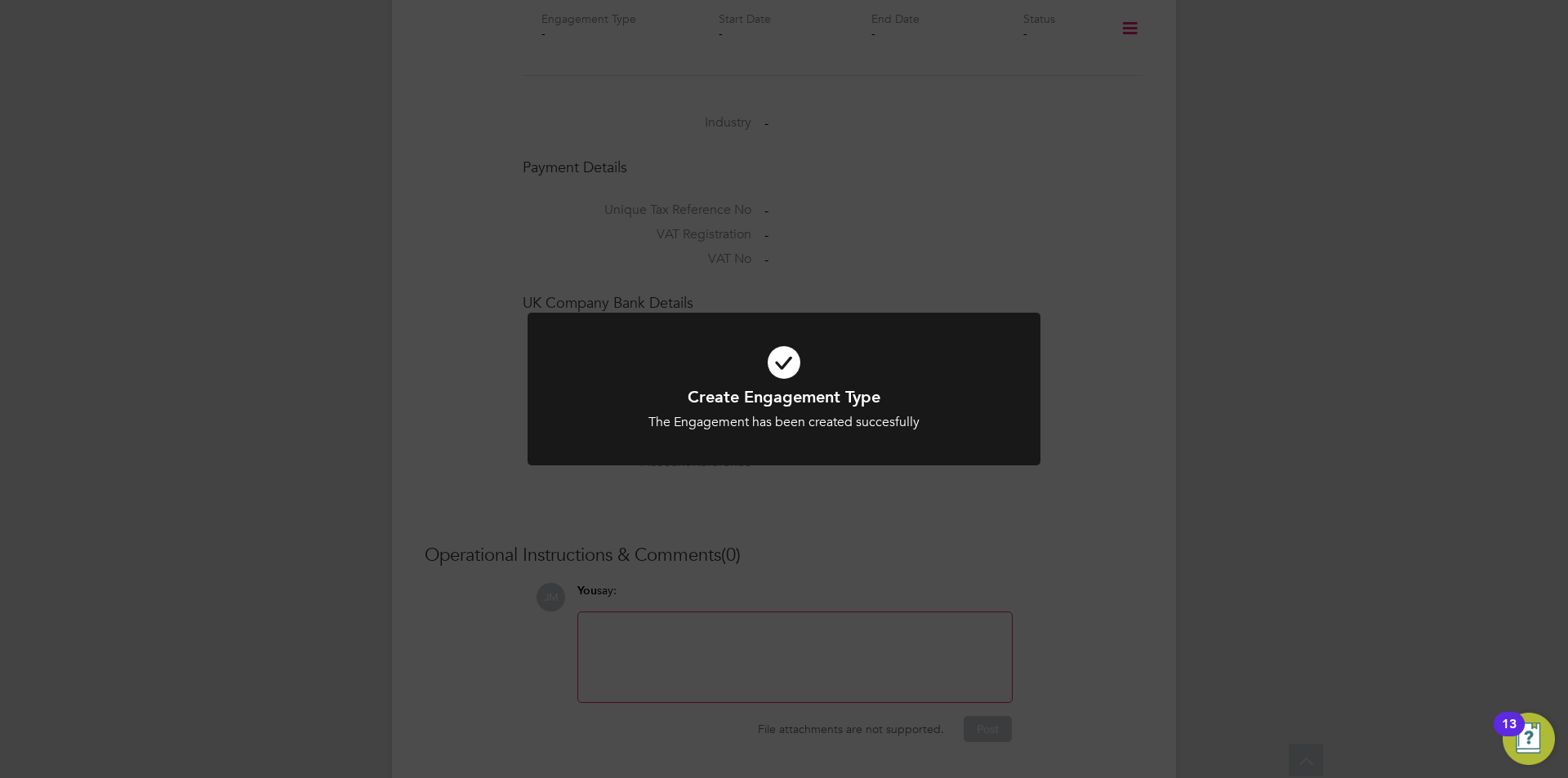
click at [496, 441] on div "Create Engagement Type The Engagement has been created succesfully Cancel Okay" at bounding box center [784, 389] width 1568 height 778
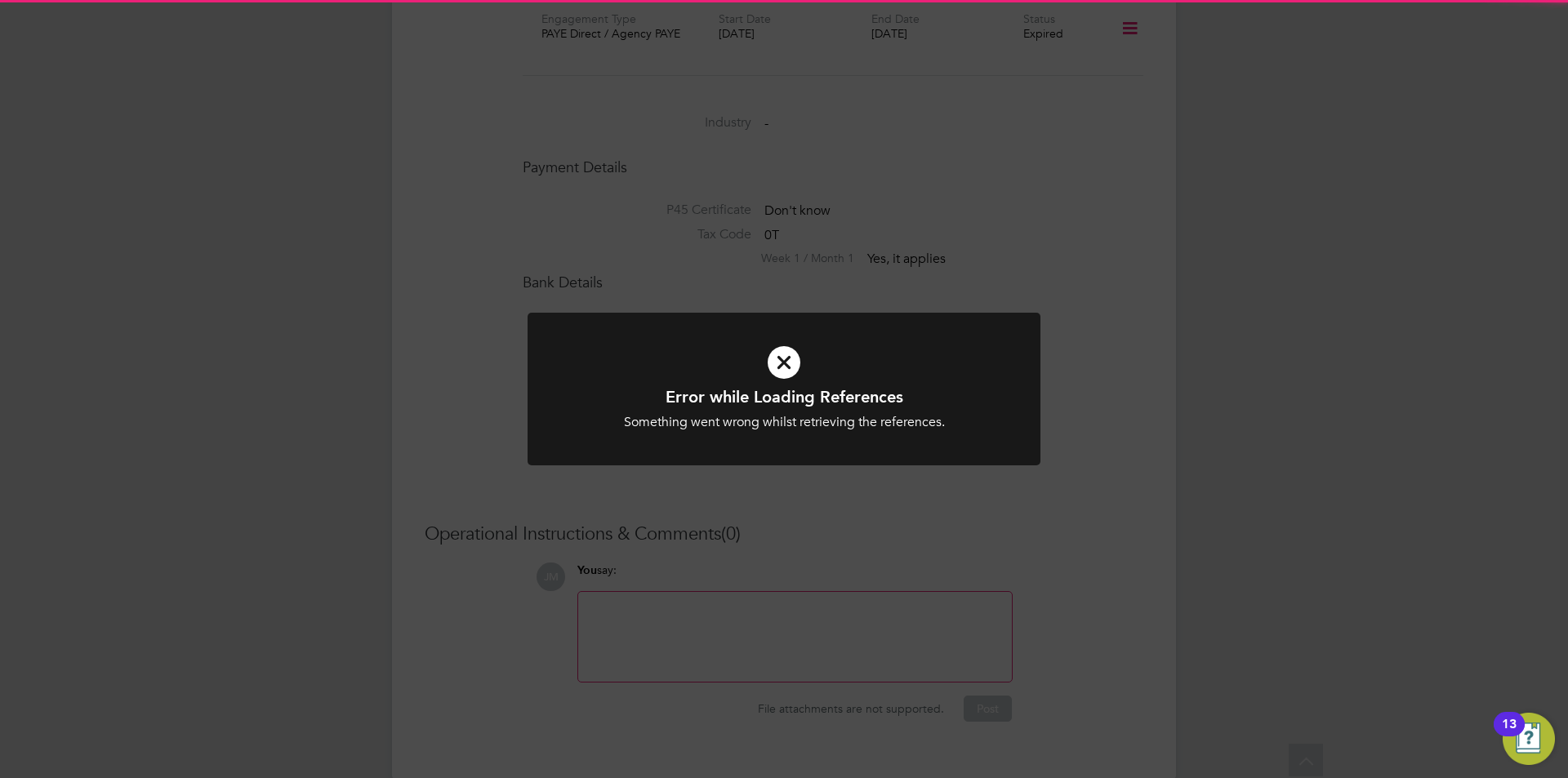
click at [459, 435] on div "Error while Loading References Something went wrong whilst retrieving the refer…" at bounding box center [784, 389] width 1568 height 778
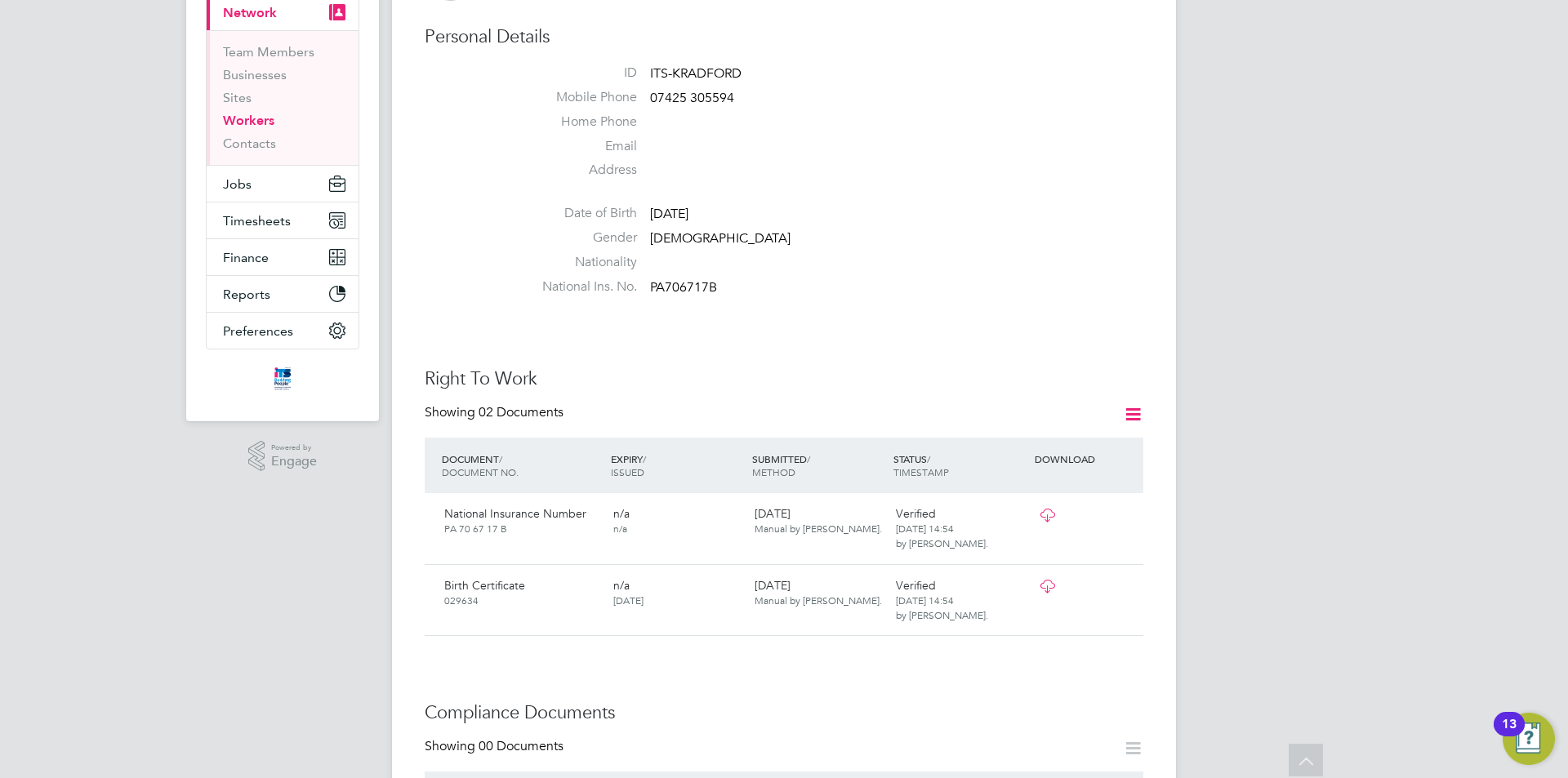
scroll to position [158, 0]
